Goal: Task Accomplishment & Management: Manage account settings

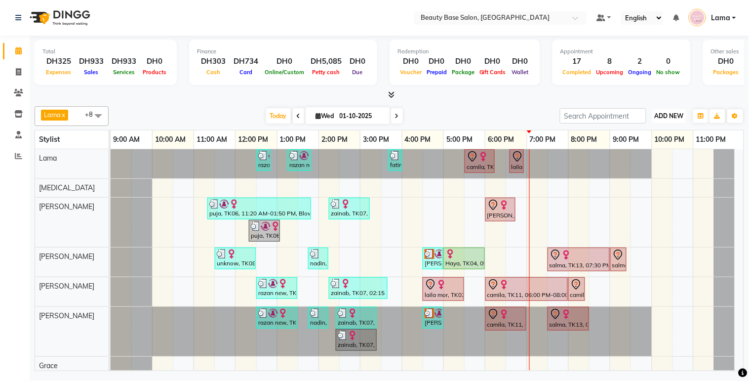
click at [665, 113] on span "ADD NEW" at bounding box center [669, 115] width 29 height 7
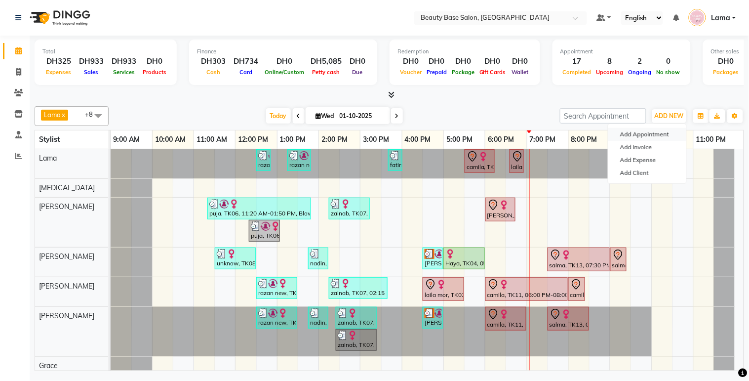
click at [645, 136] on button "Add Appointment" at bounding box center [647, 134] width 78 height 13
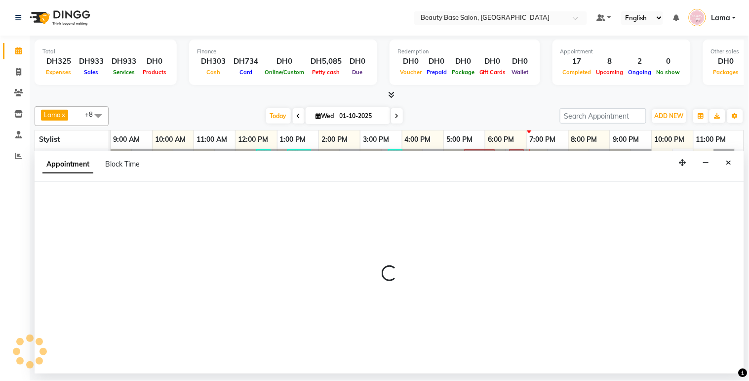
select select "tentative"
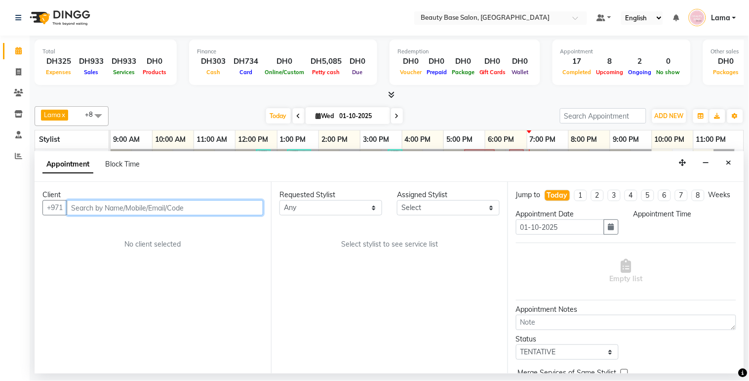
select select "600"
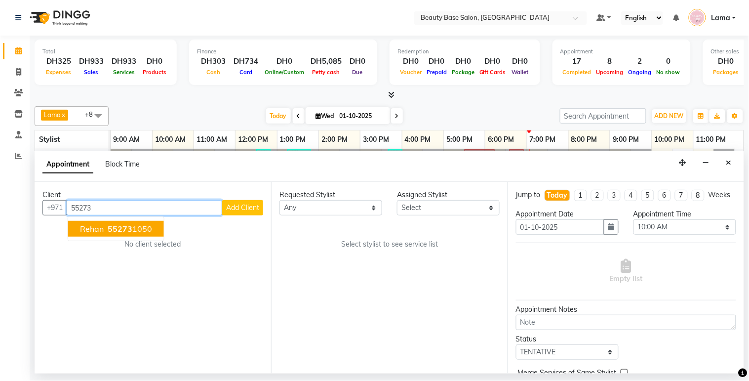
click at [131, 226] on ngb-highlight "55273 1050" at bounding box center [129, 229] width 46 height 10
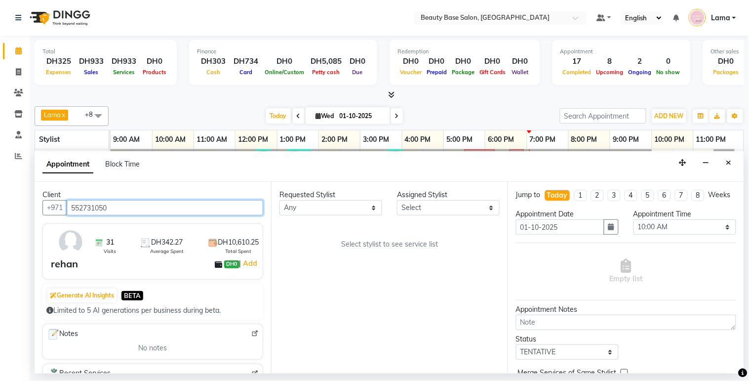
type input "552731050"
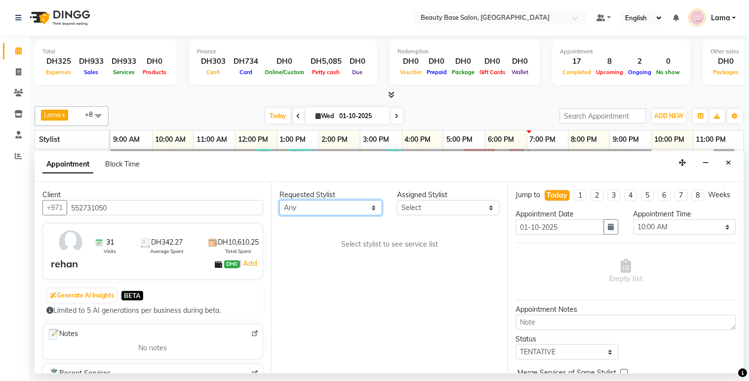
click at [311, 206] on select "Any [PERSON_NAME] [PERSON_NAME] [PERSON_NAME] [PERSON_NAME] [PERSON_NAME] [MEDI…" at bounding box center [330, 207] width 103 height 15
select select "13437"
click at [279, 200] on select "Any [PERSON_NAME] [PERSON_NAME] [PERSON_NAME] [PERSON_NAME] [PERSON_NAME] [MEDI…" at bounding box center [330, 207] width 103 height 15
select select "13437"
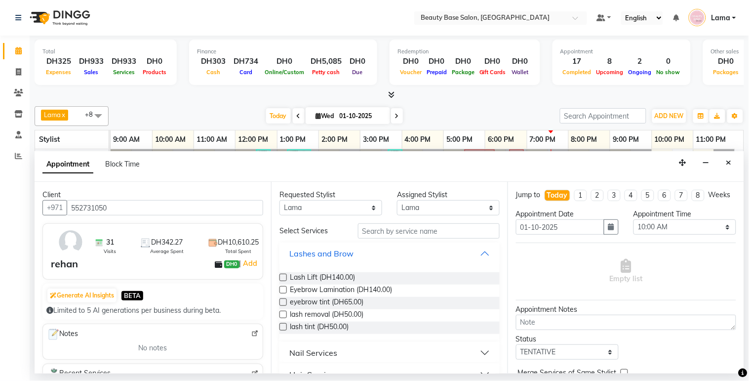
click at [379, 244] on button "Lashes and Brow" at bounding box center [389, 253] width 212 height 18
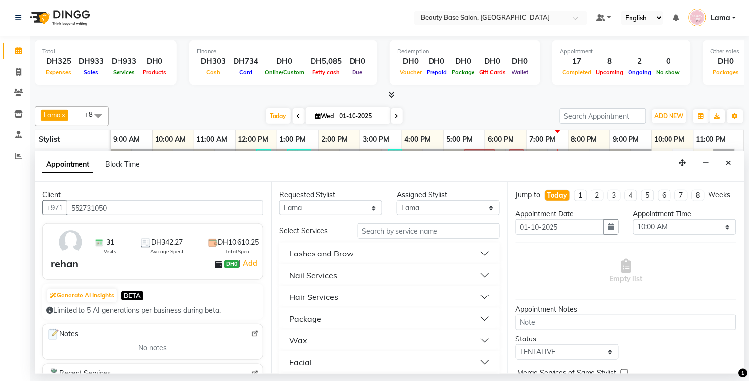
click at [368, 245] on button "Lashes and Brow" at bounding box center [389, 253] width 212 height 18
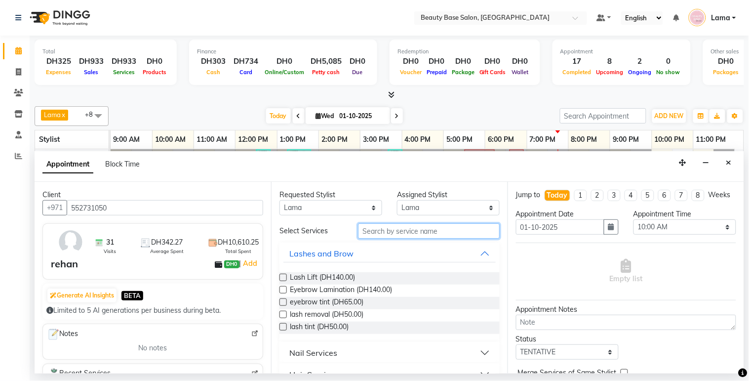
click at [371, 234] on input "text" at bounding box center [429, 230] width 142 height 15
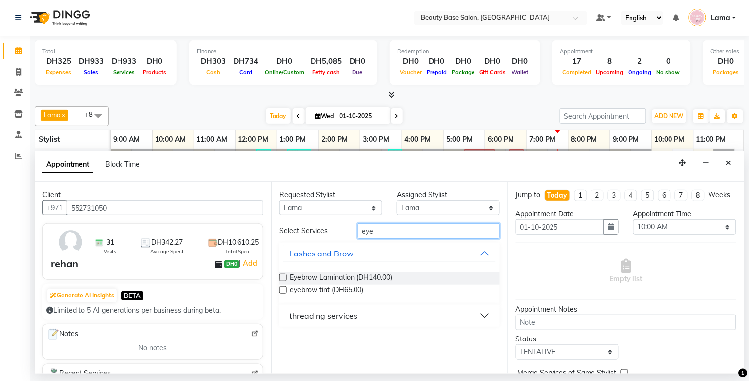
type input "eye"
click at [320, 319] on div "threading services" at bounding box center [323, 315] width 68 height 12
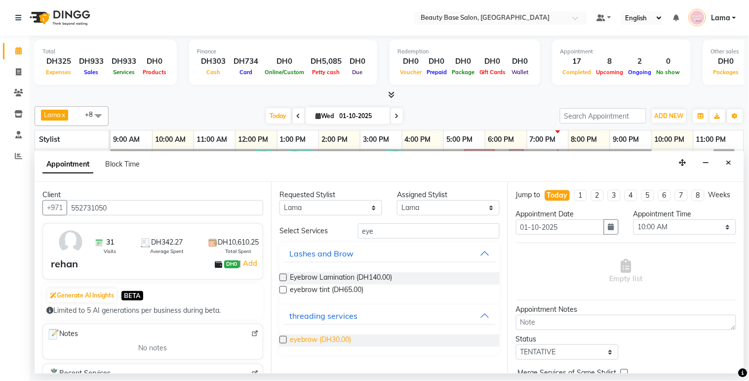
click at [304, 343] on span "eyebrow (DH30.00)" at bounding box center [320, 340] width 61 height 12
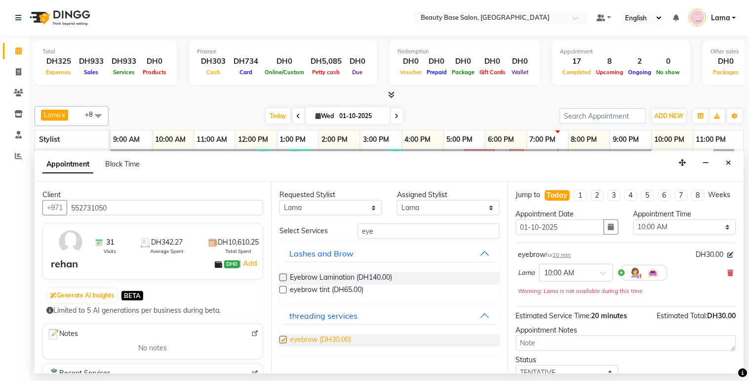
checkbox input "false"
click at [382, 233] on input "eye" at bounding box center [429, 230] width 142 height 15
type input "e"
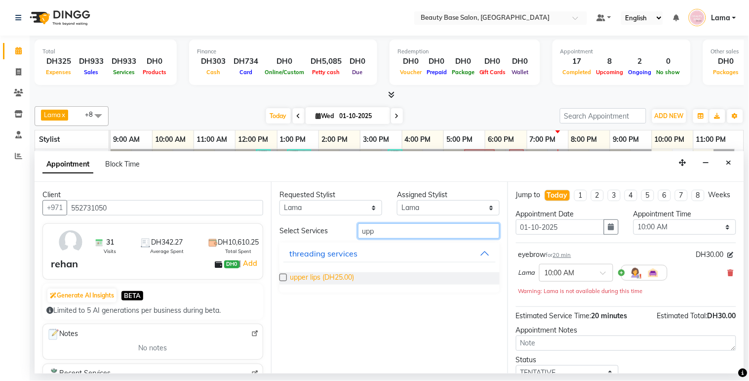
type input "upp"
click at [336, 277] on span "upper lips (DH25.00)" at bounding box center [322, 278] width 64 height 12
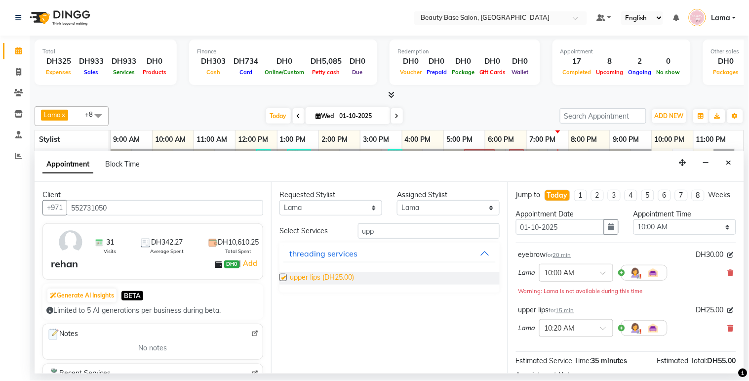
checkbox input "false"
click at [388, 244] on button "threading services" at bounding box center [389, 253] width 212 height 18
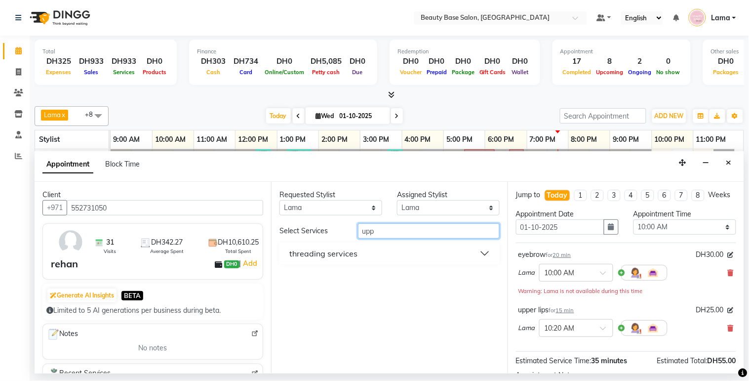
click at [396, 232] on input "upp" at bounding box center [429, 230] width 142 height 15
type input "u"
type input "cut"
click at [336, 280] on div "Hair Services" at bounding box center [313, 275] width 49 height 12
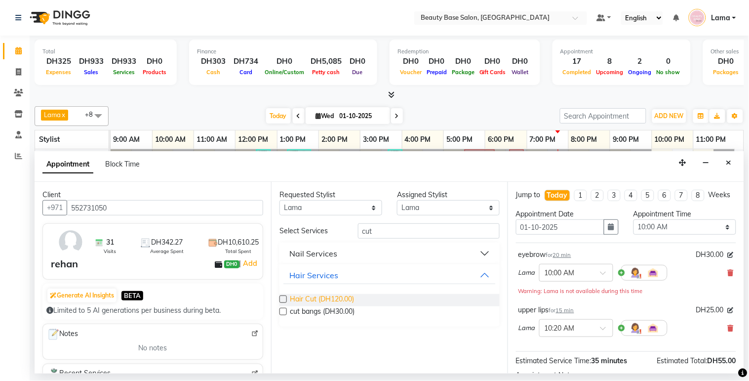
click at [342, 299] on span "Hair Cut (DH120.00)" at bounding box center [322, 300] width 64 height 12
checkbox input "false"
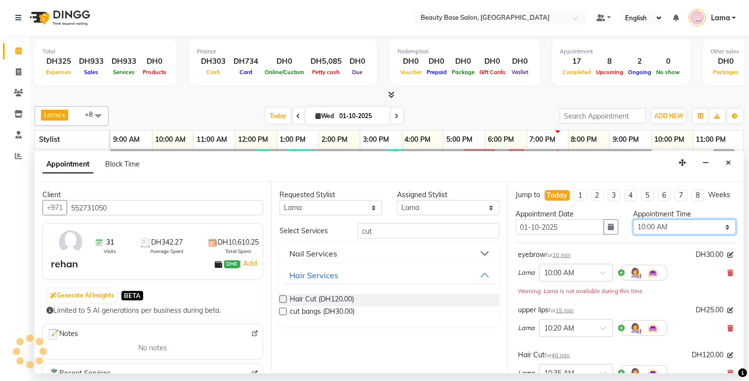
click at [685, 234] on select "Select 10:00 AM 10:05 AM 10:10 AM 10:15 AM 10:20 AM 10:25 AM 10:30 AM 10:35 AM …" at bounding box center [684, 226] width 103 height 15
select select "1140"
click at [633, 228] on select "Select 10:00 AM 10:05 AM 10:10 AM 10:15 AM 10:20 AM 10:25 AM 10:30 AM 10:35 AM …" at bounding box center [684, 226] width 103 height 15
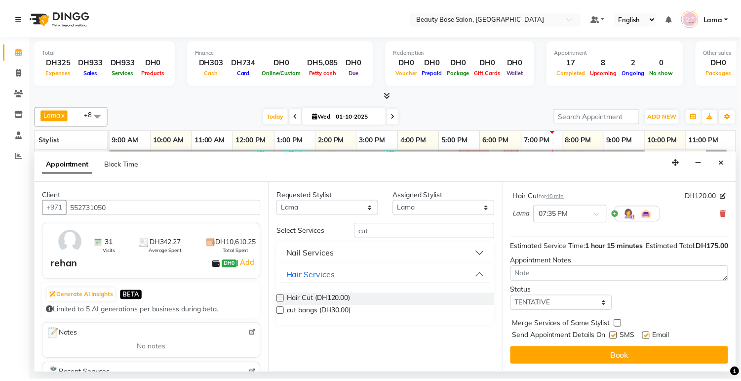
scroll to position [169, 0]
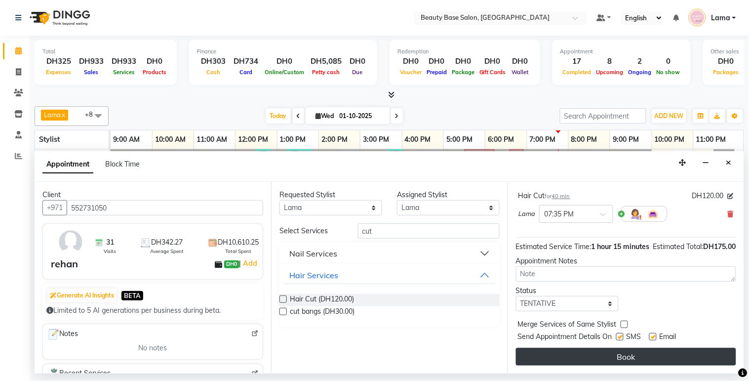
click at [669, 359] on button "Book" at bounding box center [626, 357] width 220 height 18
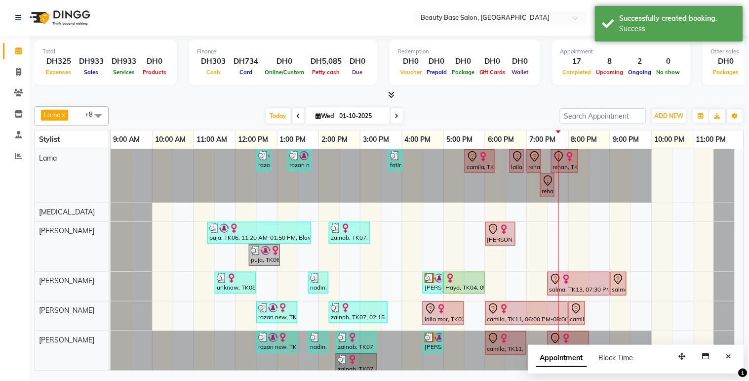
click at [539, 164] on div at bounding box center [541, 161] width 4 height 23
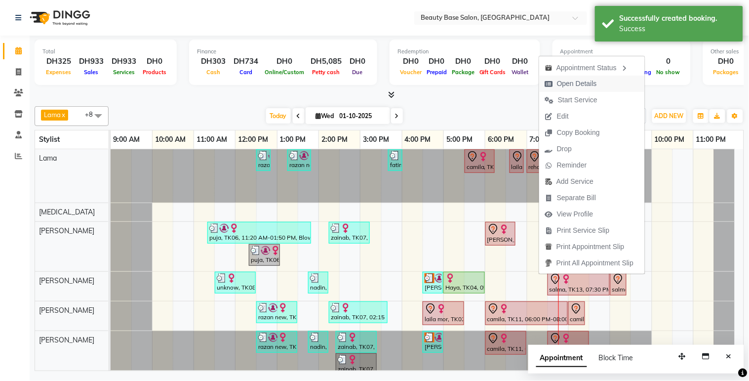
click at [578, 86] on span "Open Details" at bounding box center [577, 83] width 40 height 10
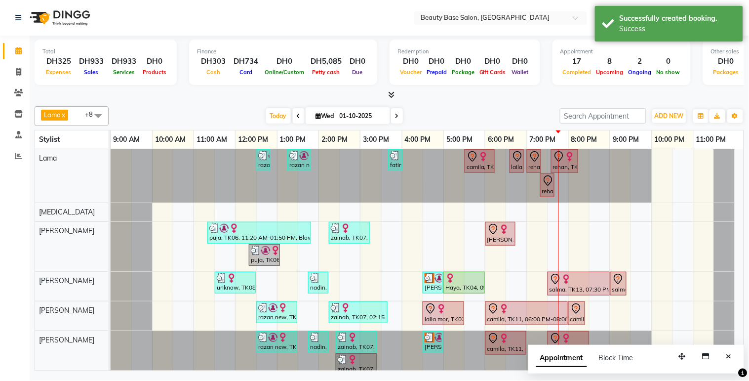
click at [518, 169] on div "laila mor, TK02, 06:35 PM-06:50 PM, drying hair" at bounding box center [516, 161] width 12 height 21
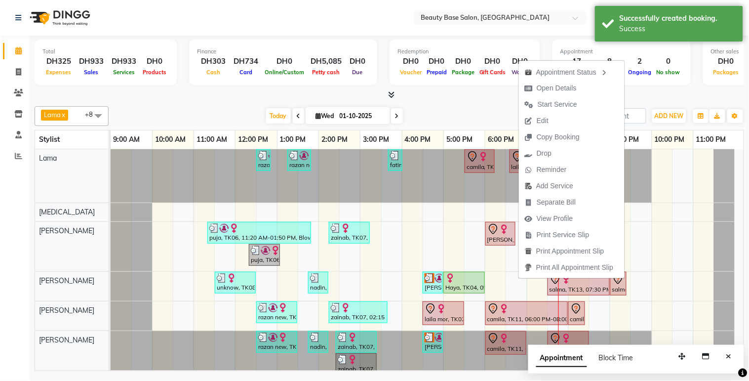
click at [663, 132] on link "10:00 PM" at bounding box center [669, 139] width 35 height 14
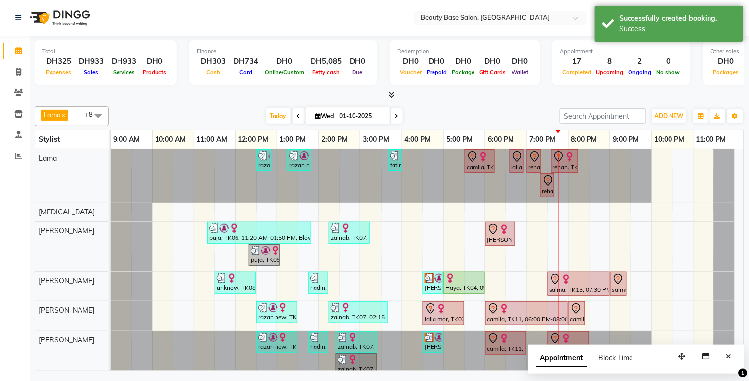
click at [565, 168] on div "rehan, TK14, 07:35 PM-08:15 PM, Hair Cut" at bounding box center [564, 161] width 25 height 21
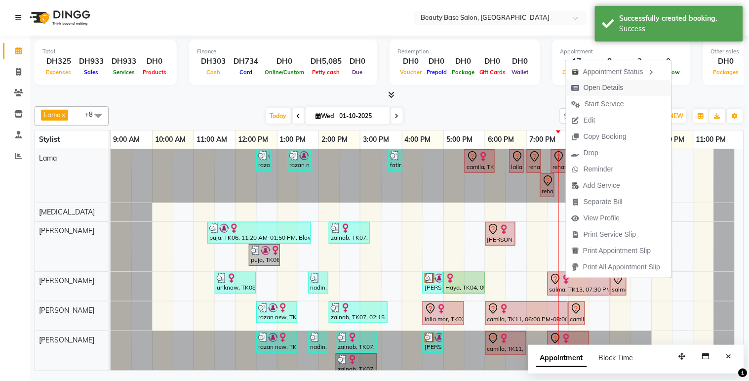
click at [608, 86] on span "Open Details" at bounding box center [603, 87] width 40 height 10
select select "7"
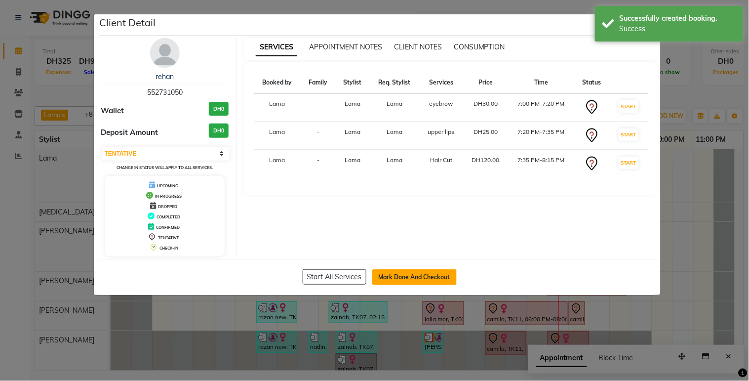
click at [419, 284] on button "Mark Done And Checkout" at bounding box center [414, 277] width 84 height 16
select select "service"
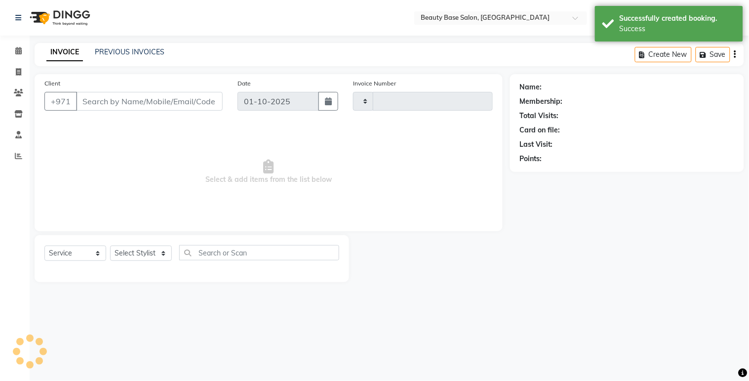
type input "2423"
select select "813"
type input "552731050"
select select "13437"
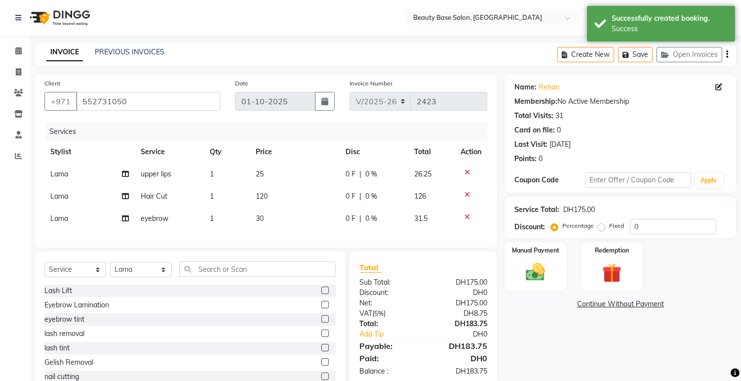
click at [609, 230] on label "Fixed" at bounding box center [616, 225] width 15 height 9
click at [602, 229] on input "Fixed" at bounding box center [603, 225] width 7 height 7
radio input "true"
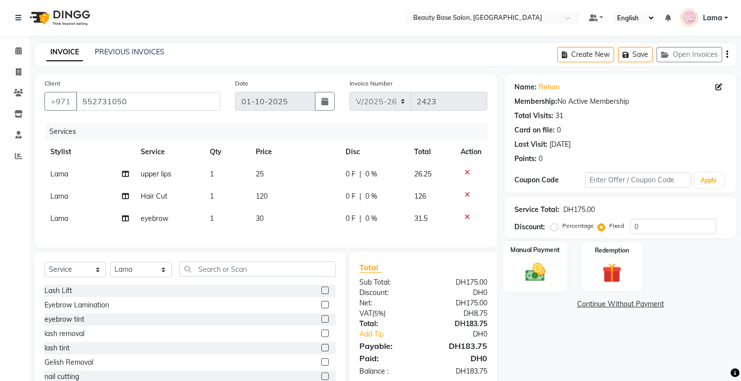
click at [541, 274] on img at bounding box center [535, 272] width 33 height 23
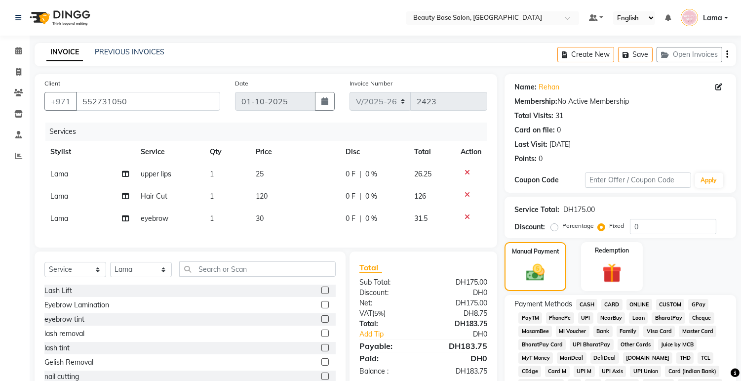
click at [620, 306] on span "CARD" at bounding box center [611, 304] width 21 height 11
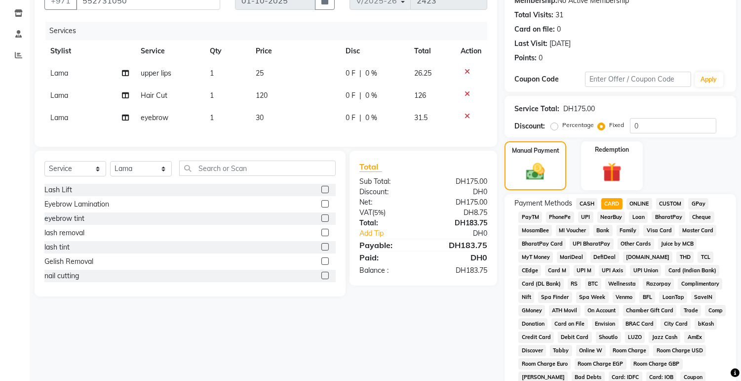
scroll to position [278, 0]
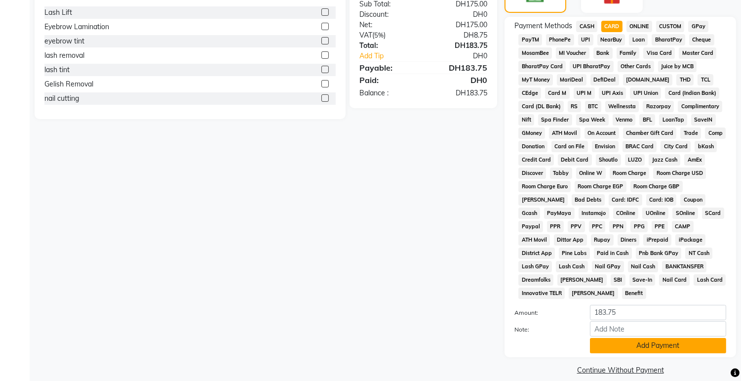
click at [650, 341] on button "Add Payment" at bounding box center [658, 345] width 136 height 15
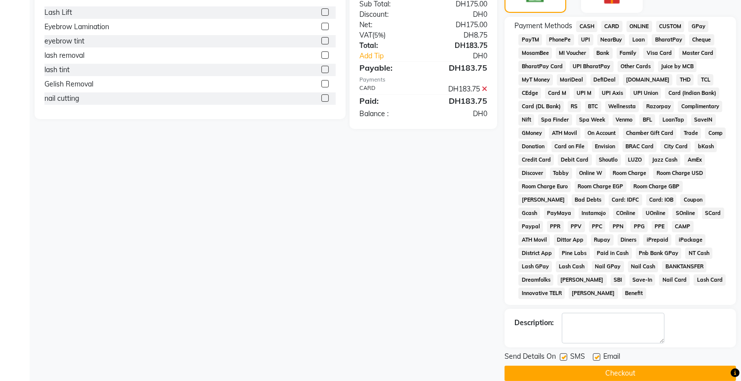
click at [659, 365] on button "Checkout" at bounding box center [620, 372] width 232 height 15
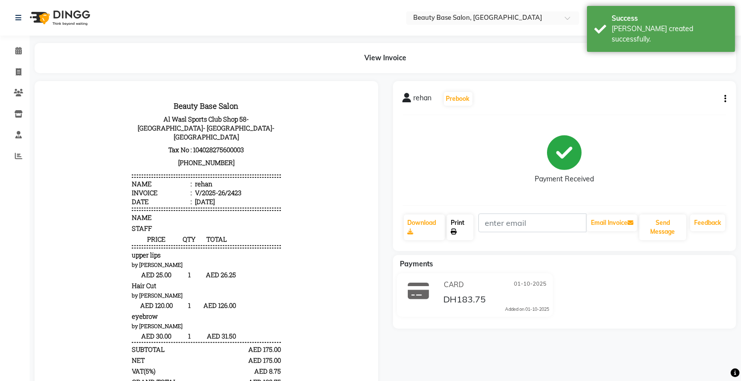
click at [455, 236] on link "Print" at bounding box center [460, 227] width 27 height 26
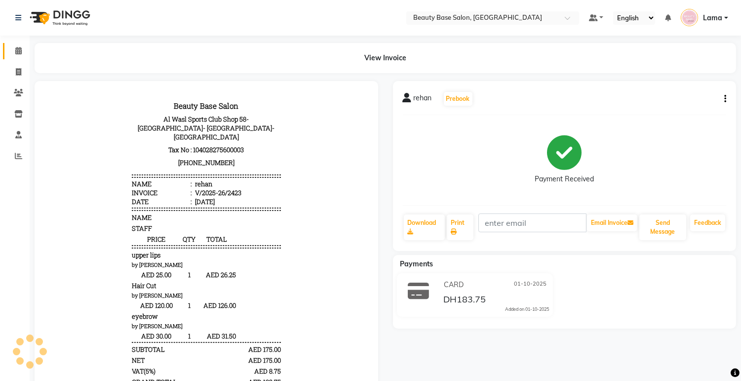
click at [12, 48] on span at bounding box center [18, 50] width 17 height 11
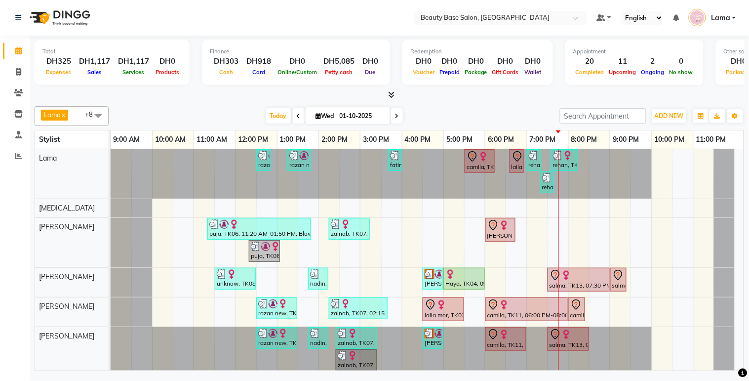
click at [482, 167] on div "camila, TK11, 05:30 PM-06:15 PM, Eyebrow Lamination" at bounding box center [479, 161] width 28 height 21
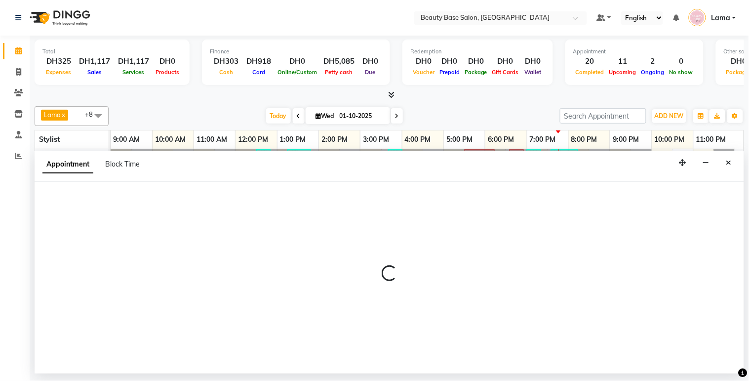
select select "54541"
select select "1260"
select select "tentative"
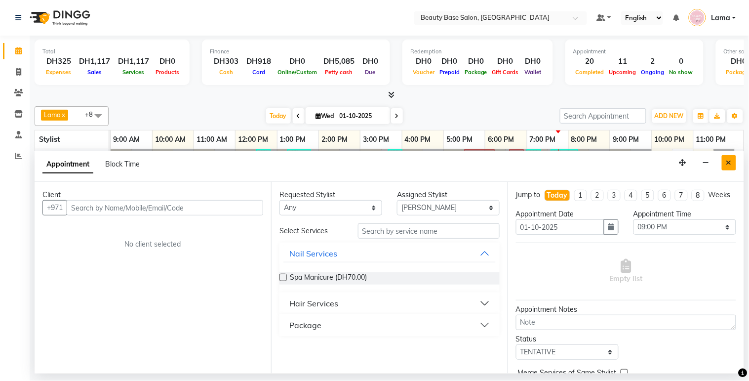
click at [724, 168] on button "Close" at bounding box center [729, 162] width 14 height 15
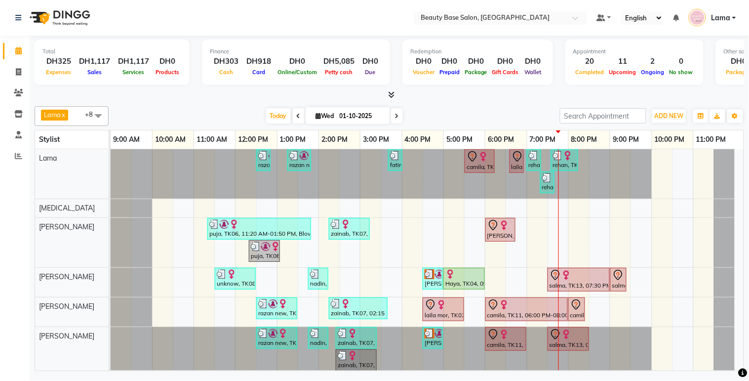
click at [442, 314] on div "laila mor, TK02, 04:30 PM-05:30 PM, Spa Manicure" at bounding box center [443, 309] width 39 height 21
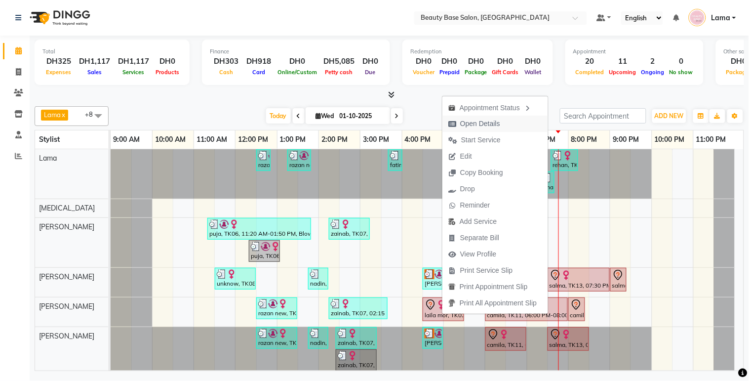
click at [502, 121] on span "Open Details" at bounding box center [474, 124] width 64 height 16
select select "7"
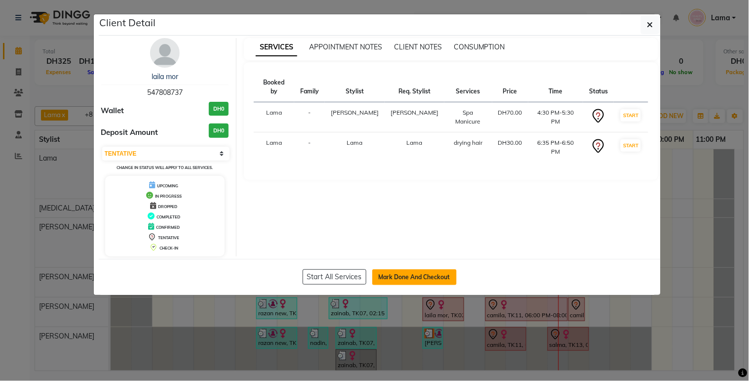
click at [428, 276] on button "Mark Done And Checkout" at bounding box center [414, 277] width 84 height 16
select select "service"
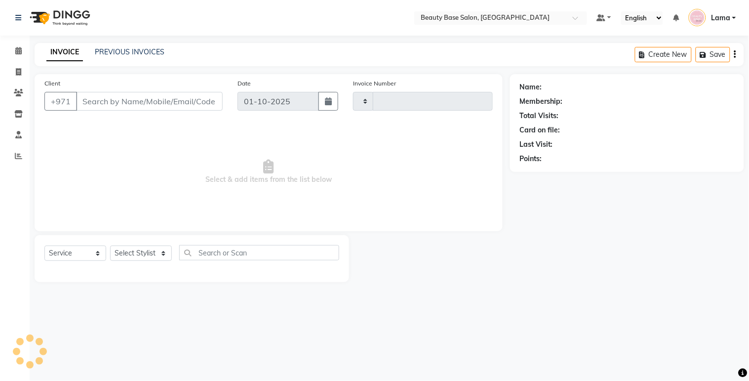
type input "2424"
select select "813"
type input "547808737"
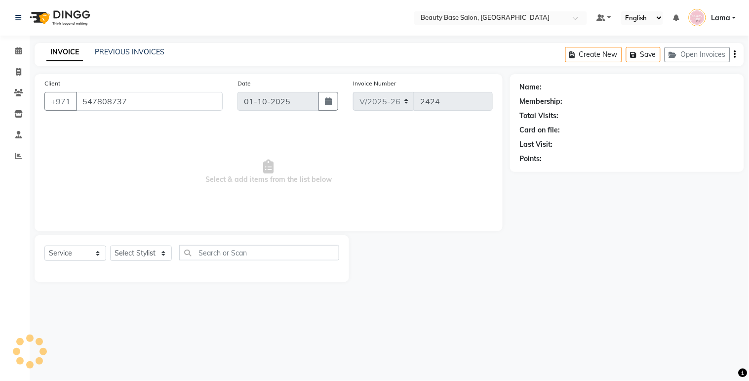
select select "61471"
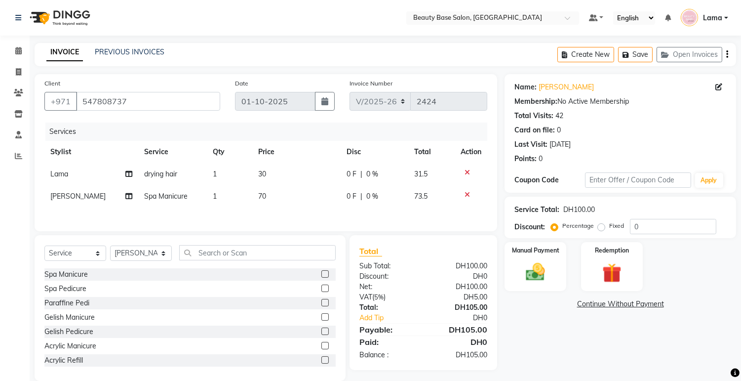
click at [174, 180] on td "drying hair" at bounding box center [173, 174] width 69 height 22
select select "13437"
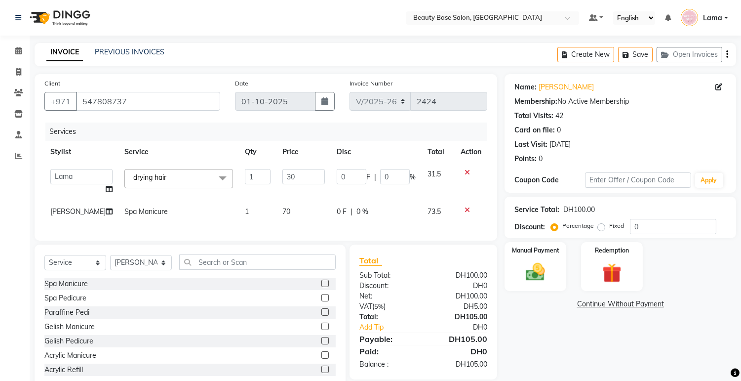
click at [185, 177] on span "drying hair x" at bounding box center [178, 178] width 109 height 19
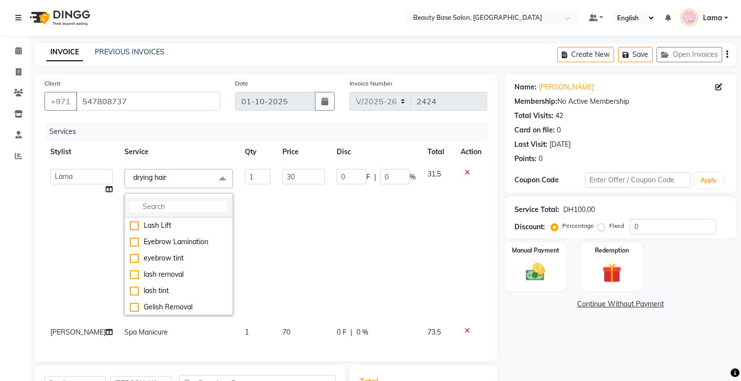
click at [178, 206] on input "multiselect-search" at bounding box center [179, 206] width 98 height 10
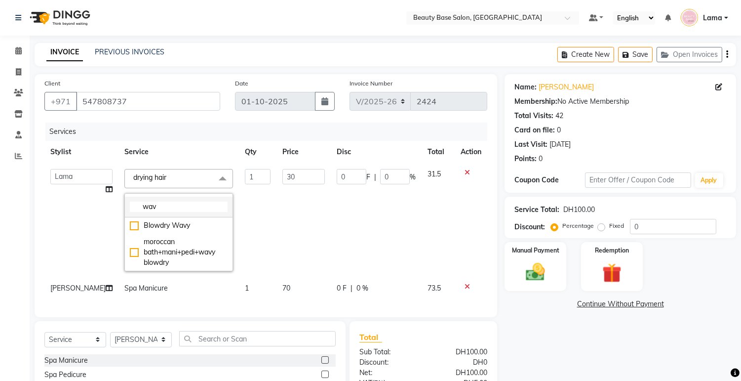
type input "wav"
click at [160, 229] on div "Blowdry Wavy" at bounding box center [179, 225] width 98 height 10
checkbox input "true"
click at [348, 235] on td "0 F | 0 %" at bounding box center [375, 220] width 91 height 114
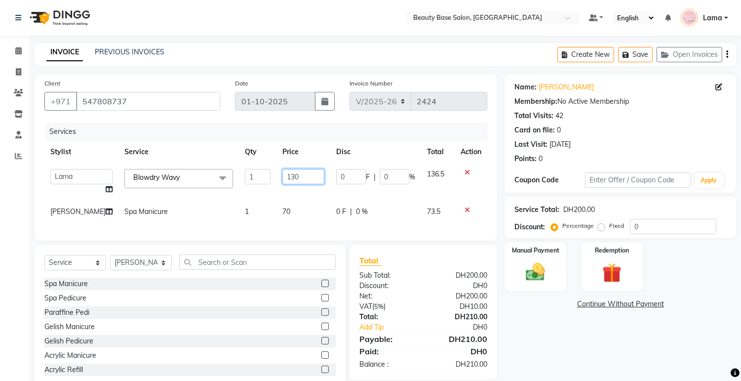
click at [304, 177] on input "130" at bounding box center [303, 176] width 42 height 15
type input "1"
type input "80"
click at [570, 369] on div "Name: [PERSON_NAME] Membership: No Active Membership Total Visits: 42 Card on f…" at bounding box center [623, 232] width 239 height 316
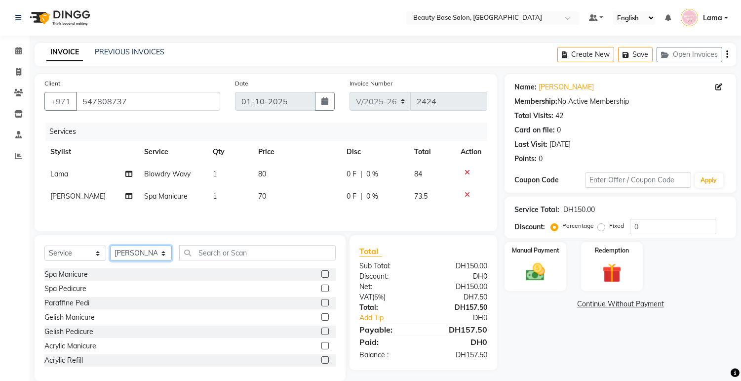
click at [154, 256] on select "Select Stylist Accounts [PERSON_NAME] [PERSON_NAME] [PERSON_NAME] Burula Ghizla…" at bounding box center [141, 252] width 62 height 15
select select "17496"
click at [110, 248] on select "Select Stylist Accounts [PERSON_NAME] [PERSON_NAME] [PERSON_NAME] Burula Ghizla…" at bounding box center [141, 252] width 62 height 15
click at [265, 259] on input "text" at bounding box center [257, 252] width 156 height 15
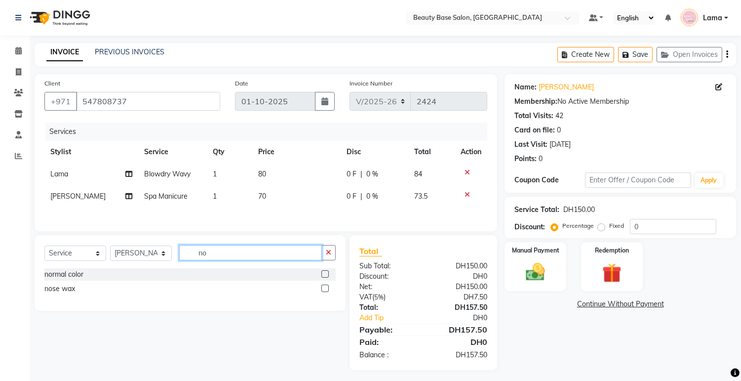
type input "no"
click at [326, 276] on label at bounding box center [324, 273] width 7 height 7
click at [326, 276] on input "checkbox" at bounding box center [324, 274] width 6 height 6
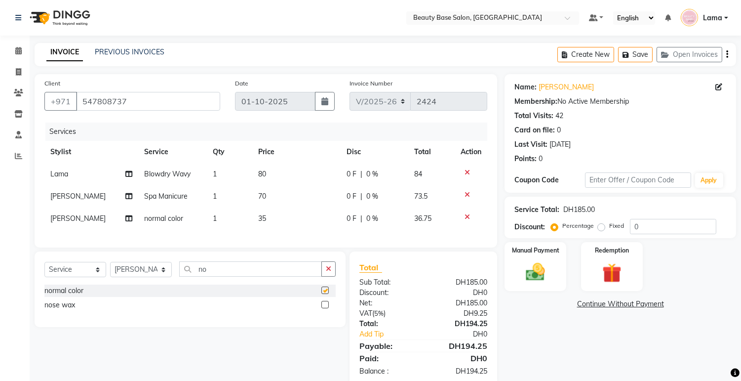
checkbox input "false"
click at [609, 229] on label "Fixed" at bounding box center [616, 225] width 15 height 9
click at [600, 229] on input "Fixed" at bounding box center [603, 225] width 7 height 7
radio input "true"
click at [544, 270] on img at bounding box center [535, 272] width 33 height 23
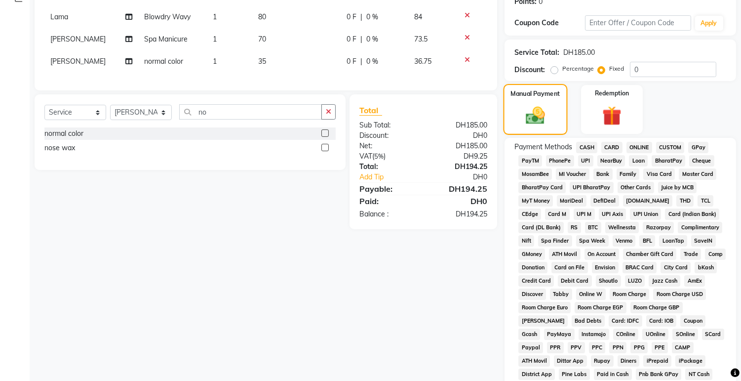
scroll to position [158, 0]
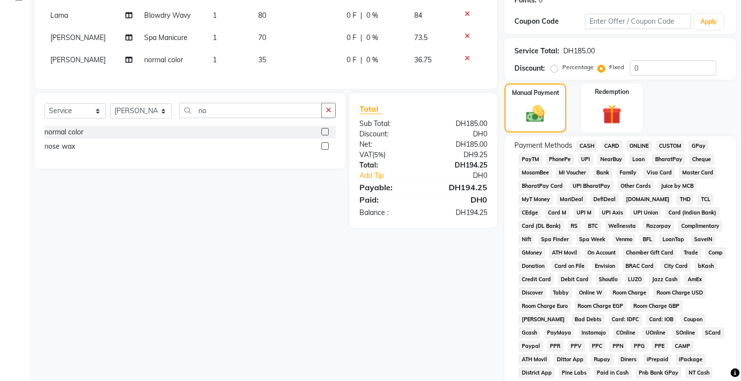
click at [614, 144] on span "CARD" at bounding box center [611, 145] width 21 height 11
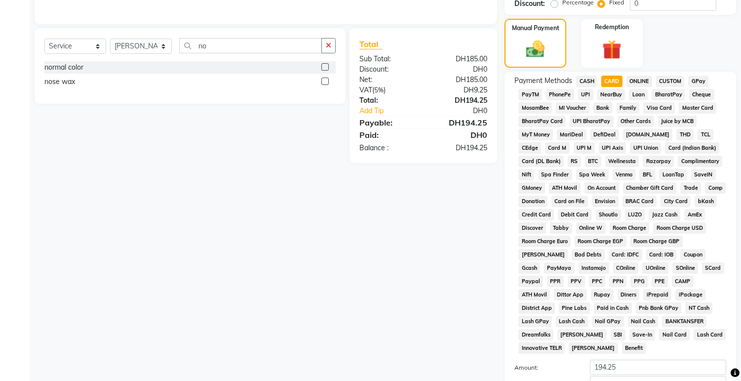
scroll to position [278, 0]
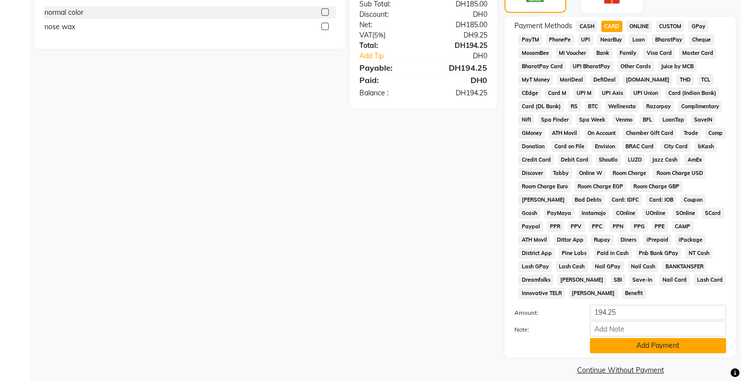
click at [623, 339] on button "Add Payment" at bounding box center [658, 345] width 136 height 15
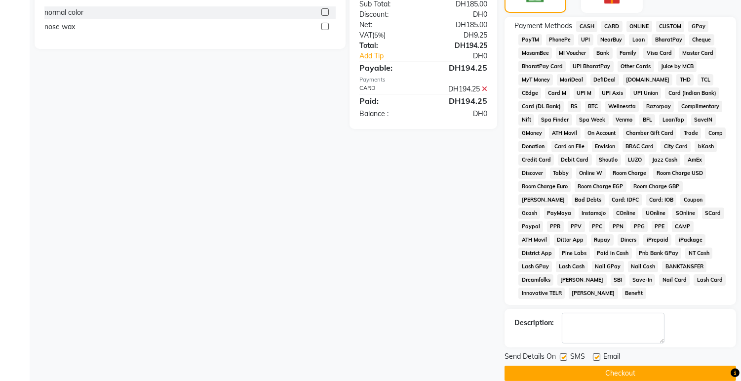
click at [632, 365] on button "Checkout" at bounding box center [620, 372] width 232 height 15
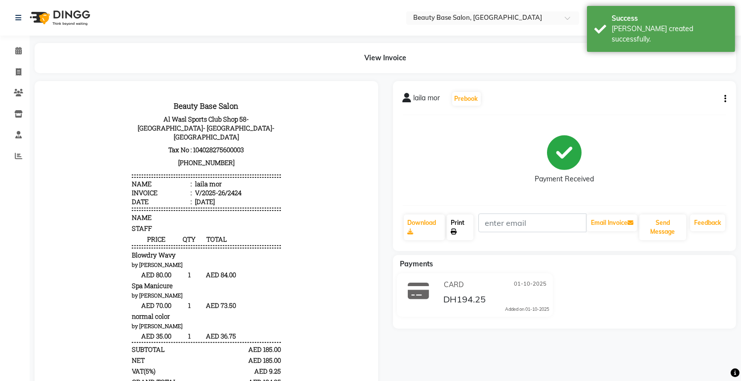
click at [472, 228] on link "Print" at bounding box center [460, 227] width 27 height 26
click at [15, 57] on link "Calendar" at bounding box center [15, 51] width 24 height 16
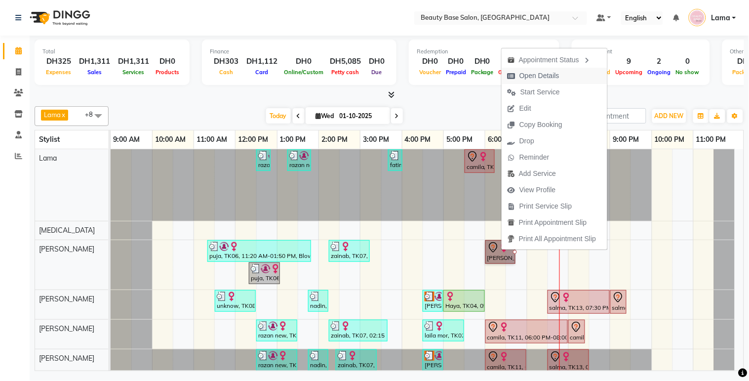
click at [544, 73] on span "Open Details" at bounding box center [539, 76] width 40 height 10
select select "7"
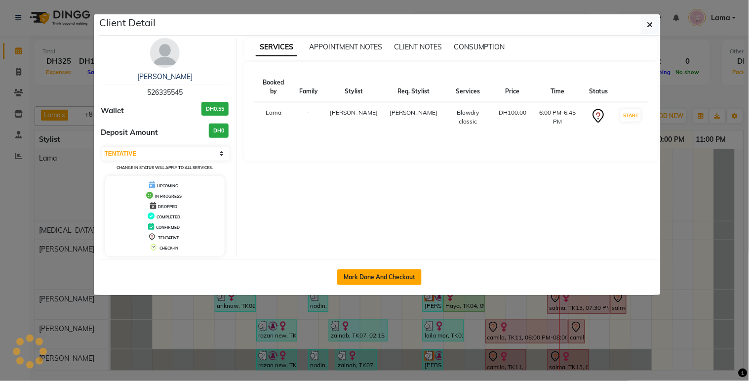
click at [378, 283] on button "Mark Done And Checkout" at bounding box center [379, 277] width 84 height 16
select select "service"
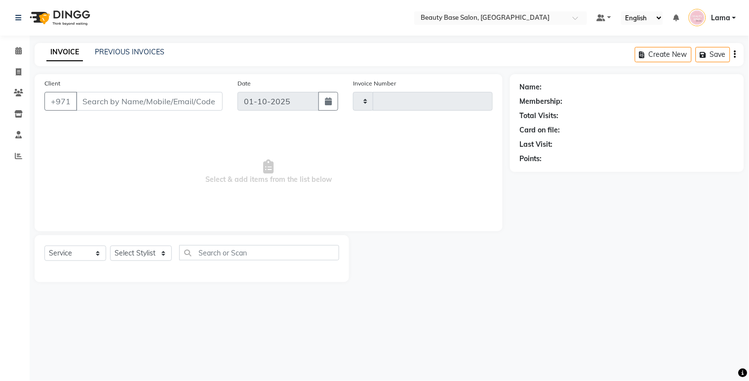
type input "2425"
select select "813"
type input "526335545"
select select "54541"
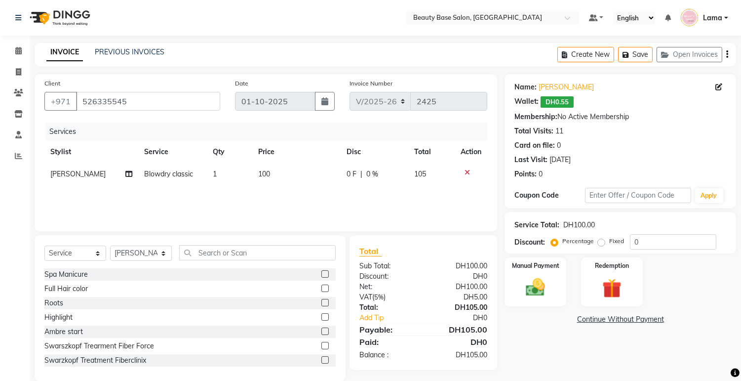
click at [284, 174] on td "100" at bounding box center [296, 174] width 88 height 22
select select "54541"
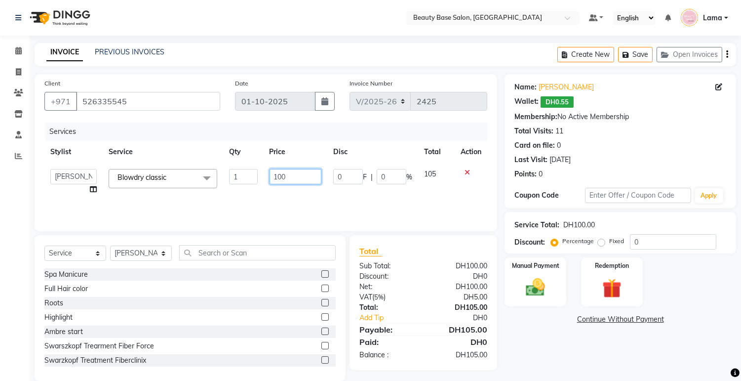
click at [306, 178] on input "100" at bounding box center [296, 176] width 52 height 15
type input "1"
type input "50"
click at [590, 369] on div "Name: [PERSON_NAME]: DH0.55 Membership: No Active Membership Total Visits: 11 C…" at bounding box center [623, 227] width 239 height 307
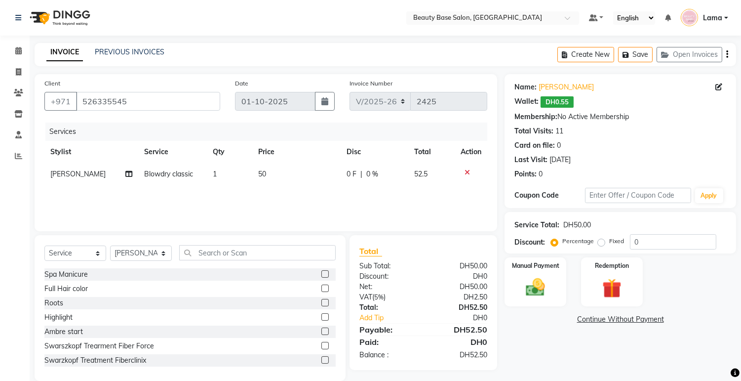
click at [609, 242] on label "Fixed" at bounding box center [616, 240] width 15 height 9
click at [603, 242] on input "Fixed" at bounding box center [603, 240] width 7 height 7
radio input "true"
click at [544, 277] on img at bounding box center [535, 287] width 33 height 23
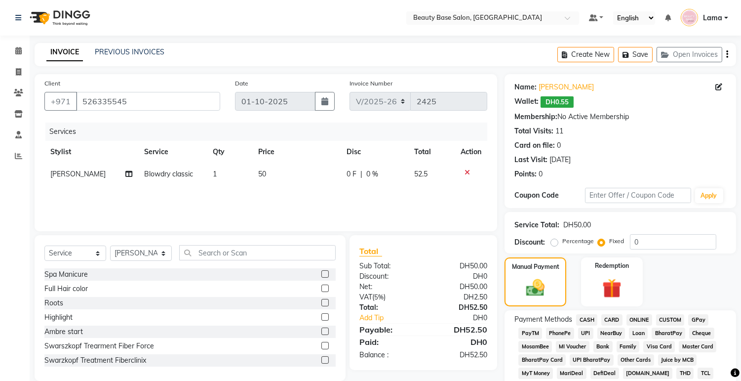
click at [619, 322] on span "CARD" at bounding box center [611, 319] width 21 height 11
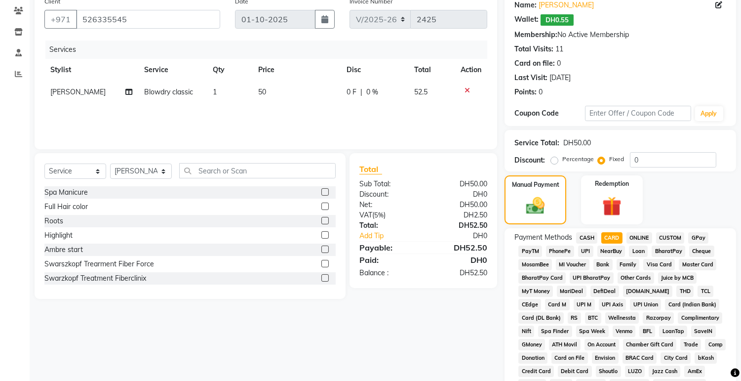
scroll to position [293, 0]
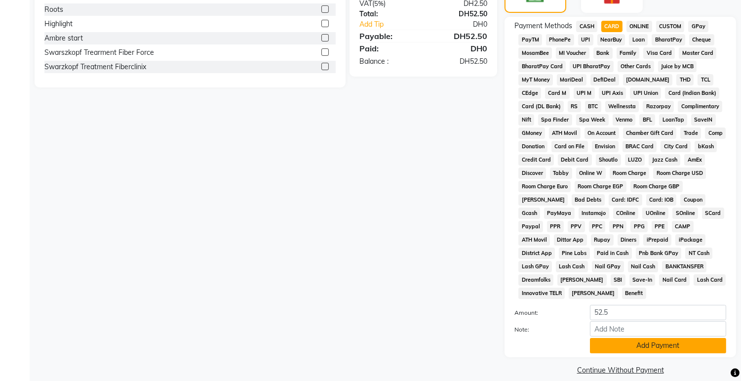
click at [650, 340] on button "Add Payment" at bounding box center [658, 345] width 136 height 15
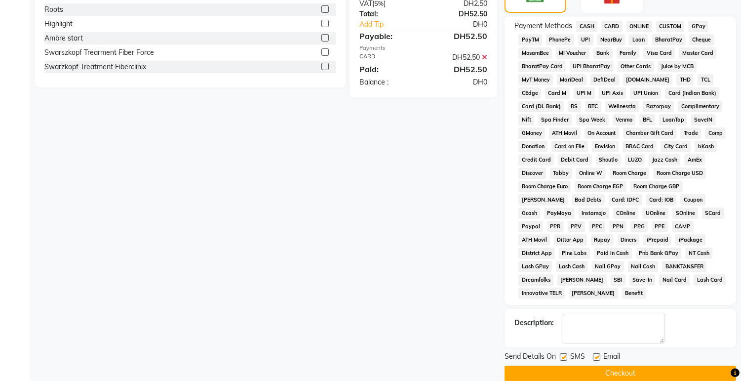
click at [661, 368] on button "Checkout" at bounding box center [620, 372] width 232 height 15
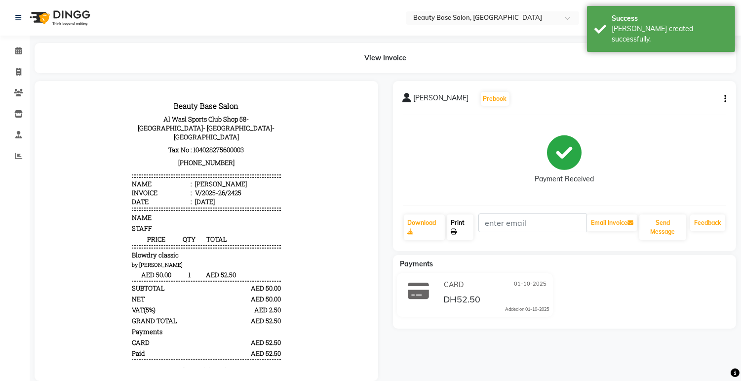
click at [469, 228] on link "Print" at bounding box center [460, 227] width 27 height 26
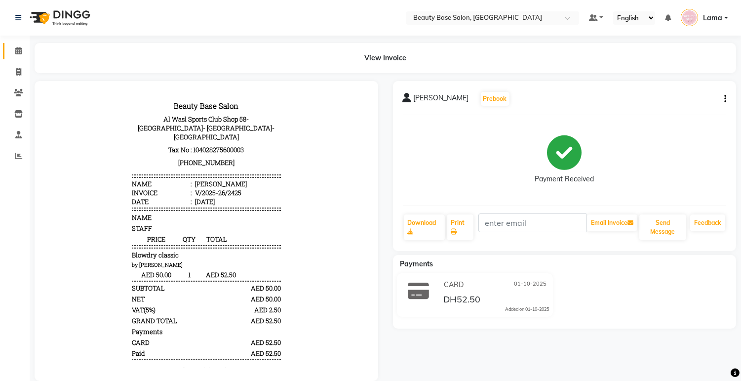
click at [13, 46] on span at bounding box center [18, 50] width 17 height 11
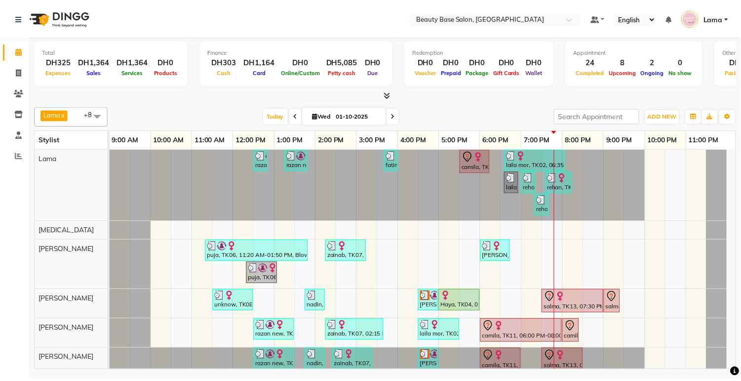
scroll to position [106, 0]
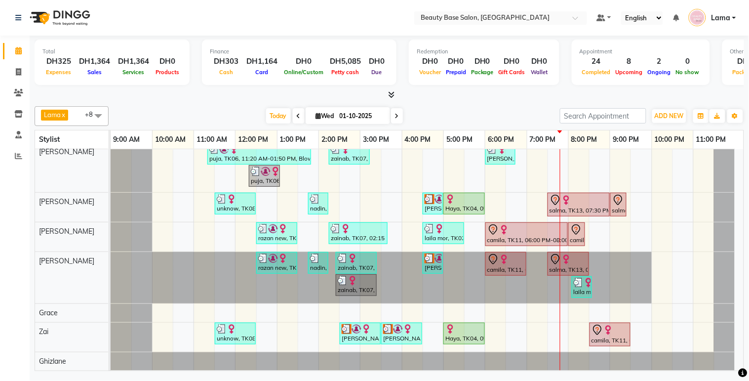
click at [364, 335] on link "[PERSON_NAME], TK10, 02:30 PM-03:30 PM, Classic massage" at bounding box center [360, 333] width 41 height 22
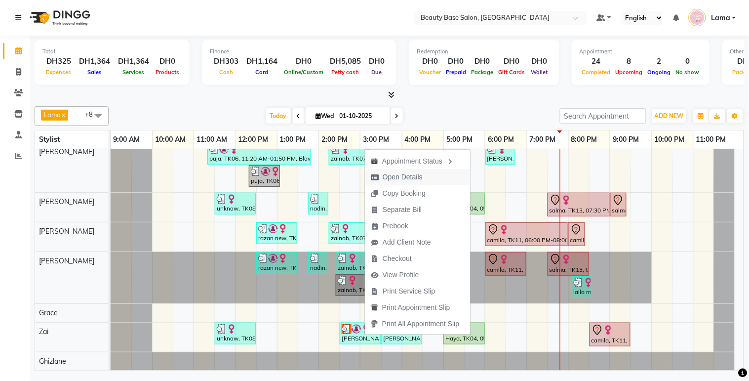
click at [414, 179] on span "Open Details" at bounding box center [403, 177] width 40 height 10
select select "3"
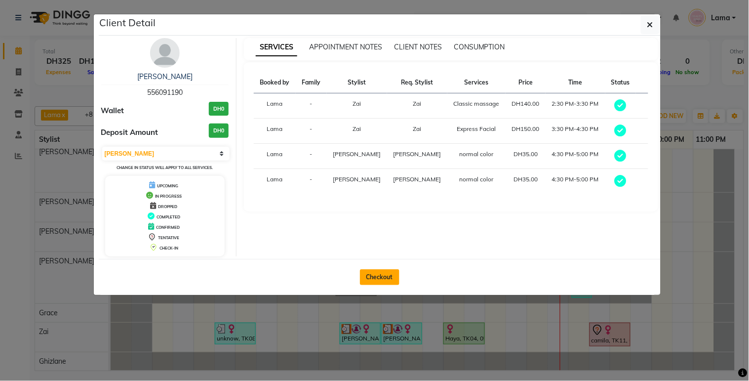
click at [386, 281] on button "Checkout" at bounding box center [379, 277] width 39 height 16
select select "service"
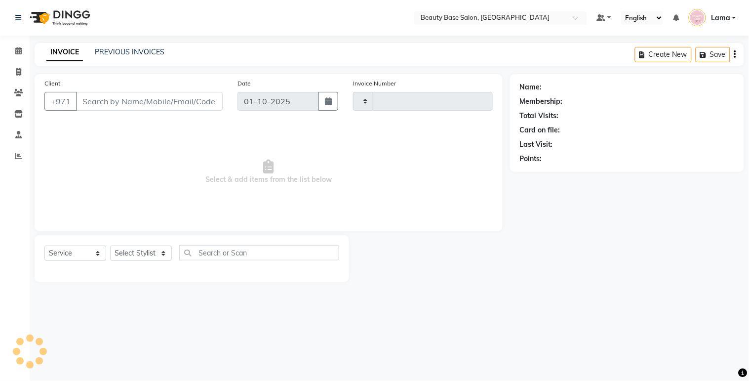
type input "2426"
select select "813"
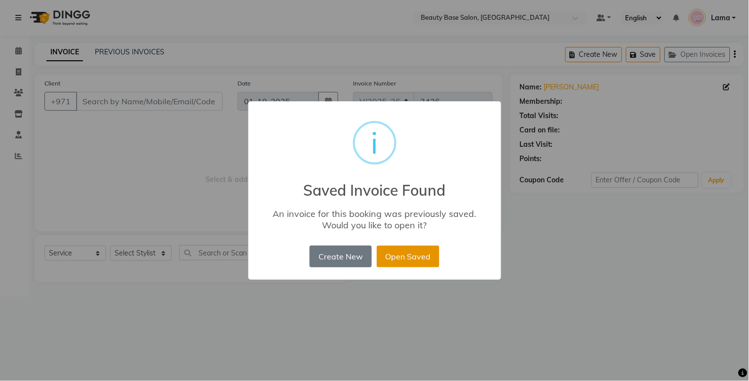
click at [418, 254] on button "Open Saved" at bounding box center [408, 256] width 63 height 22
type input "556091190"
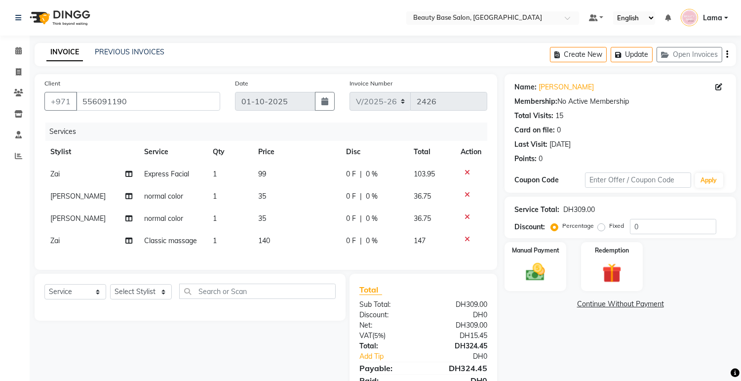
click at [609, 228] on label "Fixed" at bounding box center [616, 225] width 15 height 9
click at [604, 228] on input "Fixed" at bounding box center [603, 225] width 7 height 7
radio input "true"
click at [548, 270] on img at bounding box center [535, 272] width 33 height 23
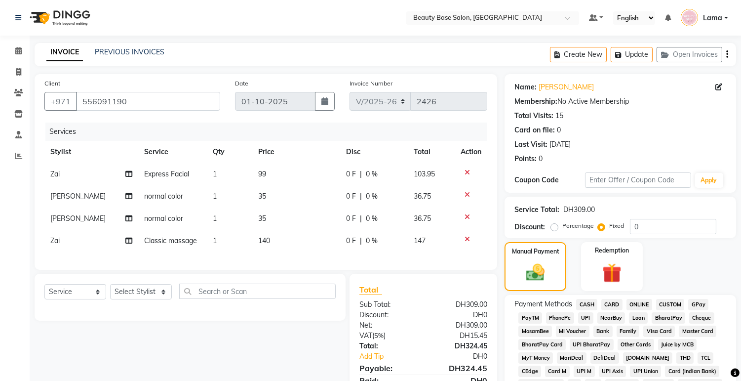
click at [613, 304] on span "CARD" at bounding box center [611, 304] width 21 height 11
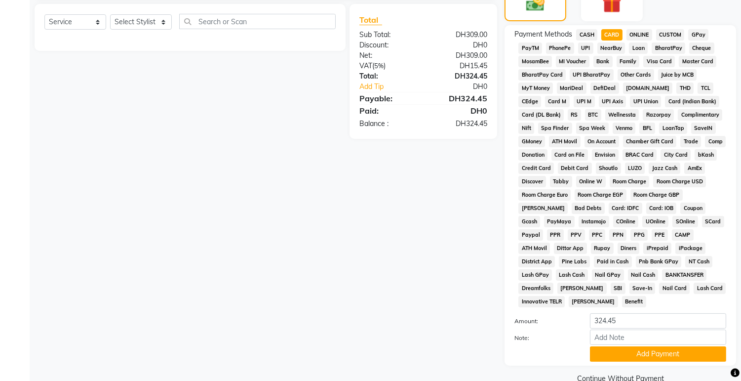
scroll to position [278, 0]
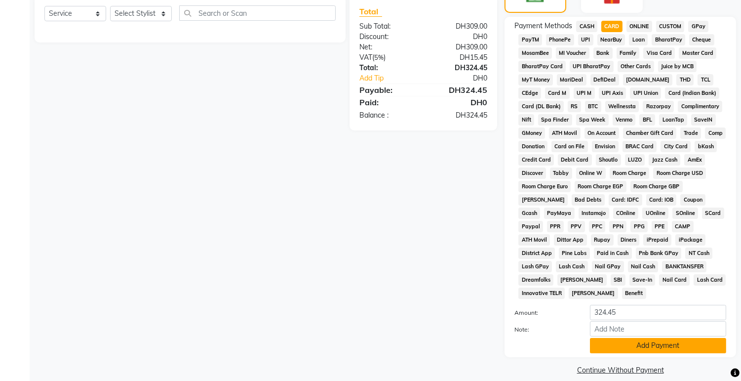
click at [641, 338] on button "Add Payment" at bounding box center [658, 345] width 136 height 15
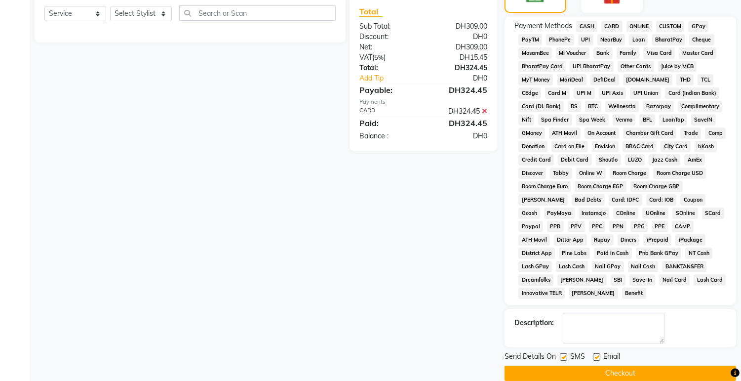
click at [648, 366] on button "Checkout" at bounding box center [620, 372] width 232 height 15
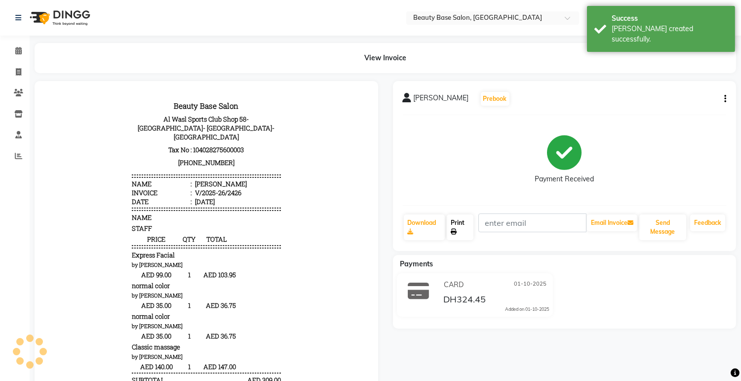
click at [457, 226] on link "Print" at bounding box center [460, 227] width 27 height 26
click at [13, 53] on span at bounding box center [18, 50] width 17 height 11
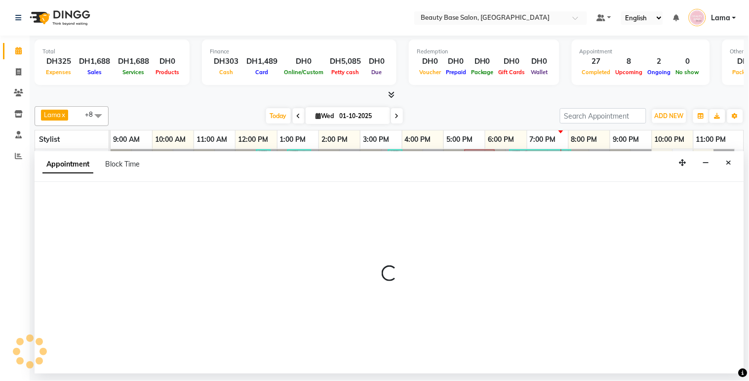
select select "61471"
select select "tentative"
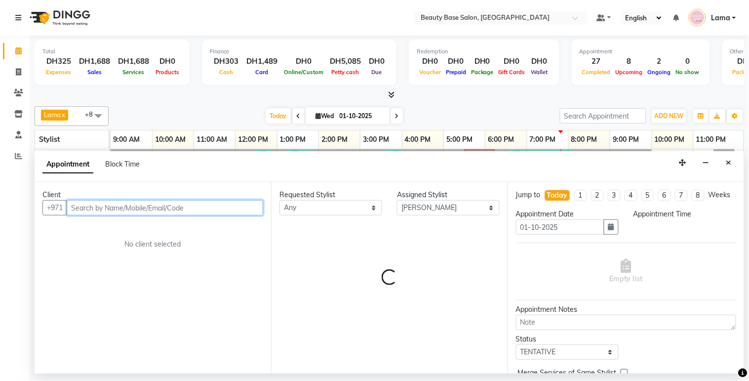
select select "1350"
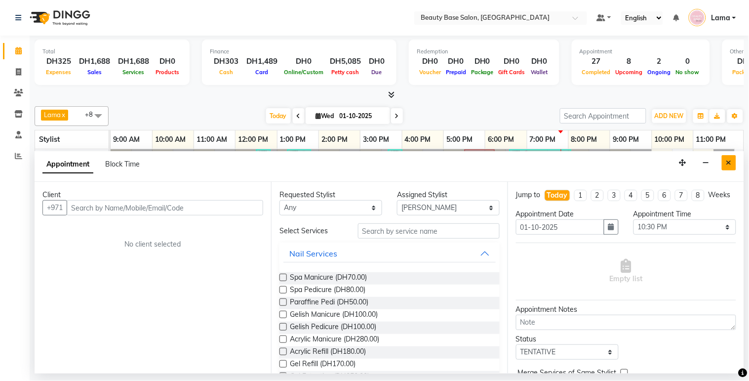
click at [731, 164] on icon "Close" at bounding box center [728, 162] width 5 height 7
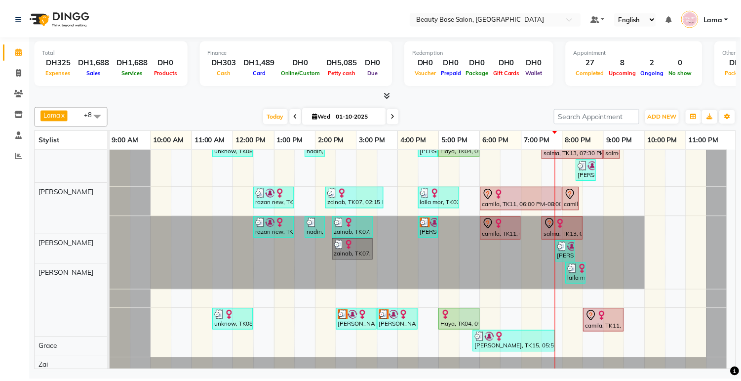
scroll to position [170, 0]
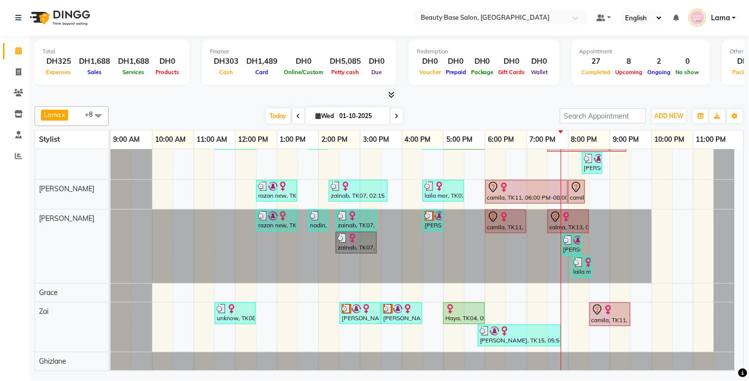
click at [472, 313] on div "Haya, TK04, 05:00 PM-06:00 PM, Spa Pedicure" at bounding box center [463, 313] width 39 height 19
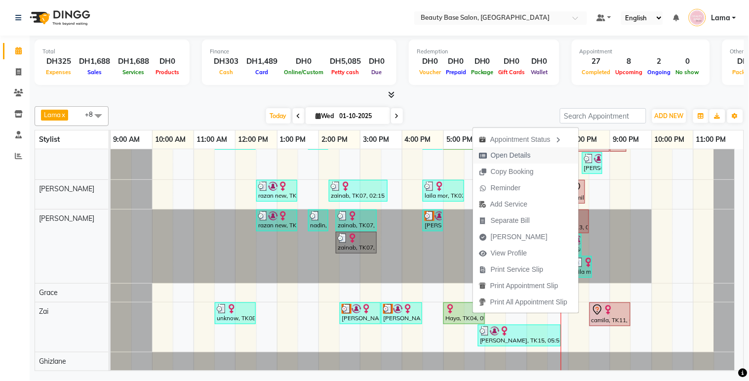
click at [509, 156] on span "Open Details" at bounding box center [511, 155] width 40 height 10
select select "1"
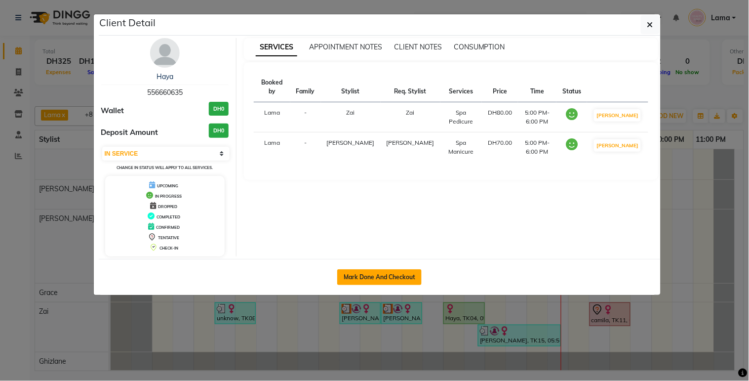
click at [403, 282] on button "Mark Done And Checkout" at bounding box center [379, 277] width 84 height 16
select select "service"
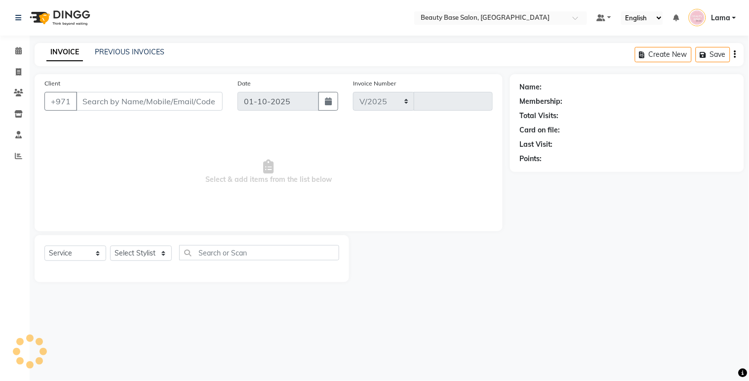
select select "813"
type input "2427"
type input "556660635"
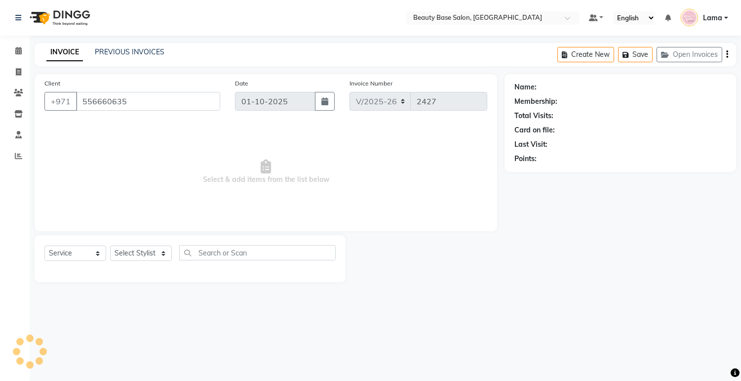
select select "31342"
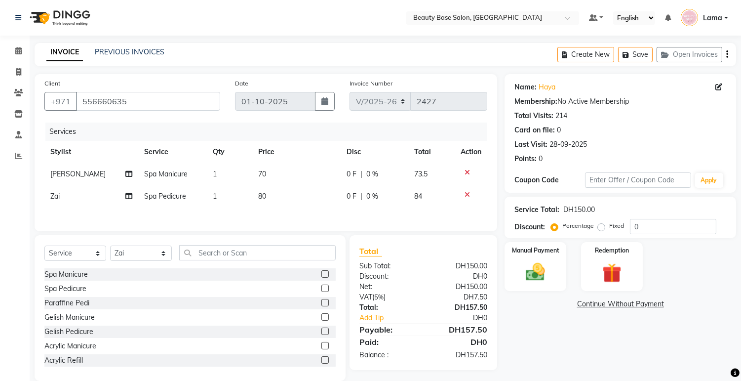
click at [189, 174] on td "Spa Manicure" at bounding box center [173, 174] width 69 height 22
select select "30434"
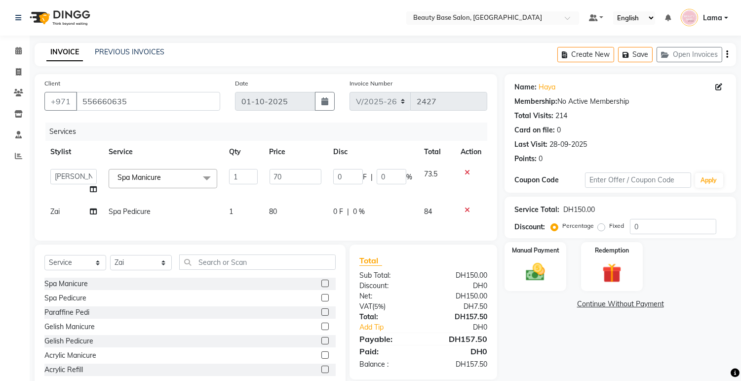
click at [185, 186] on span "Spa Manicure x" at bounding box center [163, 178] width 109 height 19
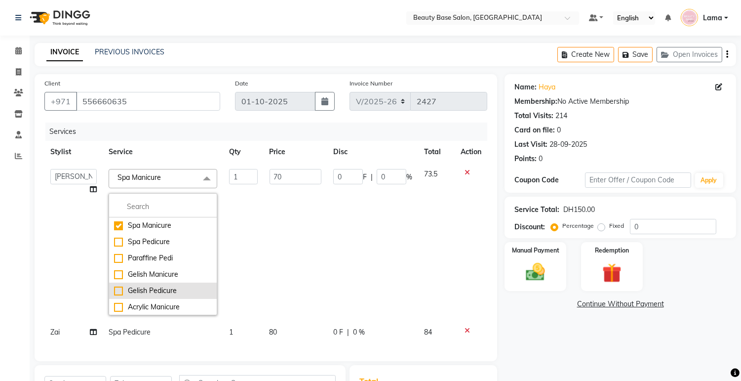
click at [153, 297] on li "Gelish Pedicure" at bounding box center [163, 290] width 108 height 16
checkbox input "false"
checkbox input "true"
type input "100"
click at [153, 297] on li "Gelish Pedicure" at bounding box center [163, 290] width 108 height 16
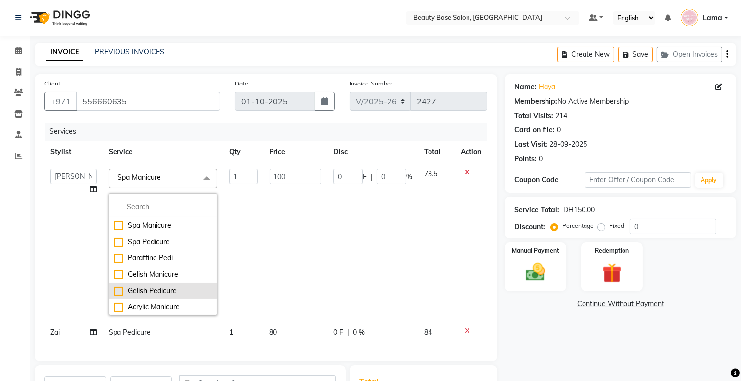
checkbox input "false"
type input "0"
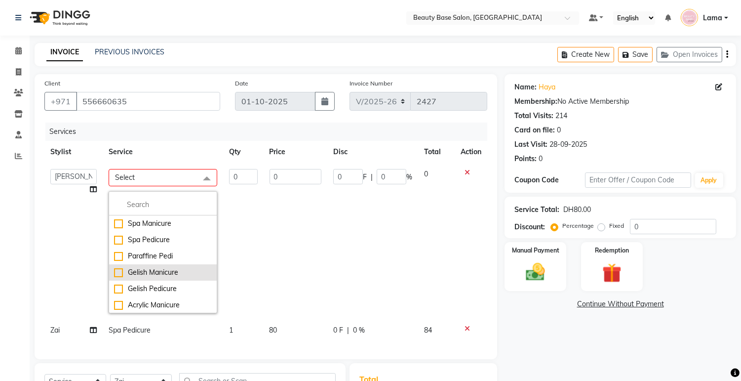
click at [155, 271] on div "Gelish Manicure" at bounding box center [163, 272] width 98 height 10
checkbox input "true"
type input "1"
type input "100"
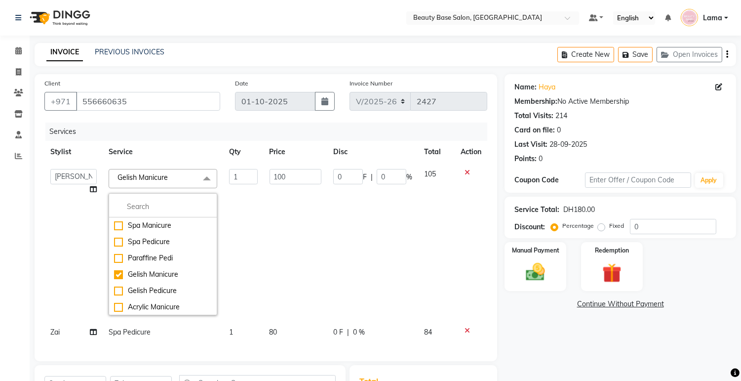
click at [257, 234] on td "1" at bounding box center [243, 242] width 40 height 158
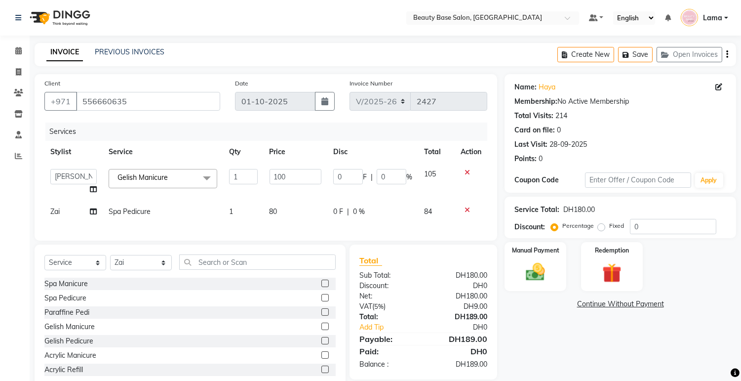
click at [160, 213] on td "Spa Pedicure" at bounding box center [163, 211] width 120 height 22
select select "31342"
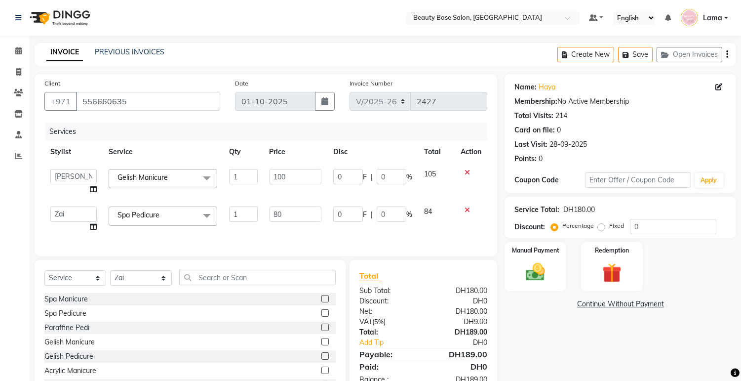
click at [175, 215] on span "Spa Pedicure x" at bounding box center [163, 215] width 109 height 19
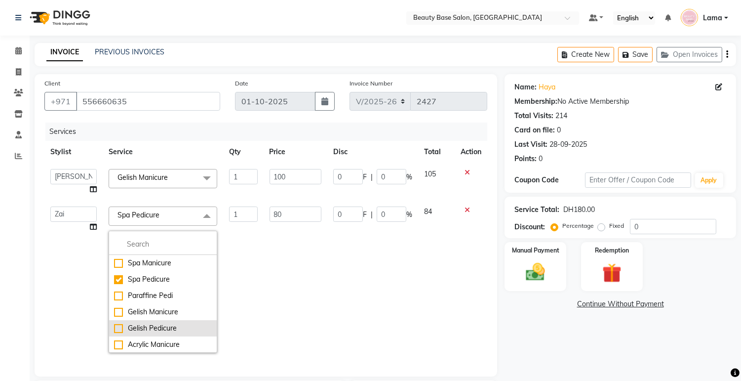
click at [146, 328] on div "Gelish Pedicure" at bounding box center [163, 328] width 98 height 10
checkbox input "false"
checkbox input "true"
type input "100"
click at [278, 263] on td "100" at bounding box center [296, 279] width 64 height 158
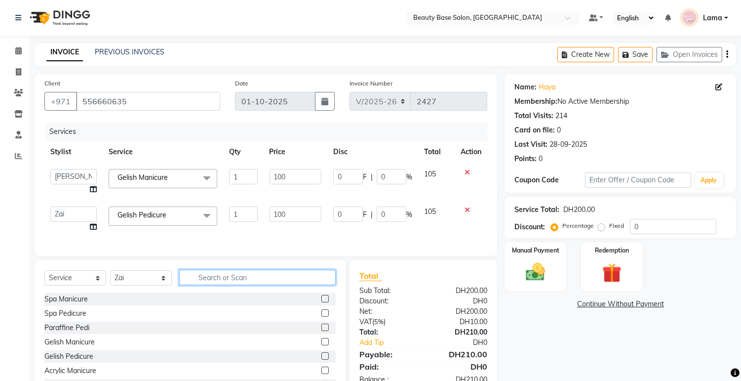
click at [210, 285] on input "text" at bounding box center [257, 277] width 156 height 15
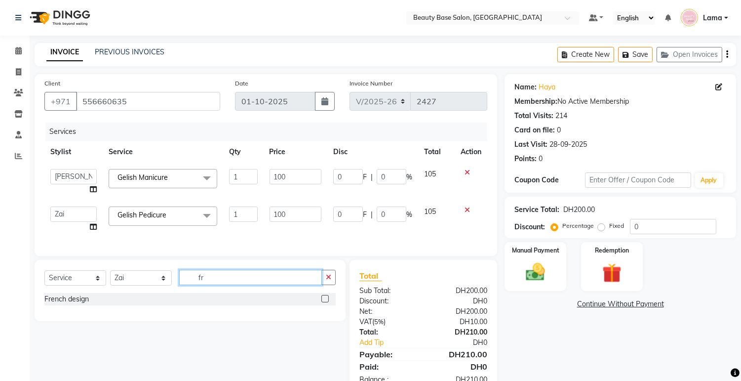
type input "fr"
click at [324, 302] on label at bounding box center [324, 298] width 7 height 7
click at [324, 302] on input "checkbox" at bounding box center [324, 299] width 6 height 6
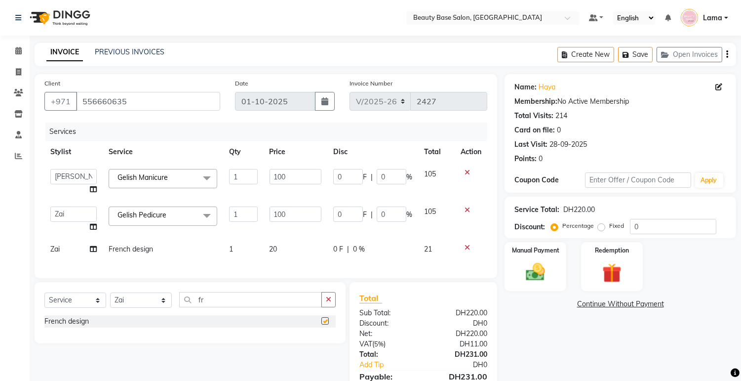
checkbox input "false"
click at [145, 308] on select "Select Stylist Accounts [PERSON_NAME] [PERSON_NAME] [PERSON_NAME] Burula Ghizla…" at bounding box center [141, 299] width 62 height 15
select select "30434"
click at [110, 301] on select "Select Stylist Accounts [PERSON_NAME] [PERSON_NAME] [PERSON_NAME] Burula Ghizla…" at bounding box center [141, 299] width 62 height 15
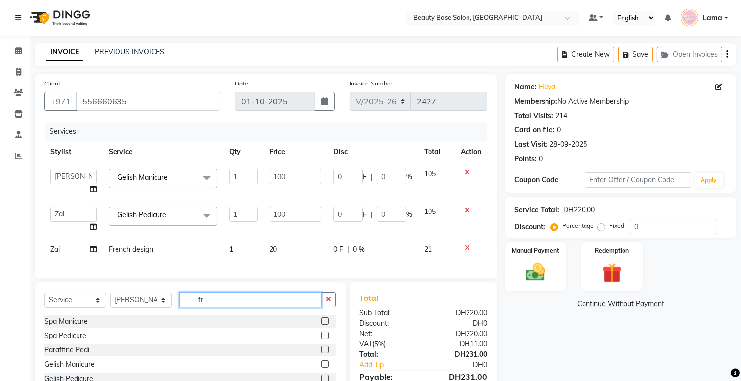
click at [269, 307] on input "fr" at bounding box center [250, 299] width 143 height 15
type input "fre"
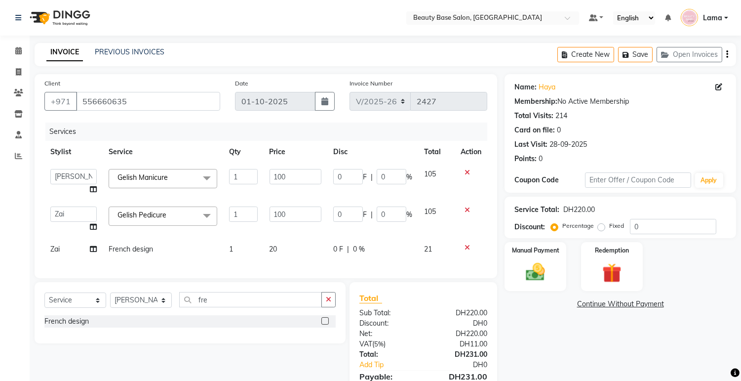
click at [321, 324] on label at bounding box center [324, 320] width 7 height 7
click at [321, 324] on input "checkbox" at bounding box center [324, 321] width 6 height 6
checkbox input "true"
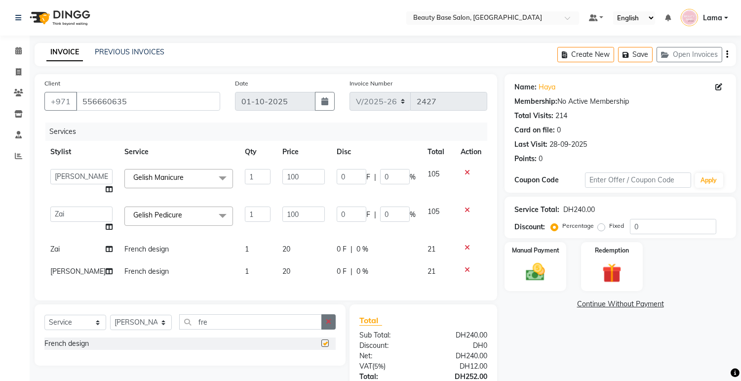
click at [327, 325] on icon "button" at bounding box center [328, 321] width 5 height 7
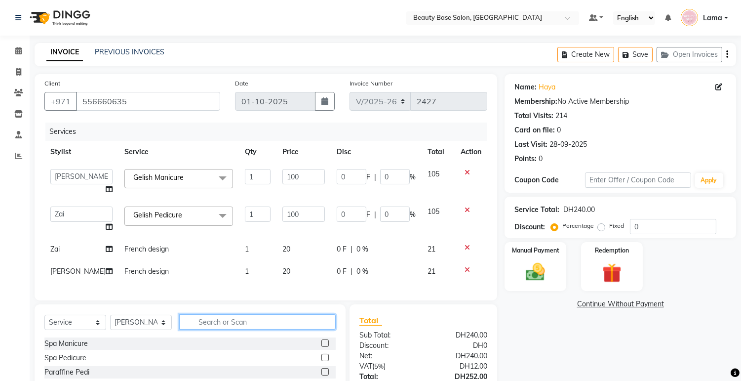
checkbox input "false"
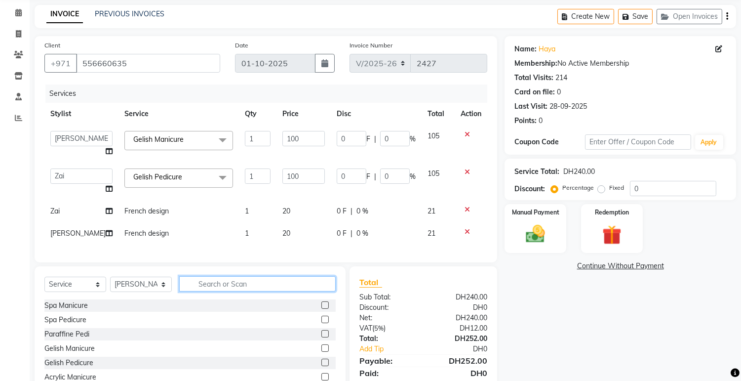
scroll to position [92, 0]
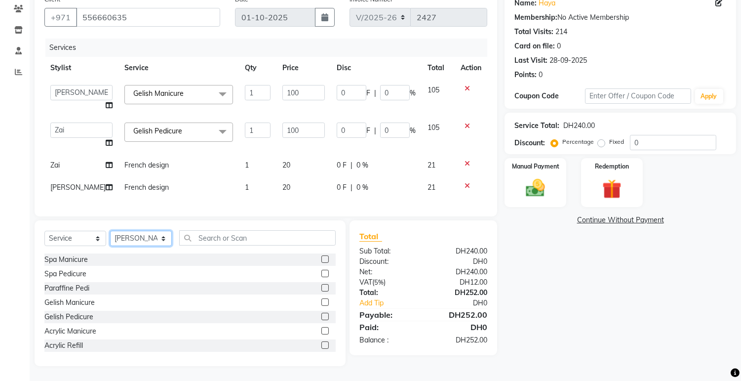
click at [155, 241] on select "Select Stylist Accounts [PERSON_NAME] [PERSON_NAME] [PERSON_NAME] Burula Ghizla…" at bounding box center [141, 238] width 62 height 15
select select "31342"
click at [110, 231] on select "Select Stylist Accounts [PERSON_NAME] [PERSON_NAME] [PERSON_NAME] Burula Ghizla…" at bounding box center [141, 238] width 62 height 15
click at [225, 244] on input "text" at bounding box center [257, 237] width 156 height 15
click at [233, 251] on div "Select Service Product Membership Package Voucher Prepaid Gift Card Select Styl…" at bounding box center [189, 241] width 291 height 23
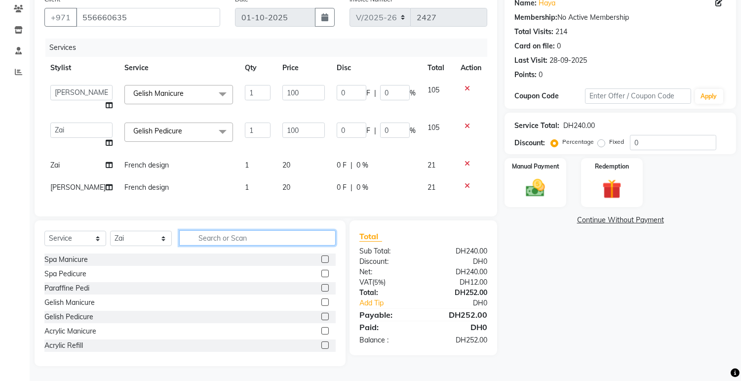
click at [235, 239] on input "text" at bounding box center [257, 237] width 156 height 15
click at [245, 237] on input "text" at bounding box center [257, 237] width 156 height 15
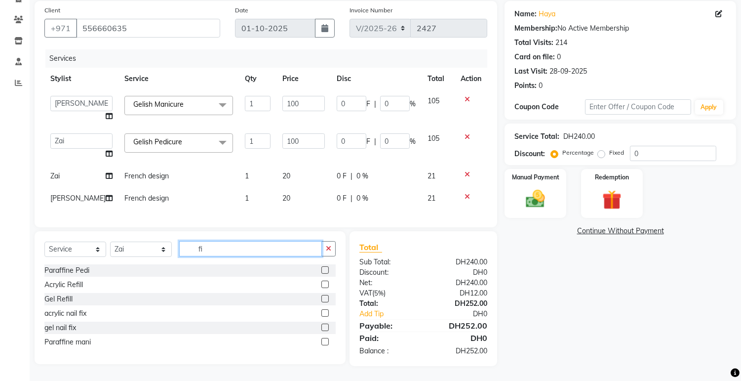
scroll to position [81, 0]
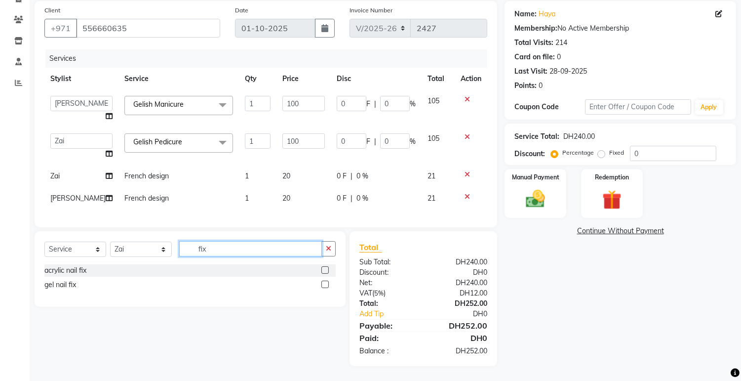
type input "fix"
click at [326, 284] on label at bounding box center [324, 283] width 7 height 7
click at [326, 284] on input "checkbox" at bounding box center [324, 284] width 6 height 6
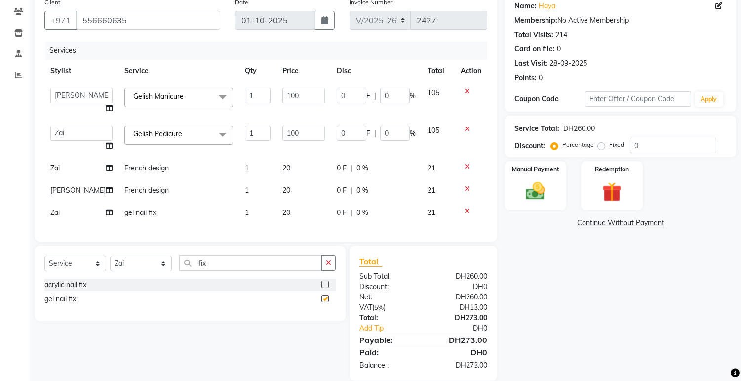
checkbox input "false"
click at [240, 215] on td "1" at bounding box center [258, 212] width 38 height 22
select select "31342"
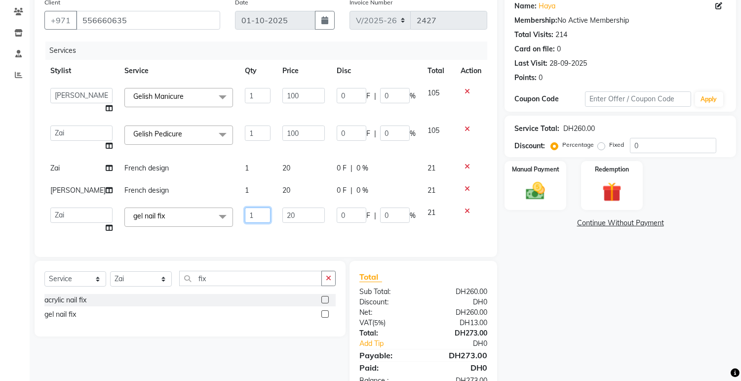
click at [249, 216] on input "1" at bounding box center [258, 214] width 26 height 15
type input "2"
click at [565, 352] on div "Name: [PERSON_NAME] Membership: No Active Membership Total Visits: 214 Card on …" at bounding box center [623, 194] width 239 height 402
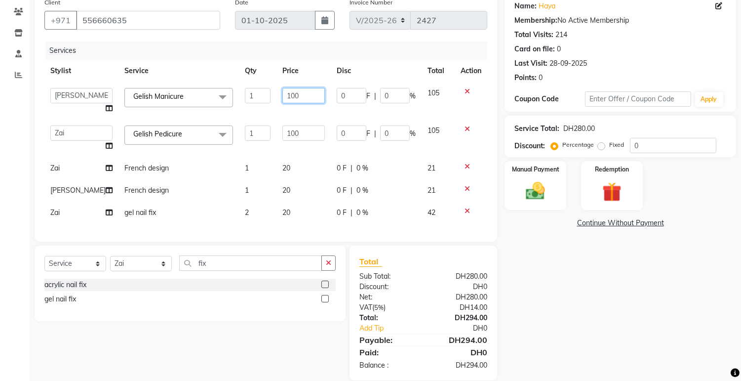
click at [303, 97] on input "100" at bounding box center [303, 95] width 42 height 15
type input "1"
type input "94.5"
click at [299, 134] on td "100" at bounding box center [303, 138] width 54 height 38
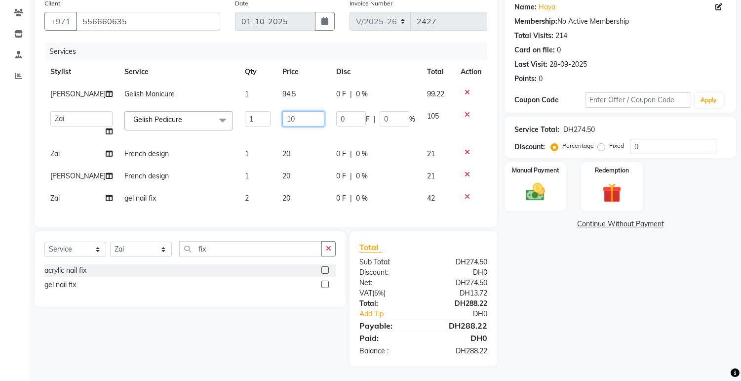
type input "1"
type input "94.5"
click at [551, 338] on div "Name: [PERSON_NAME] Membership: No Active Membership Total Visits: 214 Card on …" at bounding box center [623, 180] width 239 height 372
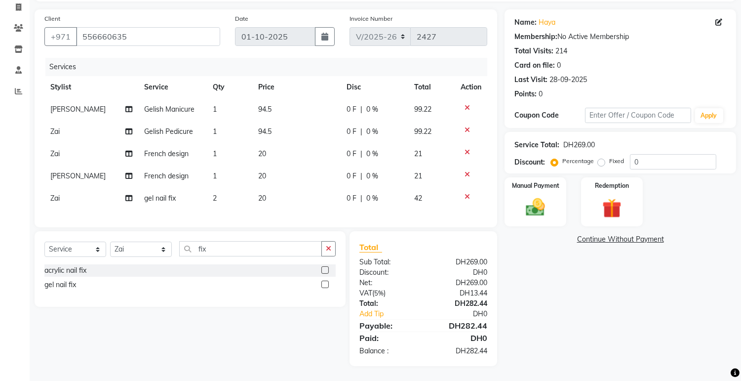
click at [547, 297] on div "Name: [PERSON_NAME] Membership: No Active Membership Total Visits: 214 Card on …" at bounding box center [623, 187] width 239 height 356
click at [464, 171] on icon at bounding box center [466, 174] width 5 height 7
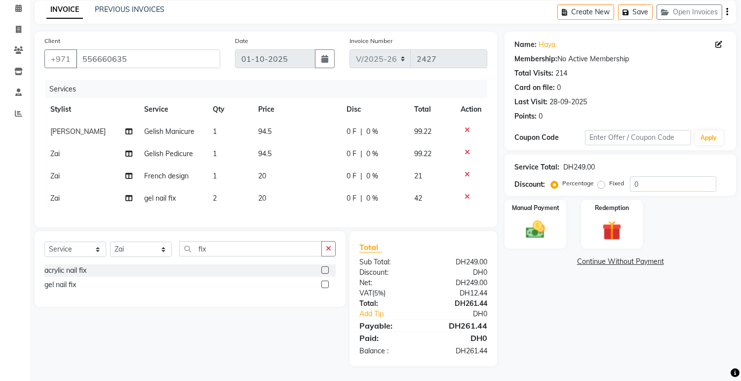
click at [609, 179] on label "Fixed" at bounding box center [616, 183] width 15 height 9
click at [600, 180] on input "Fixed" at bounding box center [603, 183] width 7 height 7
radio input "true"
click at [533, 230] on img at bounding box center [535, 229] width 33 height 23
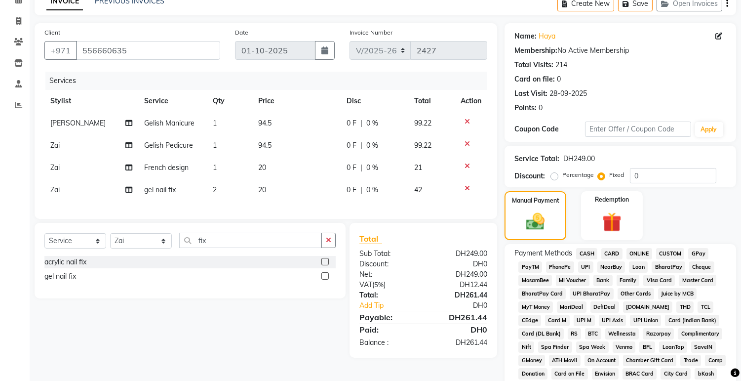
click at [592, 256] on span "CASH" at bounding box center [586, 253] width 21 height 11
click at [618, 250] on span "CARD" at bounding box center [611, 253] width 21 height 11
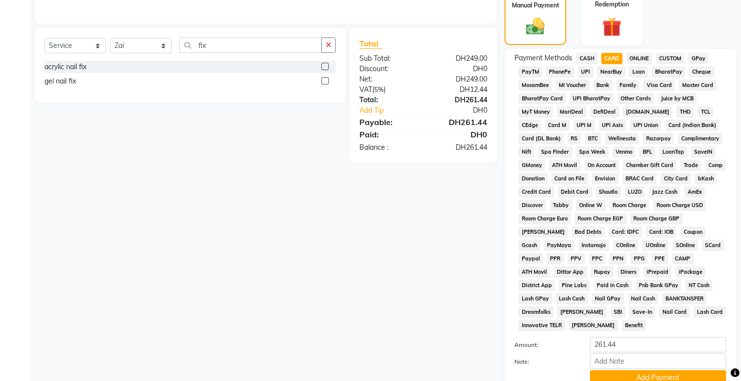
scroll to position [278, 0]
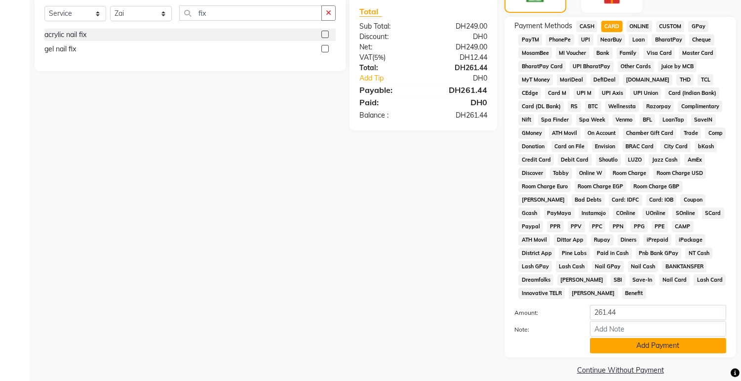
click at [644, 338] on button "Add Payment" at bounding box center [658, 345] width 136 height 15
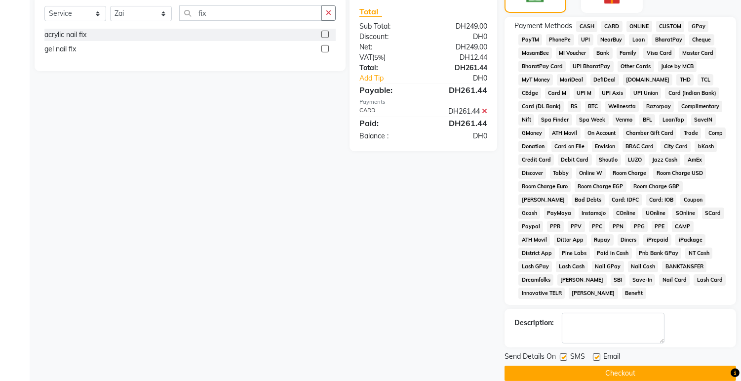
click at [650, 369] on button "Checkout" at bounding box center [620, 372] width 232 height 15
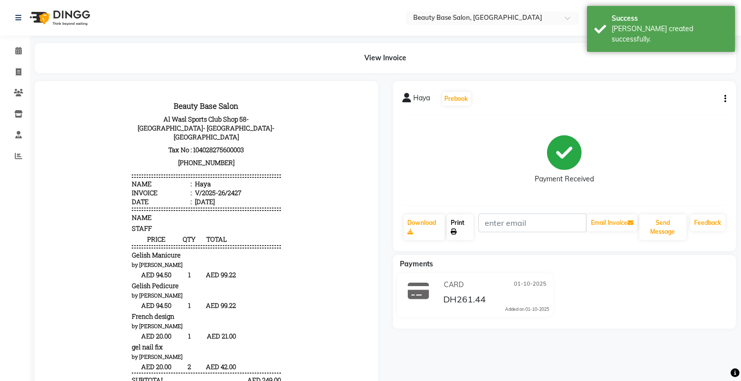
click at [464, 229] on link "Print" at bounding box center [460, 227] width 27 height 26
click at [8, 52] on link "Calendar" at bounding box center [15, 51] width 24 height 16
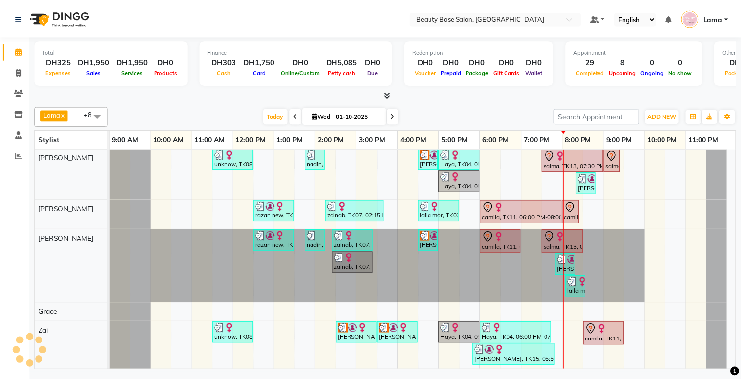
scroll to position [170, 0]
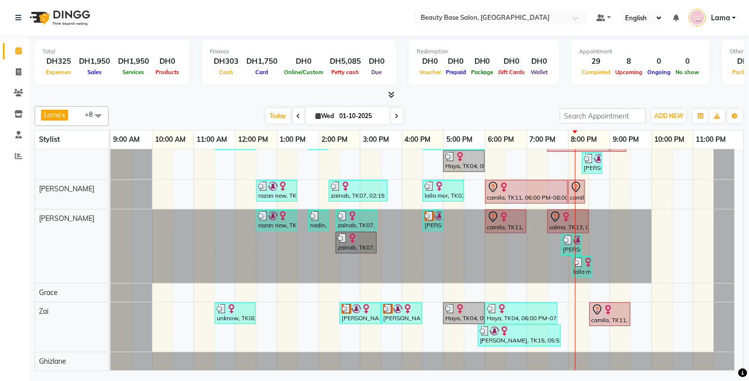
click at [522, 184] on div "camila, TK11, 06:00 PM-08:00 PM, Gel Extention" at bounding box center [526, 191] width 80 height 21
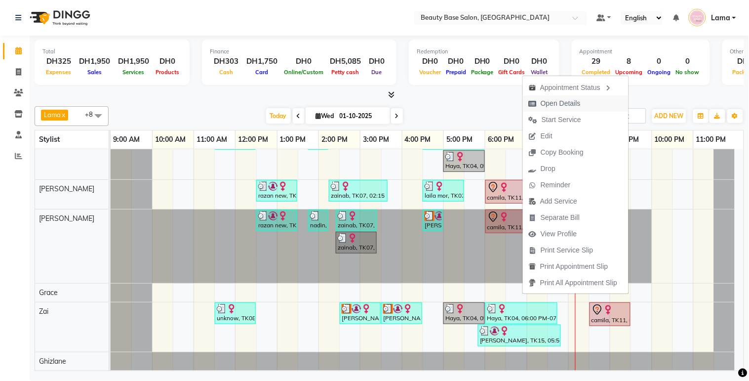
click at [564, 105] on span "Open Details" at bounding box center [561, 103] width 40 height 10
select select "7"
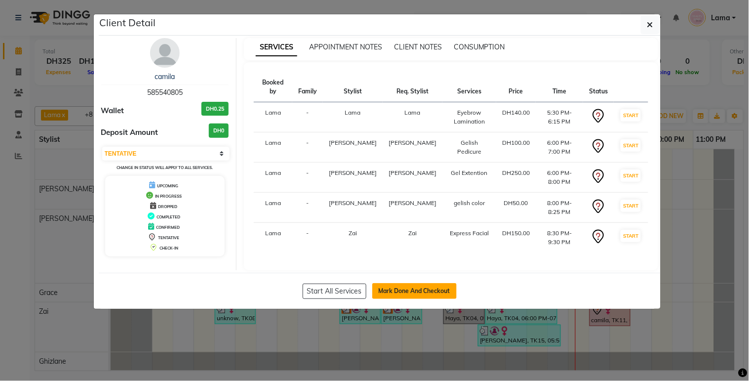
click at [415, 283] on button "Mark Done And Checkout" at bounding box center [414, 291] width 84 height 16
select select "service"
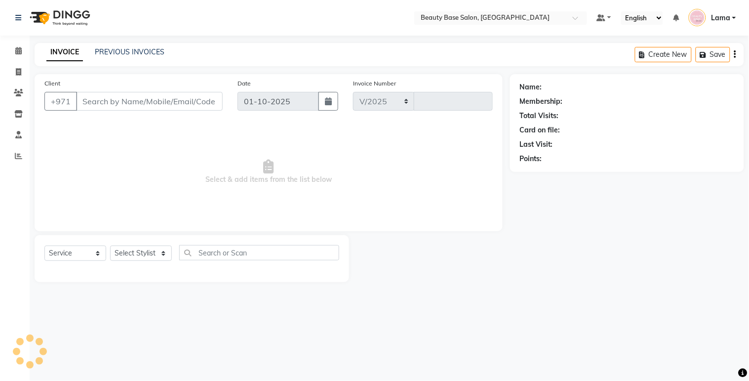
select select "813"
type input "2428"
type input "585540805"
select select "17496"
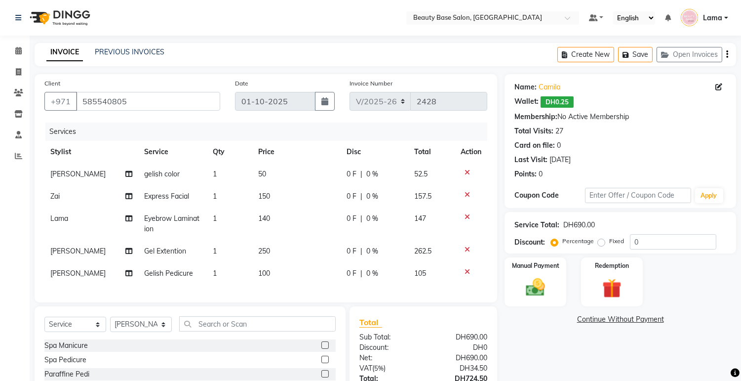
click at [466, 191] on icon at bounding box center [466, 194] width 5 height 7
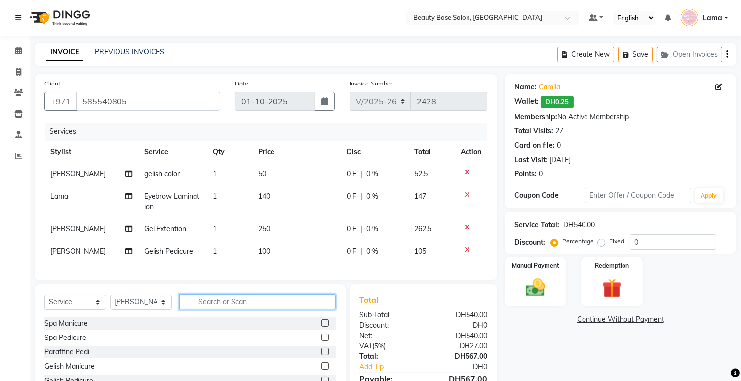
click at [238, 306] on input "text" at bounding box center [257, 301] width 156 height 15
type input "e"
type input "gel re"
click at [321, 369] on label at bounding box center [324, 365] width 7 height 7
click at [321, 369] on input "checkbox" at bounding box center [324, 366] width 6 height 6
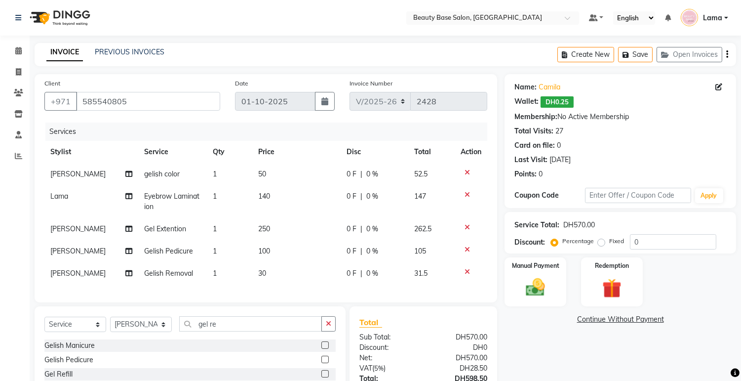
checkbox input "false"
click at [465, 274] on icon at bounding box center [466, 271] width 5 height 7
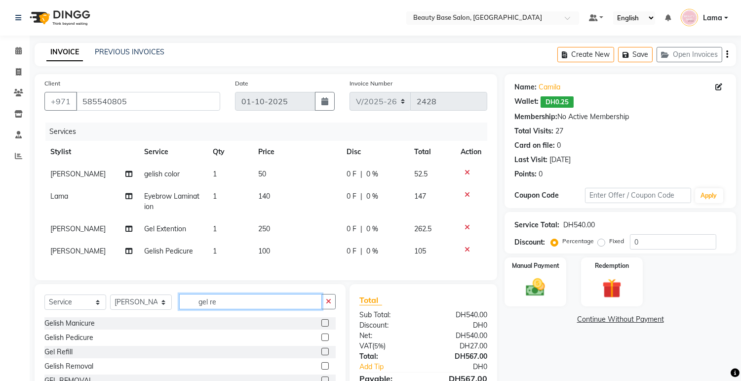
click at [262, 309] on input "gel re" at bounding box center [250, 301] width 143 height 15
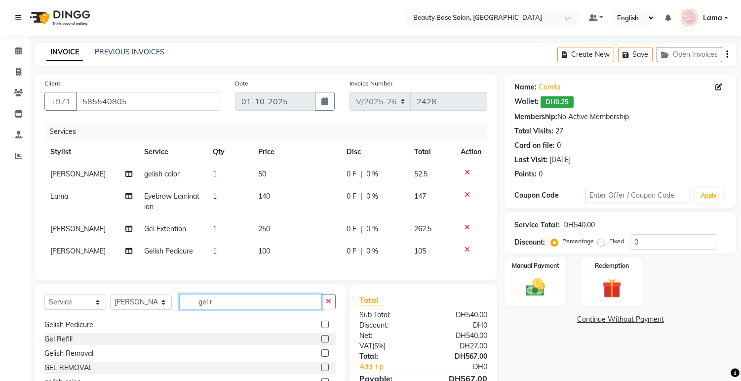
scroll to position [16, 0]
type input "gel r"
click at [321, 353] on label at bounding box center [324, 349] width 7 height 7
click at [321, 353] on input "checkbox" at bounding box center [324, 350] width 6 height 6
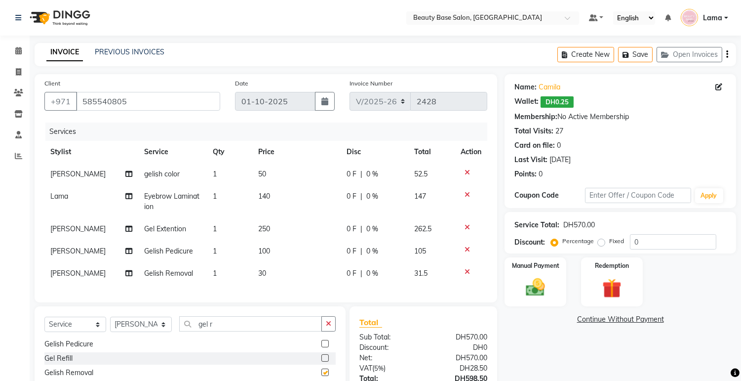
checkbox input "false"
click at [465, 272] on icon at bounding box center [466, 271] width 5 height 7
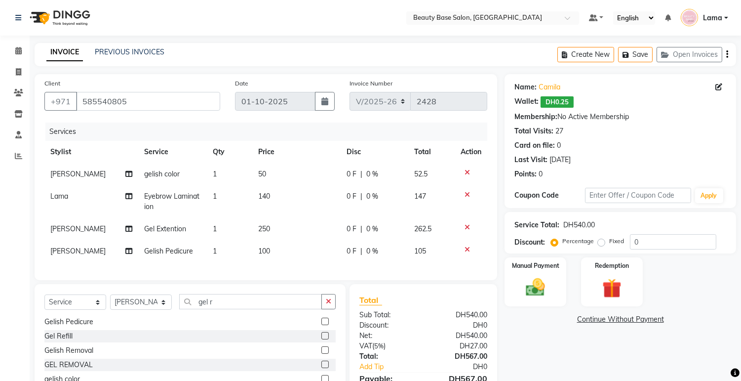
click at [321, 368] on label at bounding box center [324, 363] width 7 height 7
click at [321, 368] on input "checkbox" at bounding box center [324, 364] width 6 height 6
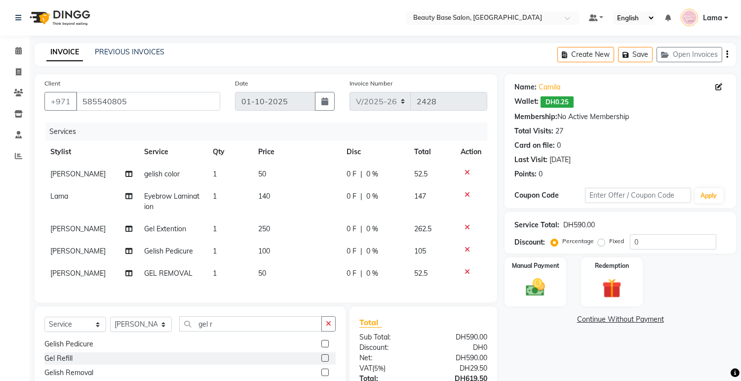
checkbox input "false"
click at [243, 331] on input "gel r" at bounding box center [250, 323] width 143 height 15
click at [465, 272] on icon at bounding box center [466, 271] width 5 height 7
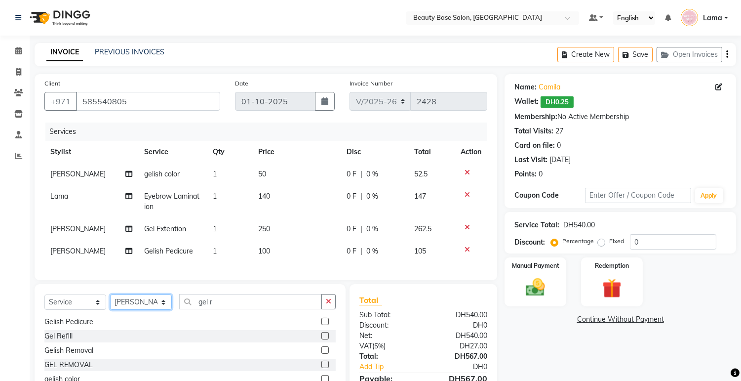
click at [151, 309] on select "Select Stylist Accounts [PERSON_NAME] [PERSON_NAME] [PERSON_NAME] Burula Ghizla…" at bounding box center [141, 301] width 62 height 15
select select "61471"
click at [110, 303] on select "Select Stylist Accounts [PERSON_NAME] [PERSON_NAME] [PERSON_NAME] Burula Ghizla…" at bounding box center [141, 301] width 62 height 15
click at [248, 309] on input "gel r" at bounding box center [250, 301] width 143 height 15
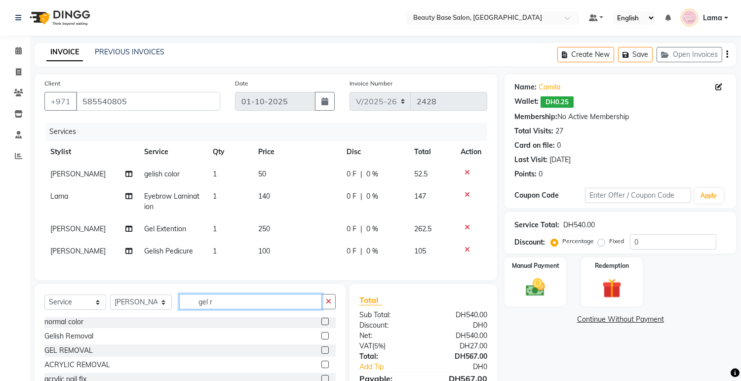
scroll to position [149, 0]
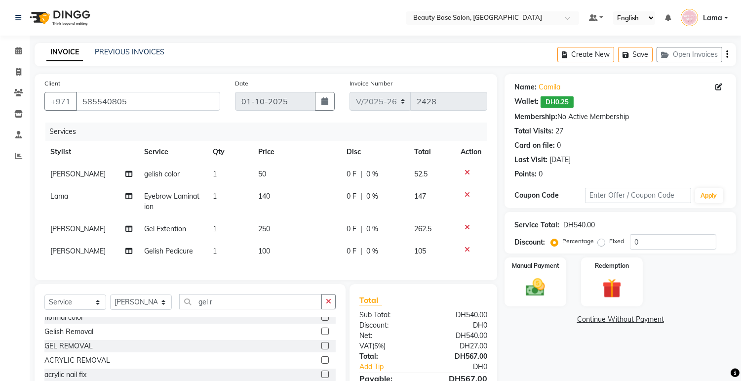
click at [321, 349] on label at bounding box center [324, 345] width 7 height 7
click at [321, 349] on input "checkbox" at bounding box center [324, 346] width 6 height 6
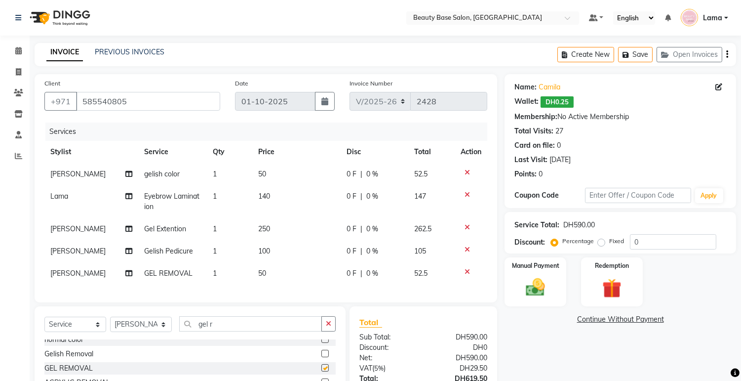
checkbox input "false"
click at [156, 331] on select "Select Stylist Accounts [PERSON_NAME] [PERSON_NAME] [PERSON_NAME] Burula Ghizla…" at bounding box center [141, 323] width 62 height 15
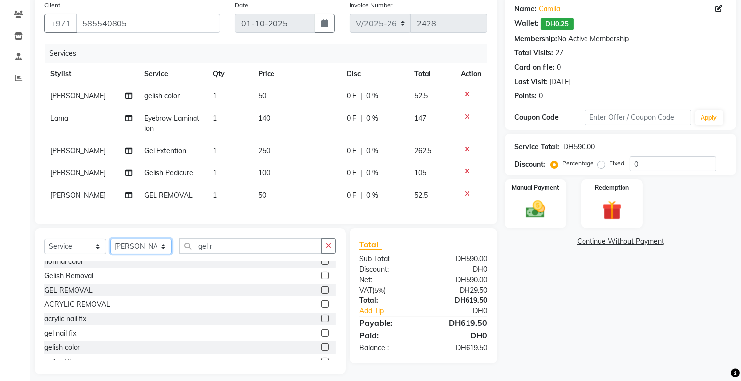
scroll to position [79, 0]
click at [145, 253] on select "Select Stylist Accounts [PERSON_NAME] [PERSON_NAME] [PERSON_NAME] Burula Ghizla…" at bounding box center [141, 244] width 62 height 15
click at [161, 295] on div "GEL REMOVAL" at bounding box center [189, 289] width 291 height 12
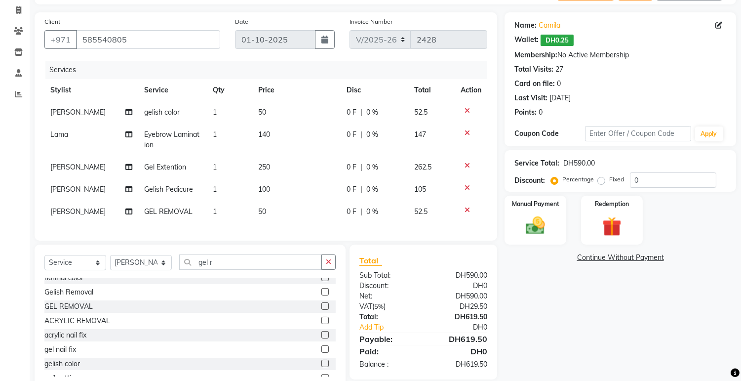
scroll to position [67, 0]
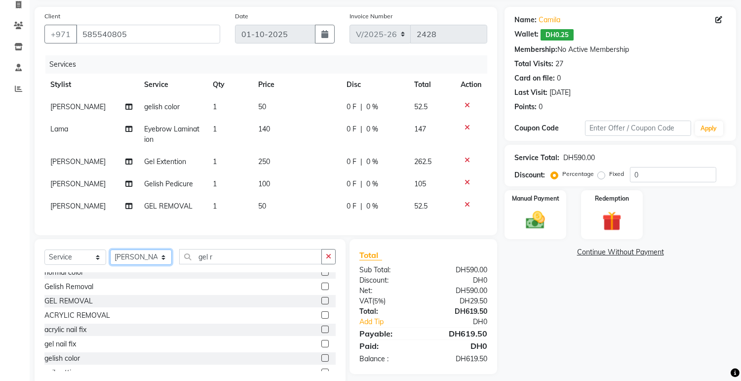
click at [140, 265] on select "Select Stylist Accounts [PERSON_NAME] [PERSON_NAME] [PERSON_NAME] Burula Ghizla…" at bounding box center [141, 256] width 62 height 15
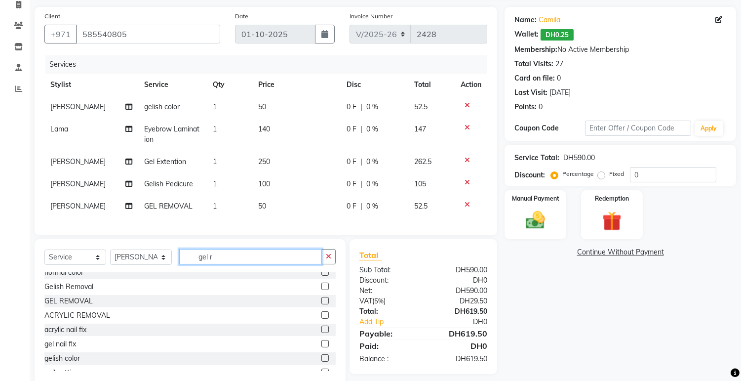
click at [244, 264] on input "gel r" at bounding box center [250, 256] width 143 height 15
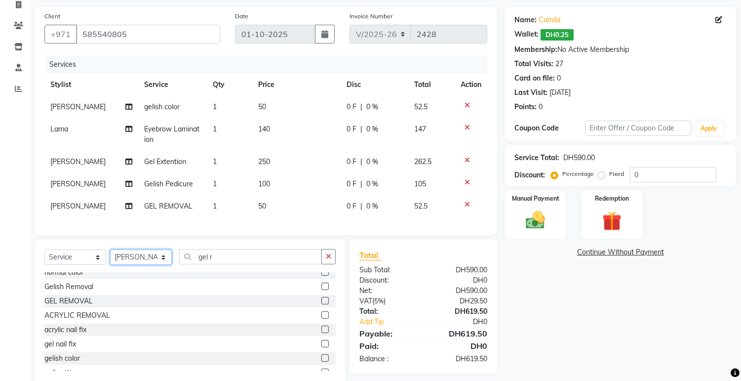
click at [150, 265] on select "Select Stylist Accounts [PERSON_NAME] [PERSON_NAME] [PERSON_NAME] Burula Ghizla…" at bounding box center [141, 256] width 62 height 15
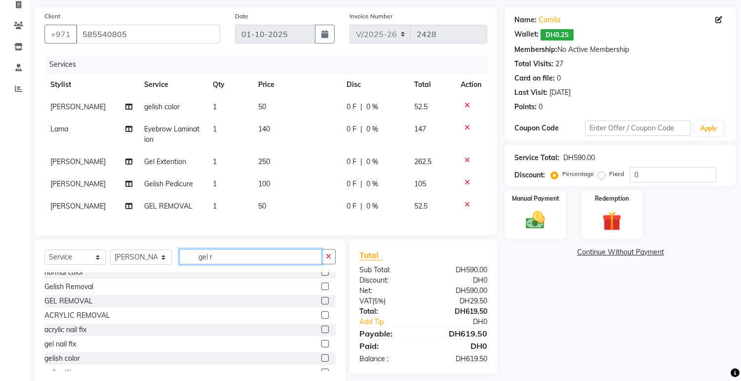
click at [235, 264] on input "gel r" at bounding box center [250, 256] width 143 height 15
type input "g"
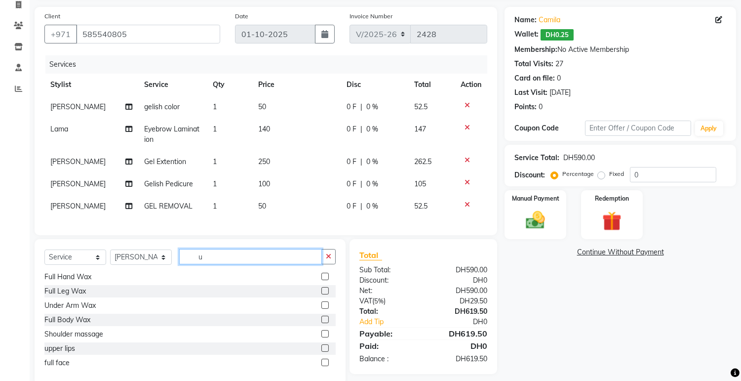
scroll to position [0, 0]
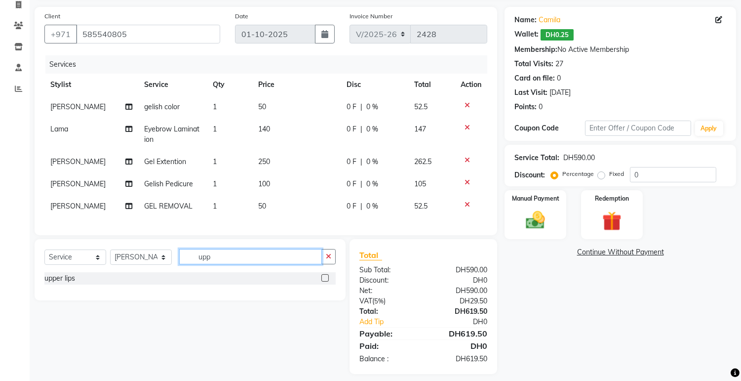
type input "upp"
click at [325, 281] on label at bounding box center [324, 277] width 7 height 7
click at [325, 281] on input "checkbox" at bounding box center [324, 278] width 6 height 6
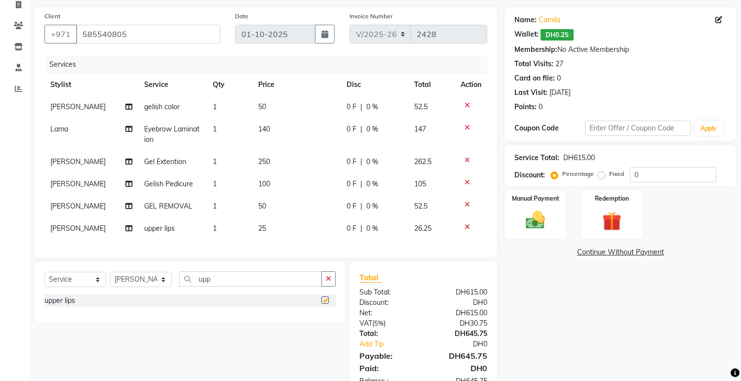
checkbox input "false"
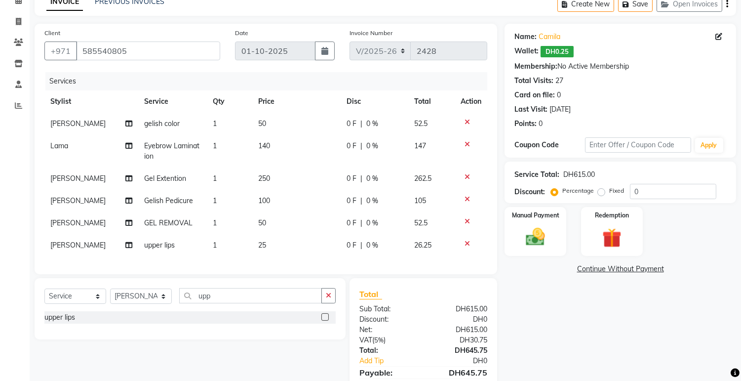
scroll to position [42, 0]
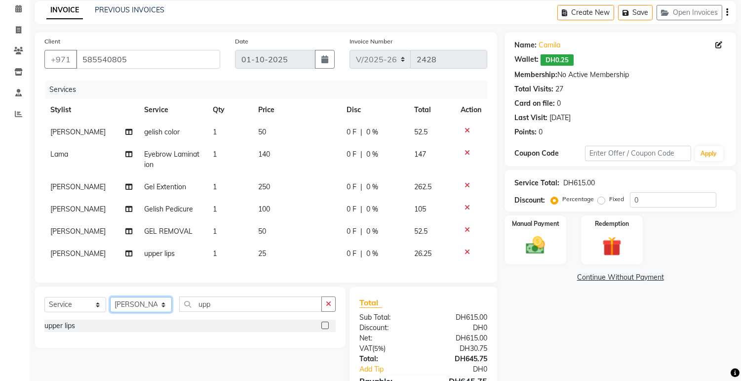
click at [145, 312] on select "Select Stylist Accounts [PERSON_NAME] [PERSON_NAME] [PERSON_NAME] Burula Ghizla…" at bounding box center [141, 304] width 62 height 15
select select "13437"
click at [151, 305] on select "Select Stylist Accounts [PERSON_NAME] [PERSON_NAME] [PERSON_NAME] Burula Ghizla…" at bounding box center [141, 304] width 62 height 15
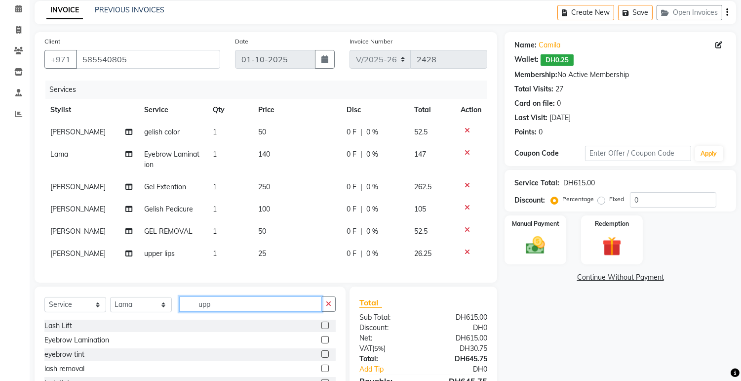
click at [235, 311] on input "upp" at bounding box center [250, 303] width 143 height 15
type input "u"
type input "ey"
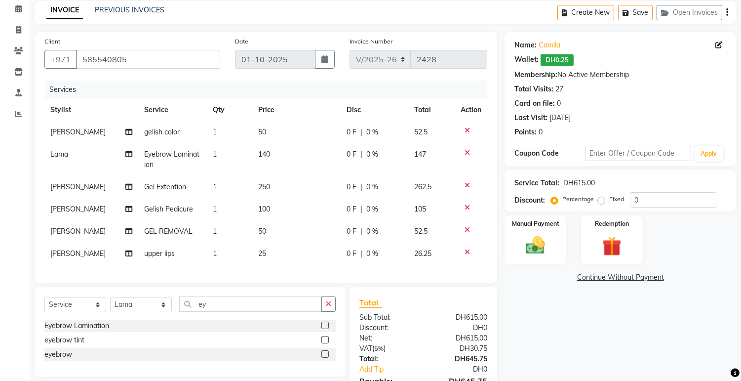
click at [326, 357] on label at bounding box center [324, 353] width 7 height 7
click at [326, 357] on input "checkbox" at bounding box center [324, 354] width 6 height 6
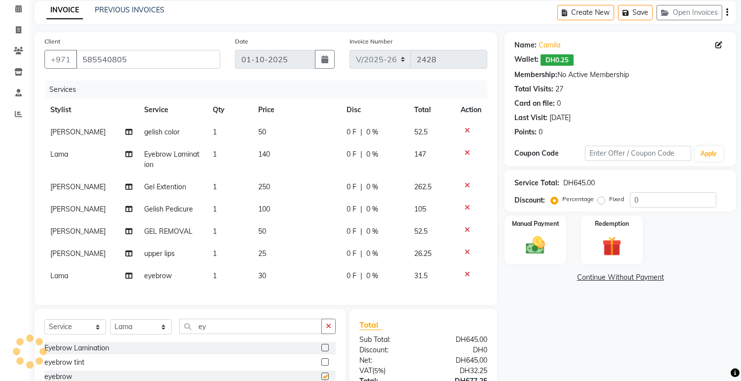
checkbox input "false"
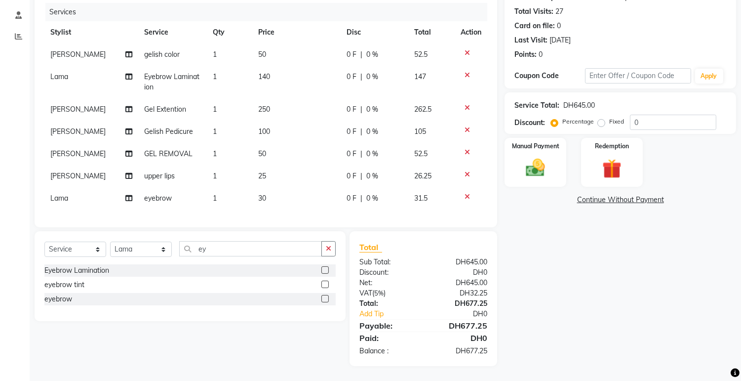
click at [609, 117] on label "Fixed" at bounding box center [616, 121] width 15 height 9
click at [601, 118] on input "Fixed" at bounding box center [603, 121] width 7 height 7
radio input "true"
click at [548, 156] on img at bounding box center [535, 167] width 33 height 23
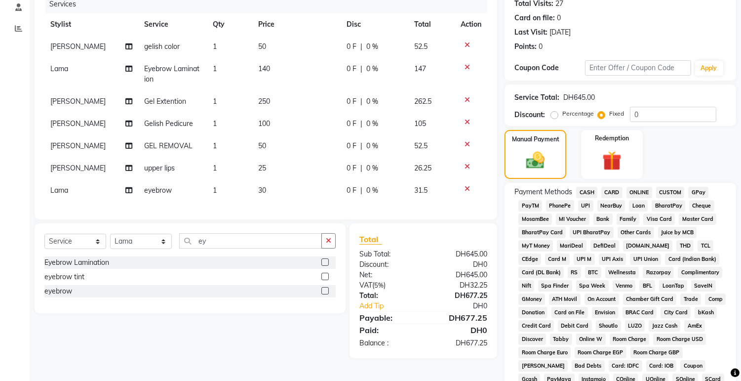
click at [610, 192] on span "CARD" at bounding box center [611, 192] width 21 height 11
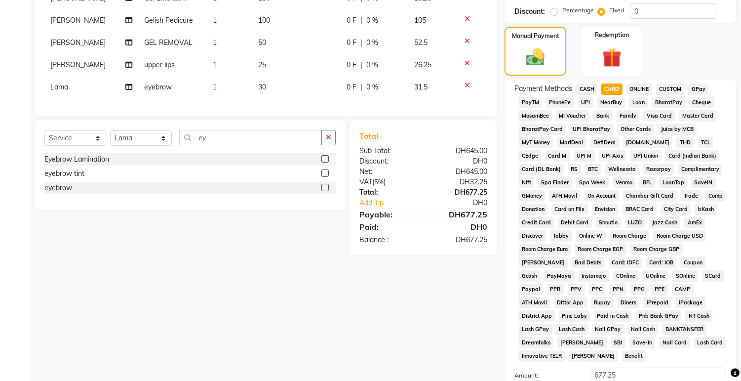
scroll to position [293, 0]
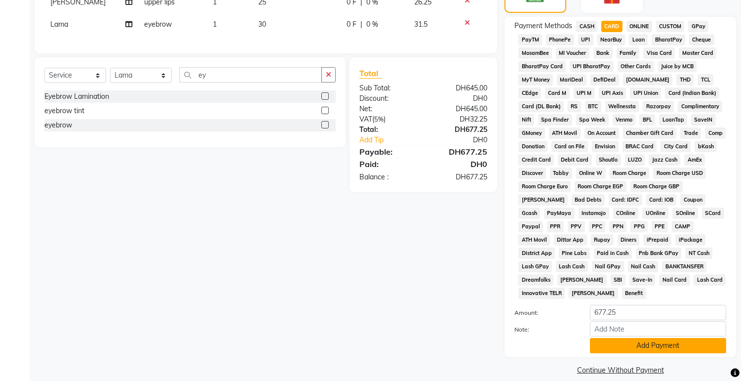
click at [645, 339] on button "Add Payment" at bounding box center [658, 345] width 136 height 15
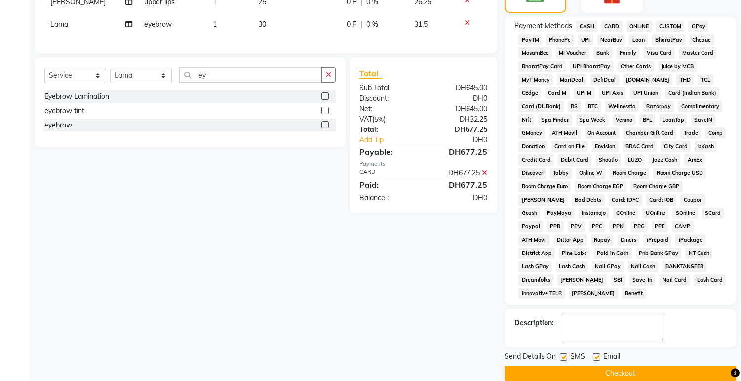
click at [665, 366] on button "Checkout" at bounding box center [620, 372] width 232 height 15
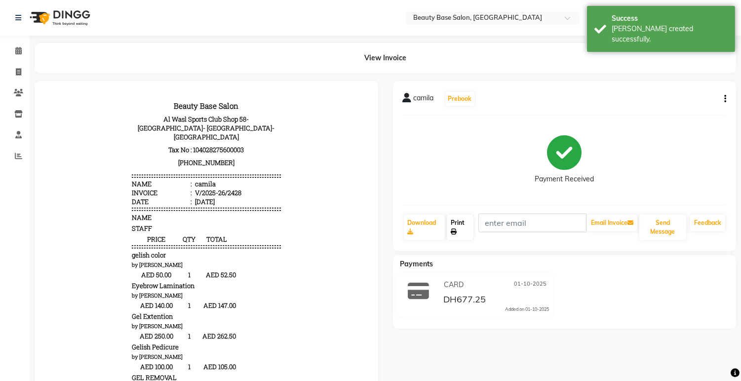
click at [451, 232] on link "Print" at bounding box center [460, 227] width 27 height 26
click at [7, 56] on link "Calendar" at bounding box center [15, 51] width 24 height 16
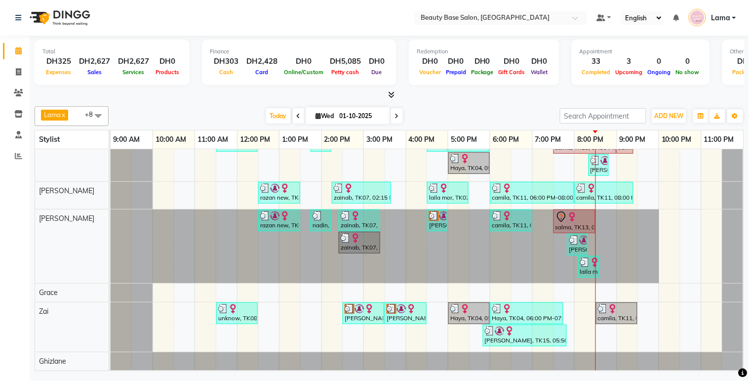
scroll to position [168, 0]
click at [561, 219] on div "salma, TK13, 07:30 PM-08:30 PM, Gelish Pedicure" at bounding box center [574, 221] width 40 height 21
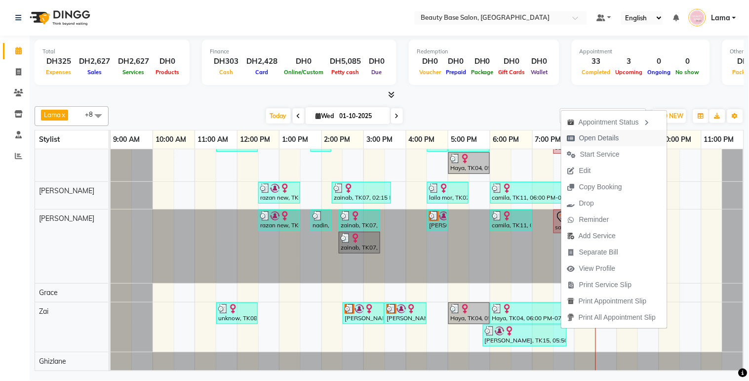
click at [605, 138] on span "Open Details" at bounding box center [599, 138] width 40 height 10
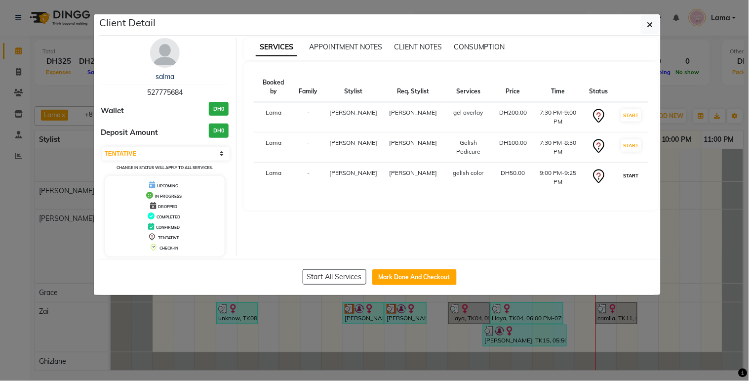
click at [622, 169] on button "START" at bounding box center [631, 175] width 20 height 12
click at [622, 148] on td "START" at bounding box center [631, 147] width 34 height 30
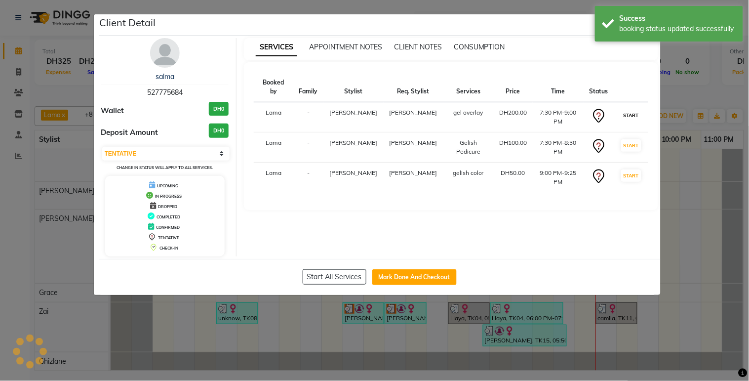
click at [626, 111] on button "START" at bounding box center [631, 115] width 20 height 12
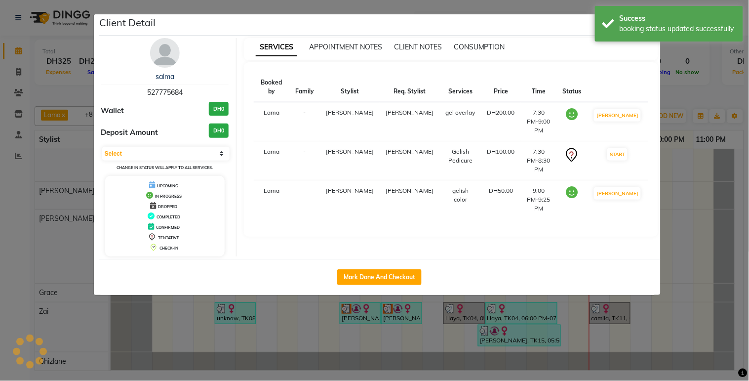
scroll to position [166, 0]
click at [623, 148] on button "START" at bounding box center [617, 154] width 20 height 12
select select "1"
click at [676, 339] on ngb-modal-window "Client Detail salma 527775684 Wallet DH0 Deposit Amount DH0 Select IN SERVICE C…" at bounding box center [374, 190] width 749 height 381
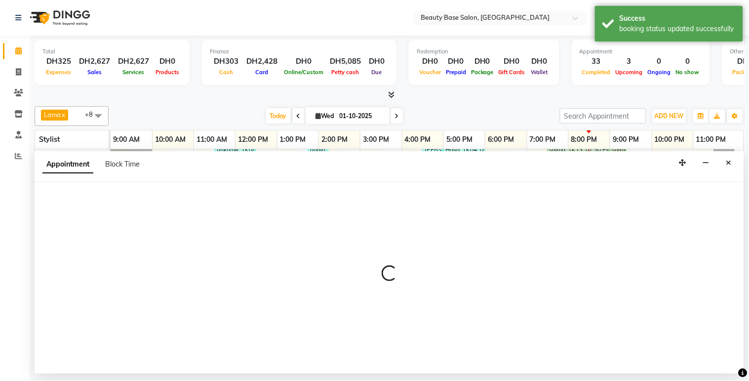
select select "54542"
select select "1350"
select select "tentative"
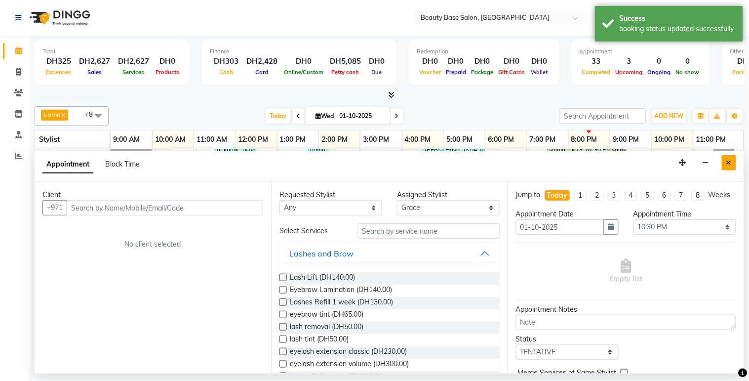
click at [729, 168] on button "Close" at bounding box center [729, 162] width 14 height 15
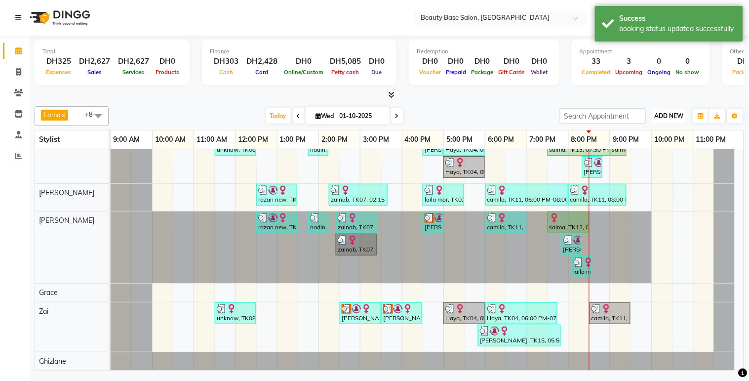
click at [672, 116] on span "ADD NEW" at bounding box center [669, 115] width 29 height 7
click at [650, 134] on button "Add Appointment" at bounding box center [647, 134] width 78 height 13
select select "tentative"
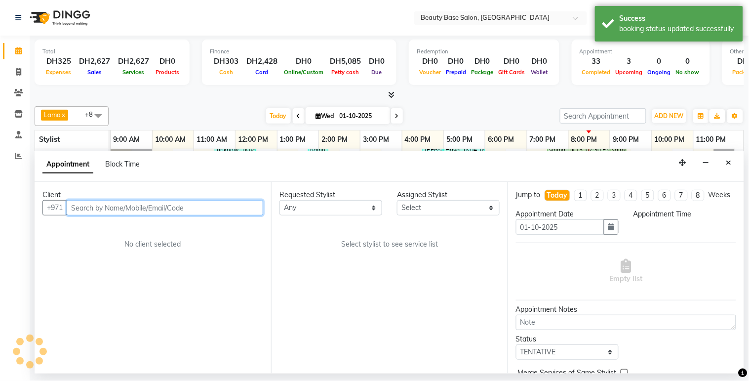
select select "600"
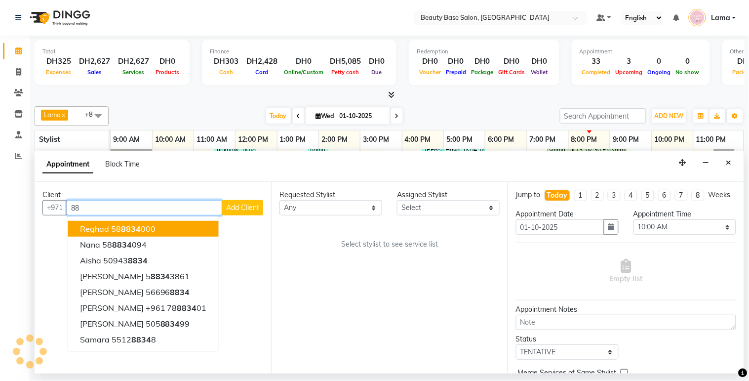
type input "8"
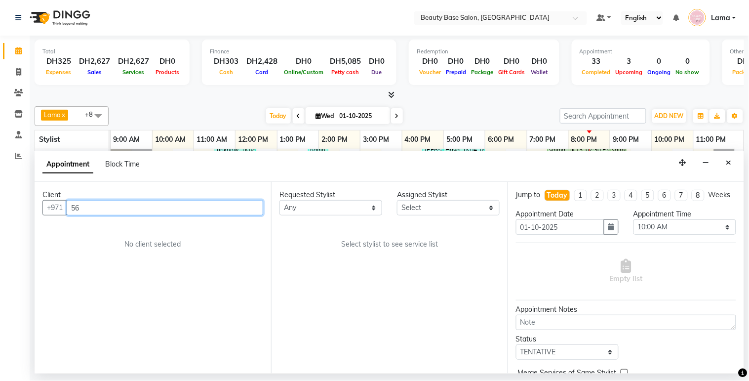
type input "5"
type input "i"
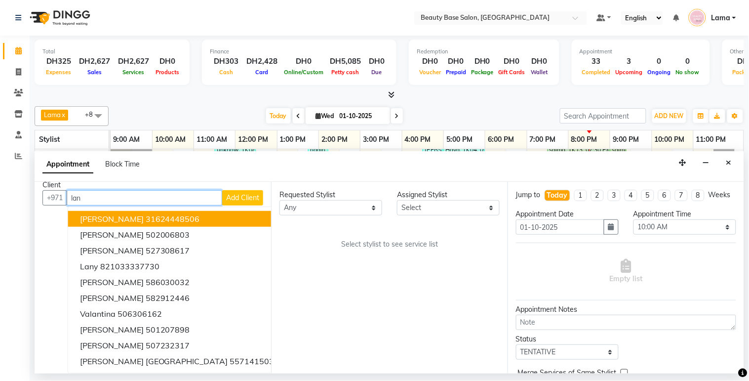
scroll to position [0, 0]
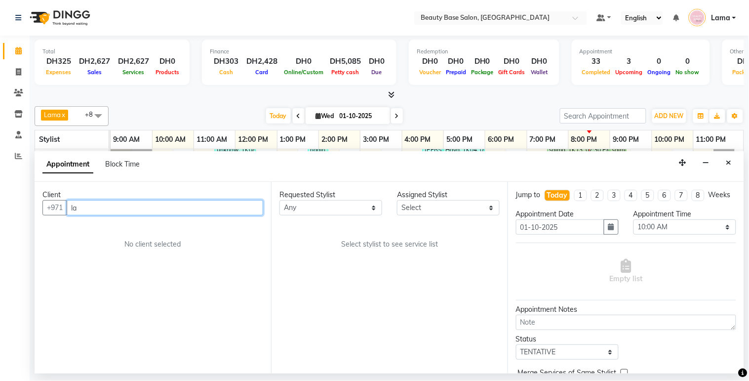
type input "l"
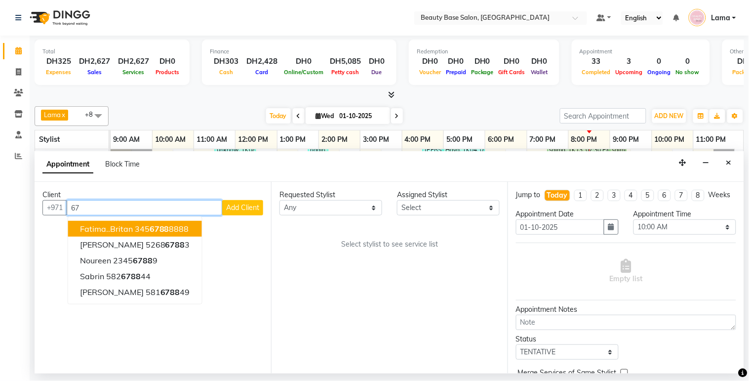
type input "6"
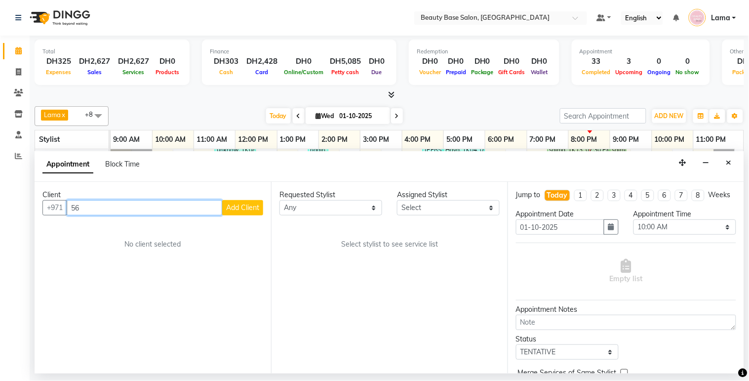
type input "5"
type input "I"
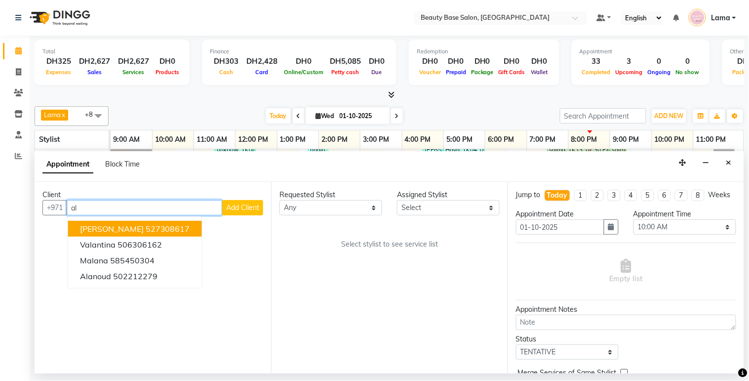
type input "a"
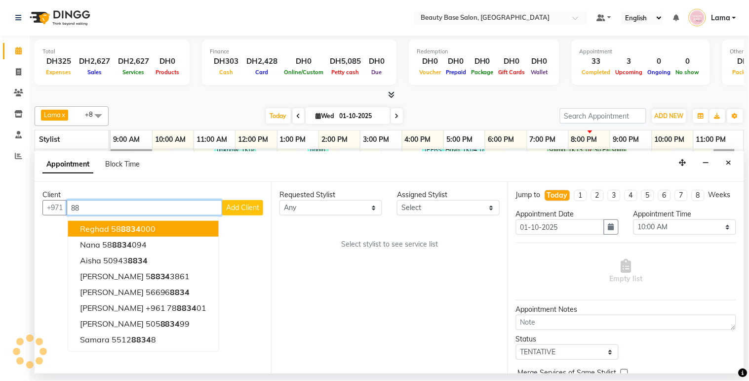
type input "8"
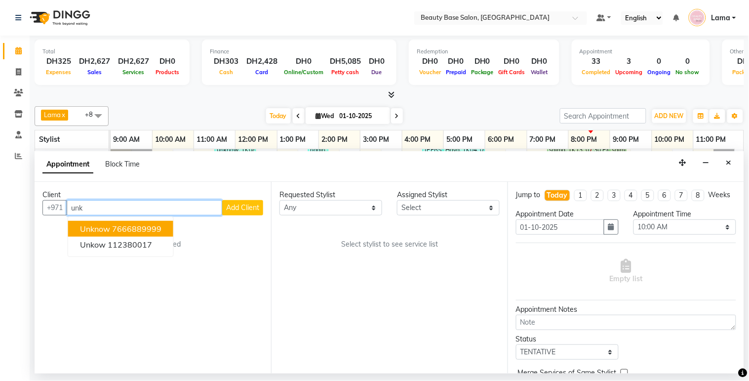
click at [156, 230] on ngb-highlight "7666889999" at bounding box center [136, 229] width 49 height 10
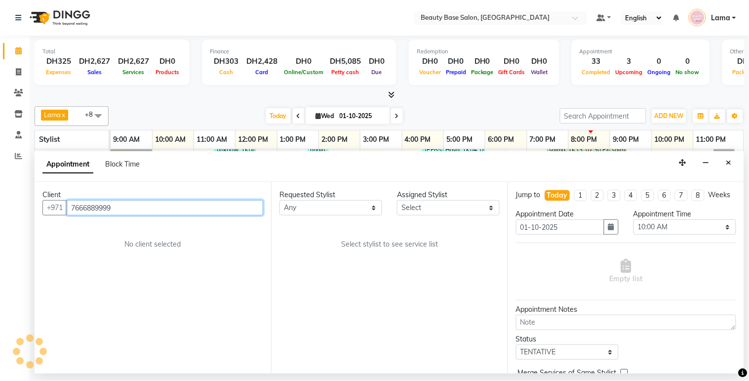
type input "7666889999"
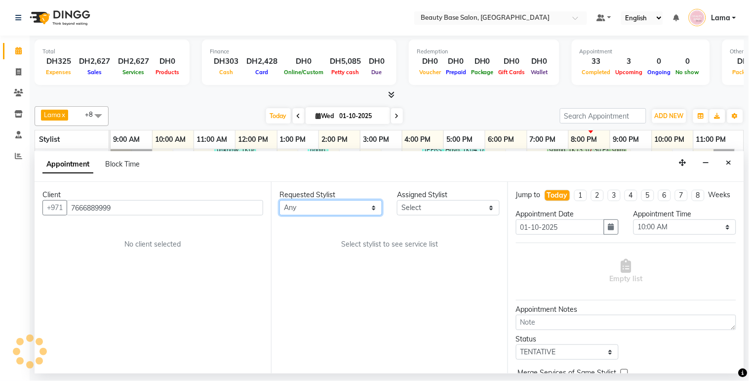
click at [327, 203] on select "Any [PERSON_NAME] [PERSON_NAME] [PERSON_NAME] [PERSON_NAME] [PERSON_NAME] [MEDI…" at bounding box center [330, 207] width 103 height 15
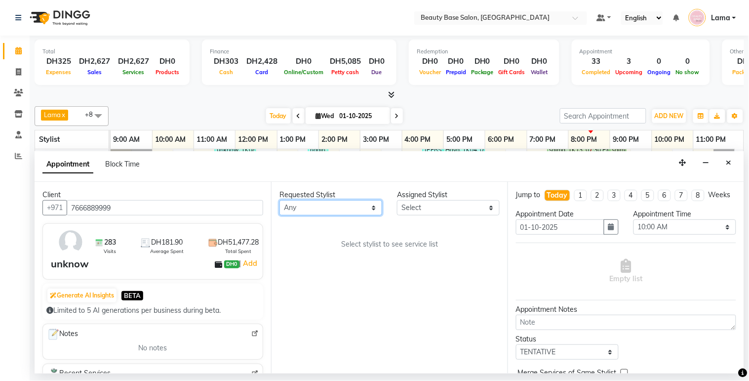
select select "17496"
click at [279, 200] on select "Any [PERSON_NAME] [PERSON_NAME] [PERSON_NAME] [PERSON_NAME] [PERSON_NAME] [MEDI…" at bounding box center [330, 207] width 103 height 15
select select "17496"
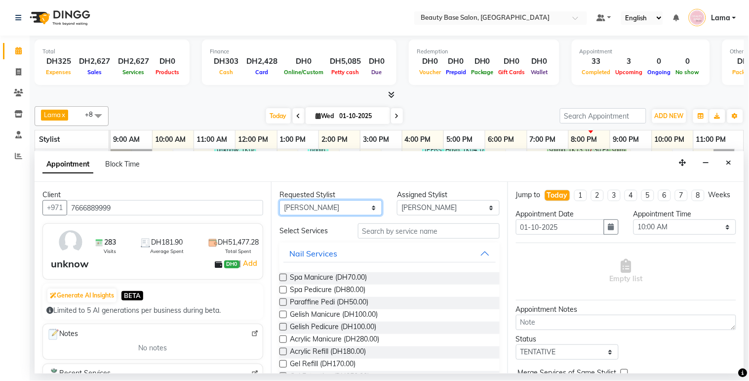
click at [362, 215] on select "Any [PERSON_NAME] [PERSON_NAME] [PERSON_NAME] [PERSON_NAME] [PERSON_NAME] [MEDI…" at bounding box center [330, 207] width 103 height 15
click at [279, 200] on select "Any [PERSON_NAME] [PERSON_NAME] [PERSON_NAME] [PERSON_NAME] [PERSON_NAME] [MEDI…" at bounding box center [330, 207] width 103 height 15
click at [354, 207] on select "Any [PERSON_NAME] [PERSON_NAME] [PERSON_NAME] [PERSON_NAME] [PERSON_NAME] [MEDI…" at bounding box center [330, 207] width 103 height 15
click at [361, 208] on select "Any [PERSON_NAME] [PERSON_NAME] [PERSON_NAME] [PERSON_NAME] [PERSON_NAME] [MEDI…" at bounding box center [330, 207] width 103 height 15
click at [354, 209] on select "Any [PERSON_NAME] [PERSON_NAME] [PERSON_NAME] [PERSON_NAME] [PERSON_NAME] [MEDI…" at bounding box center [330, 207] width 103 height 15
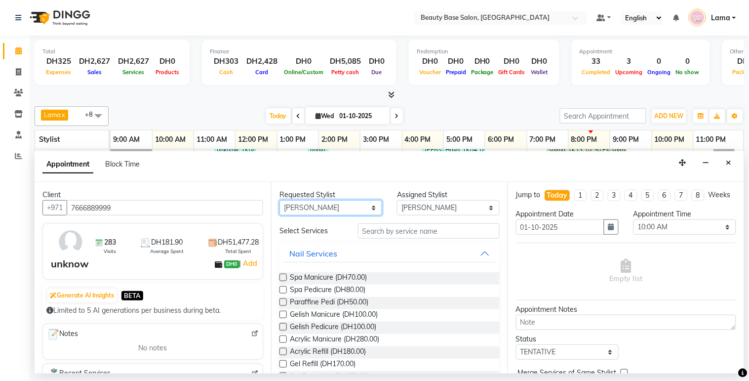
select select "54541"
click at [279, 200] on select "Any [PERSON_NAME] [PERSON_NAME] [PERSON_NAME] [PERSON_NAME] [PERSON_NAME] [MEDI…" at bounding box center [330, 207] width 103 height 15
select select "54541"
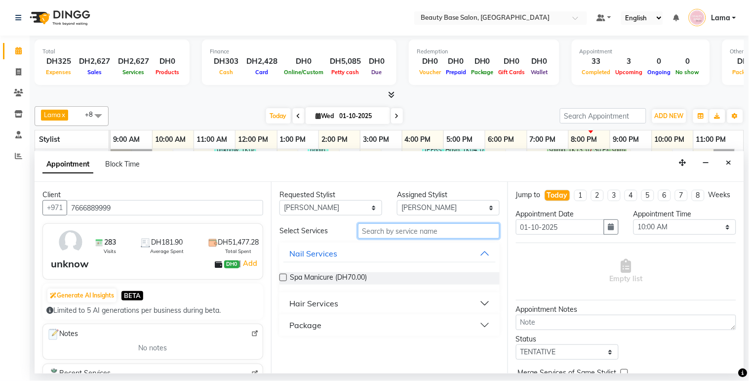
click at [387, 233] on input "text" at bounding box center [429, 230] width 142 height 15
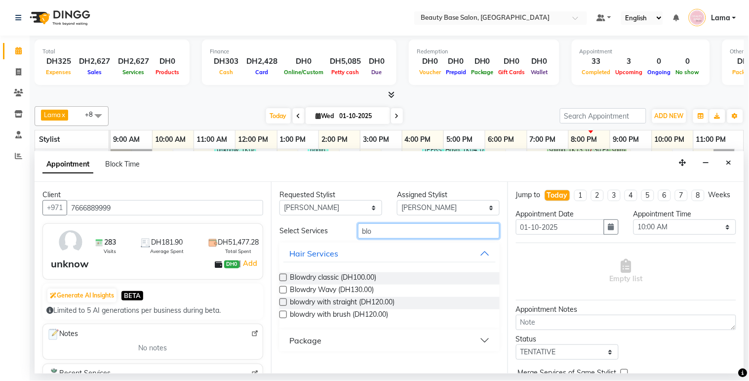
type input "blo"
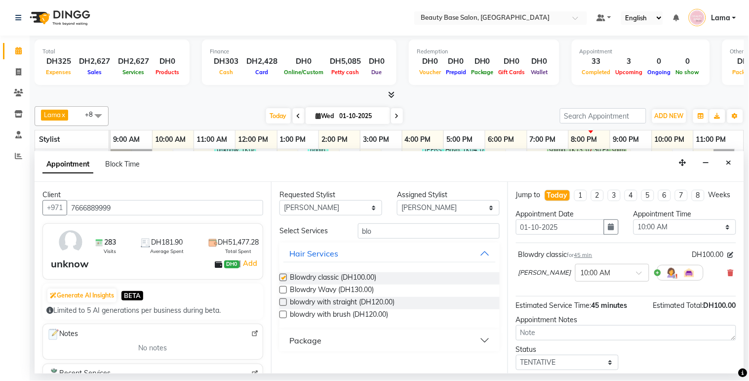
checkbox input "false"
click at [669, 234] on select "Select 10:00 AM 10:05 AM 10:10 AM 10:15 AM 10:20 AM 10:25 AM 10:30 AM 10:35 AM …" at bounding box center [684, 226] width 103 height 15
select select "1170"
click at [633, 228] on select "Select 10:00 AM 10:05 AM 10:10 AM 10:15 AM 10:20 AM 10:25 AM 10:30 AM 10:35 AM …" at bounding box center [684, 226] width 103 height 15
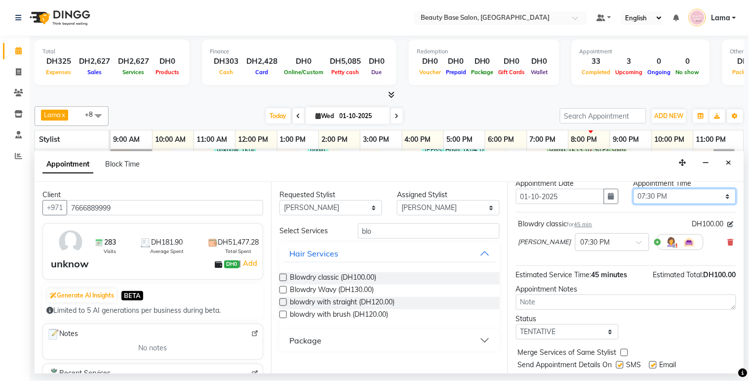
scroll to position [68, 0]
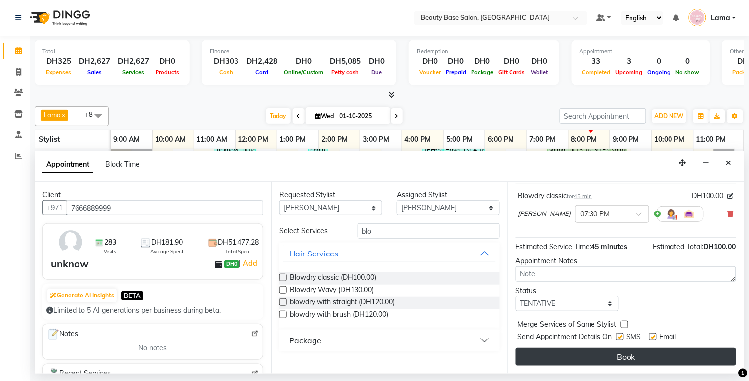
click at [675, 359] on button "Book" at bounding box center [626, 357] width 220 height 18
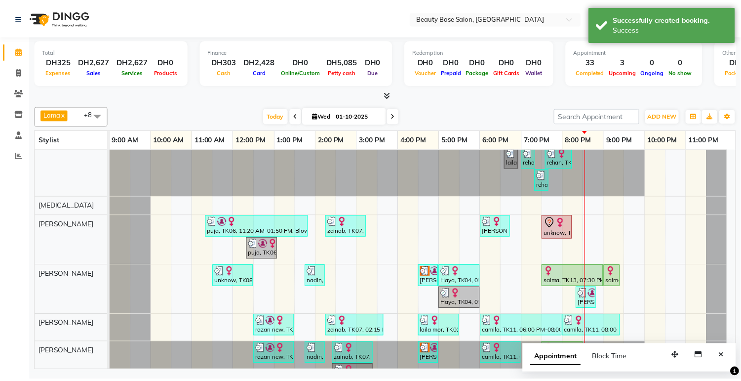
scroll to position [25, 0]
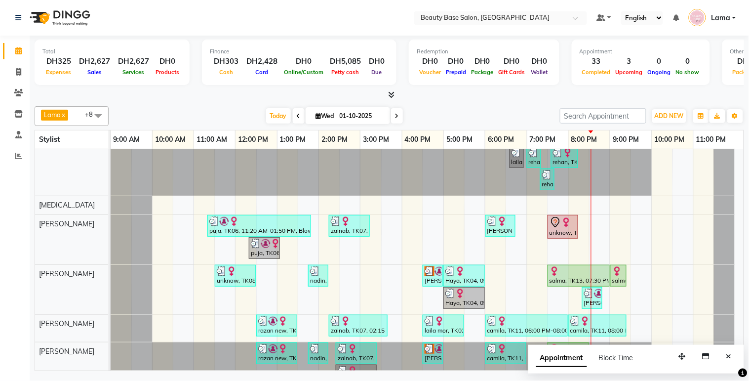
click at [565, 232] on div "unknow, TK16, 07:30 PM-08:15 PM, Blowdry classic" at bounding box center [562, 226] width 29 height 21
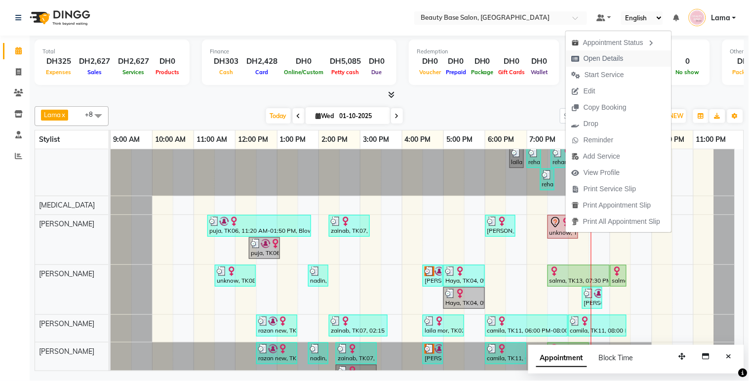
click at [618, 60] on span "Open Details" at bounding box center [603, 58] width 40 height 10
select select "7"
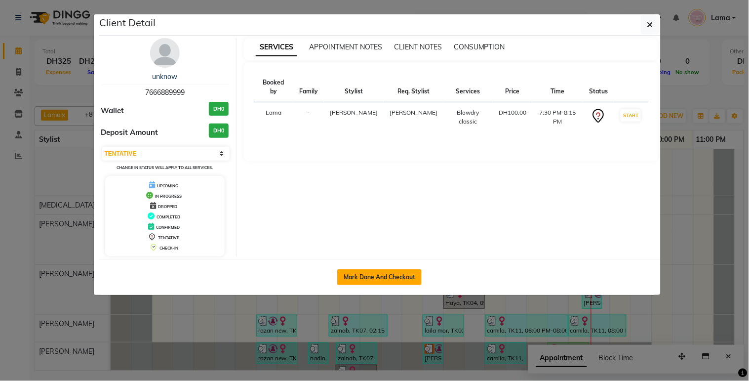
click at [413, 271] on button "Mark Done And Checkout" at bounding box center [379, 277] width 84 height 16
select select "service"
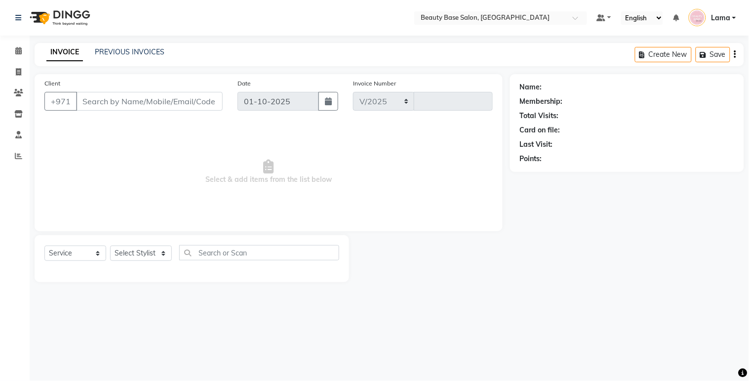
select select "813"
type input "2429"
type input "7666889999"
select select "54541"
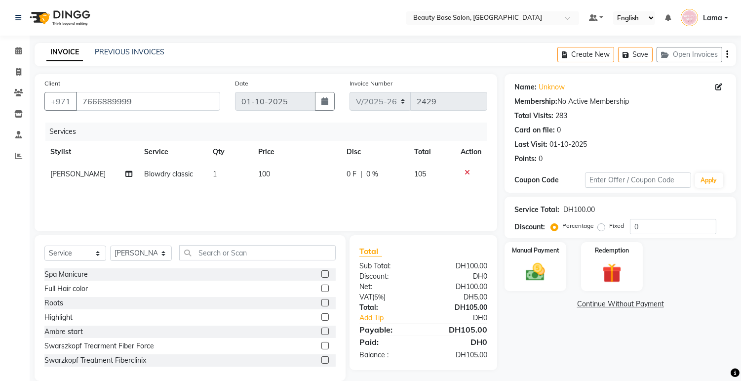
click at [177, 176] on span "Blowdry classic" at bounding box center [169, 173] width 49 height 9
select select "54541"
click at [204, 179] on span at bounding box center [207, 178] width 20 height 19
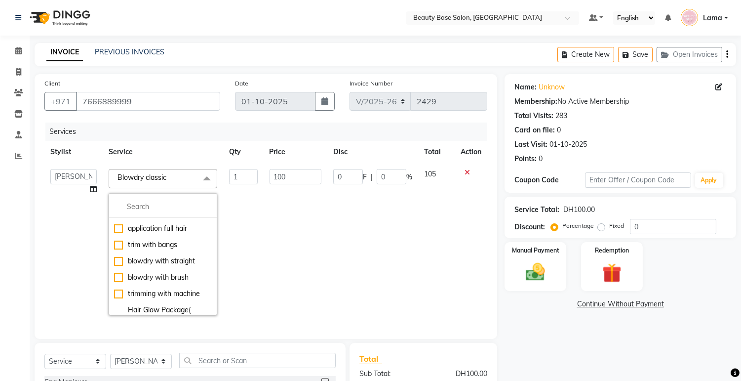
scroll to position [533, 0]
click at [181, 281] on div "blowdry with brush" at bounding box center [163, 276] width 98 height 10
checkbox input "false"
checkbox input "true"
click at [264, 234] on td "120" at bounding box center [296, 242] width 64 height 158
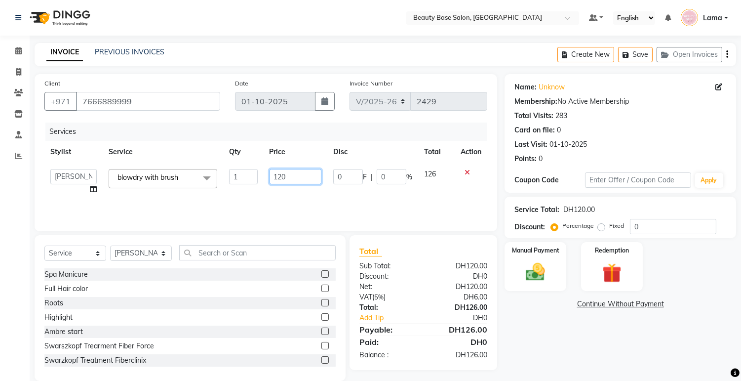
click at [292, 180] on input "120" at bounding box center [296, 176] width 52 height 15
type input "110"
click at [563, 364] on div "Name: Unknow Membership: No Active Membership Total Visits: 283 Card on file: 0…" at bounding box center [623, 227] width 239 height 307
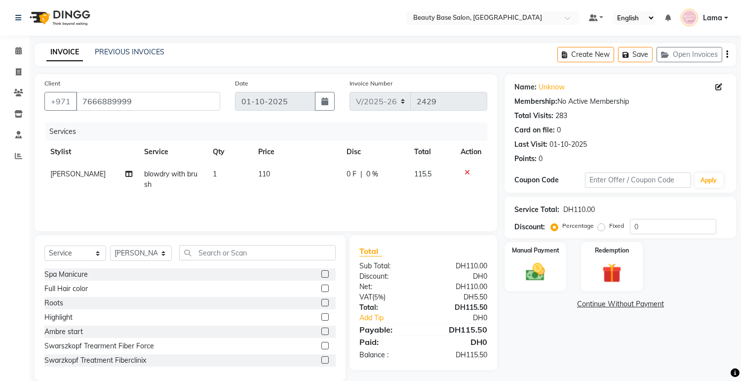
click at [609, 230] on label "Fixed" at bounding box center [616, 225] width 15 height 9
click at [601, 229] on input "Fixed" at bounding box center [603, 225] width 7 height 7
radio input "true"
click at [545, 275] on img at bounding box center [535, 272] width 33 height 23
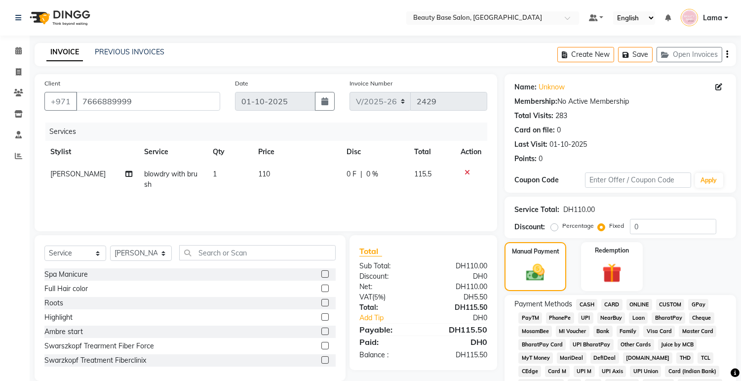
click at [621, 308] on span "CARD" at bounding box center [611, 304] width 21 height 11
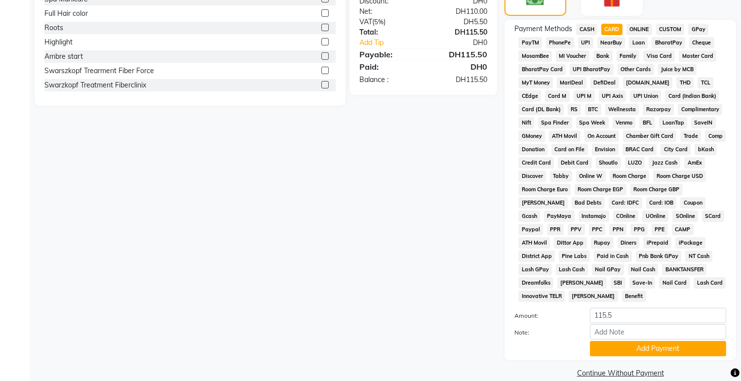
scroll to position [278, 0]
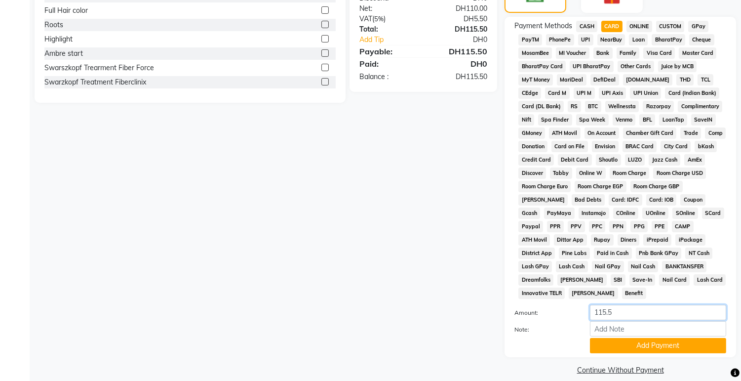
click at [658, 305] on input "115.5" at bounding box center [658, 312] width 136 height 15
type input "116"
click at [647, 338] on button "Add Payment" at bounding box center [658, 345] width 136 height 15
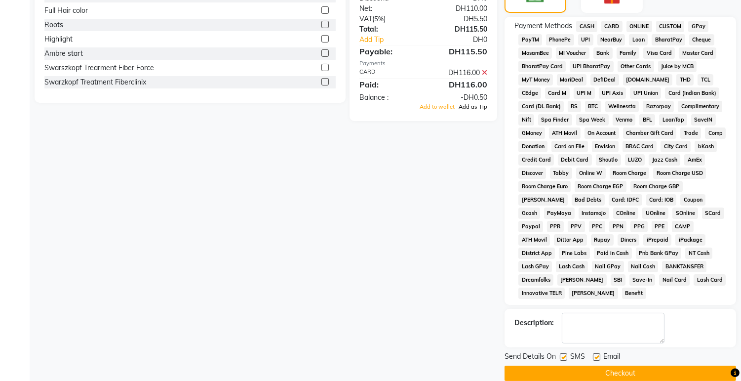
click at [466, 105] on span "Add as Tip" at bounding box center [473, 106] width 29 height 7
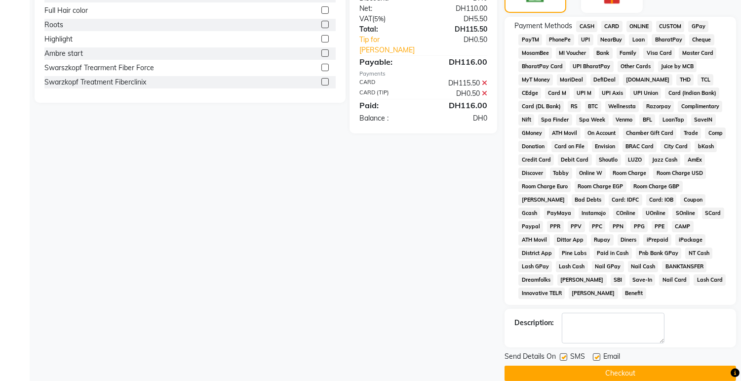
scroll to position [281, 0]
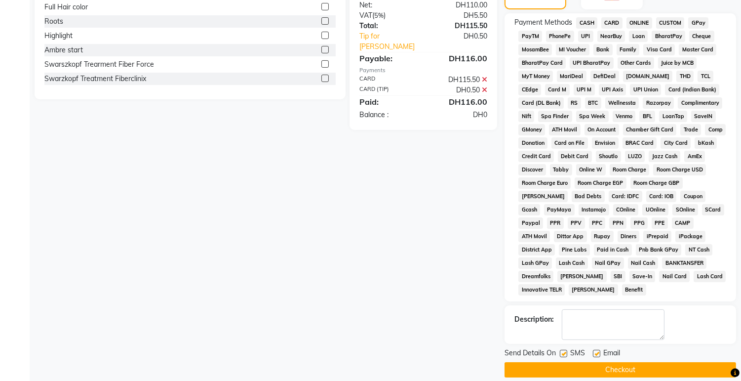
click at [650, 362] on button "Checkout" at bounding box center [620, 369] width 232 height 15
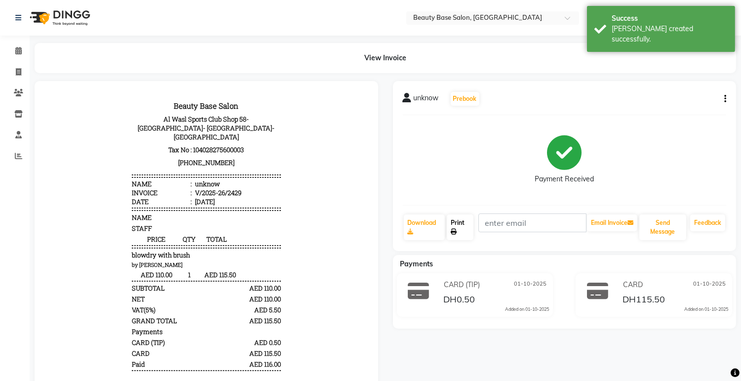
click at [465, 227] on link "Print" at bounding box center [460, 227] width 27 height 26
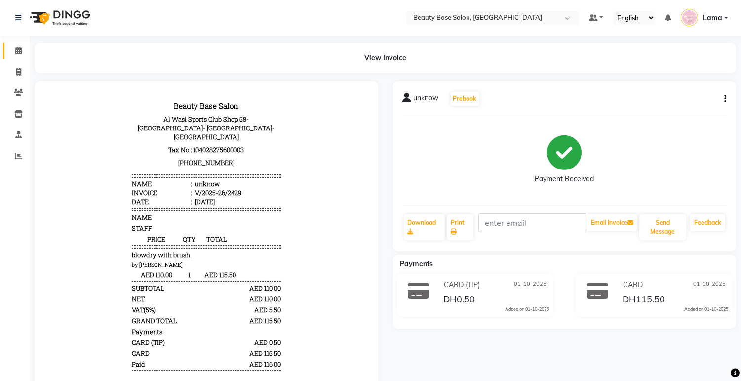
click at [17, 55] on span at bounding box center [18, 50] width 17 height 11
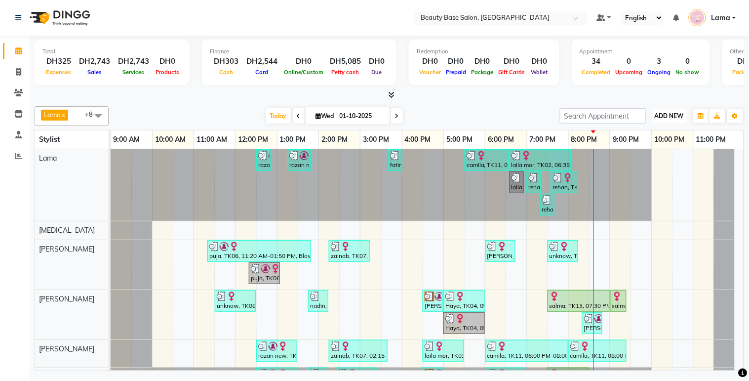
click at [668, 114] on span "ADD NEW" at bounding box center [669, 115] width 29 height 7
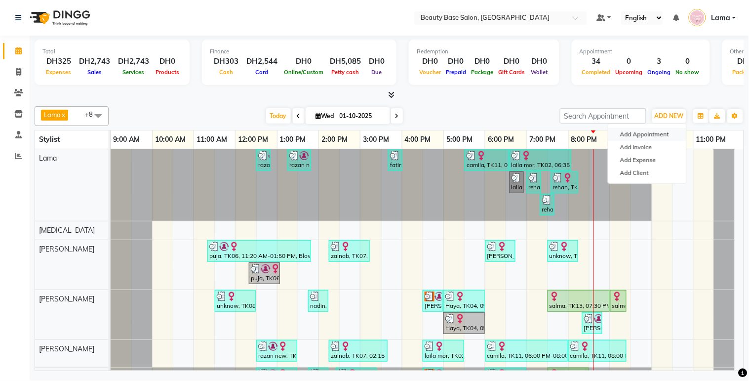
click at [646, 140] on button "Add Appointment" at bounding box center [647, 134] width 78 height 13
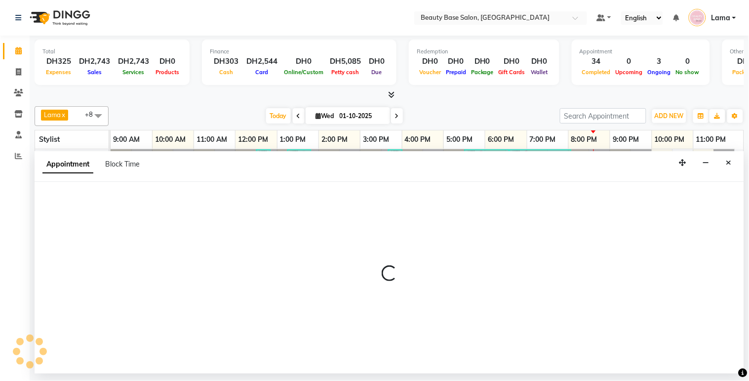
select select "600"
select select "tentative"
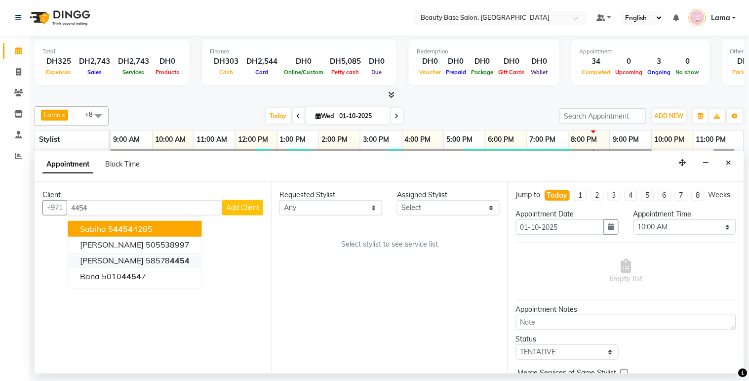
click at [170, 256] on span "4454" at bounding box center [180, 260] width 20 height 10
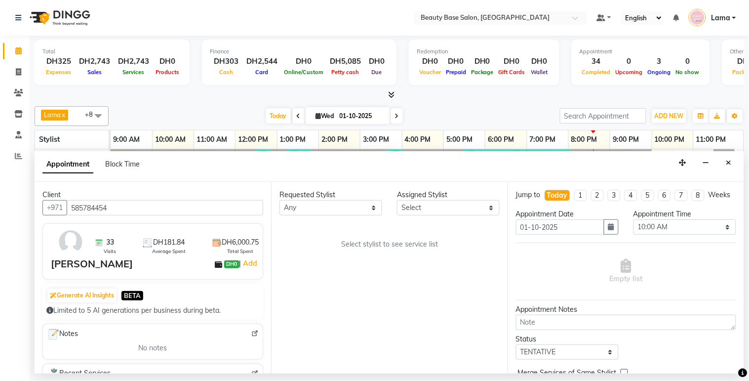
type input "585784454"
click at [342, 206] on select "Any [PERSON_NAME] [PERSON_NAME] [PERSON_NAME] [PERSON_NAME] [PERSON_NAME] [MEDI…" at bounding box center [330, 207] width 103 height 15
click at [344, 205] on select "Any [PERSON_NAME] [PERSON_NAME] [PERSON_NAME] [PERSON_NAME] [PERSON_NAME] [MEDI…" at bounding box center [330, 207] width 103 height 15
select select "49318"
click at [279, 200] on select "Any [PERSON_NAME] [PERSON_NAME] [PERSON_NAME] [PERSON_NAME] [PERSON_NAME] [MEDI…" at bounding box center [330, 207] width 103 height 15
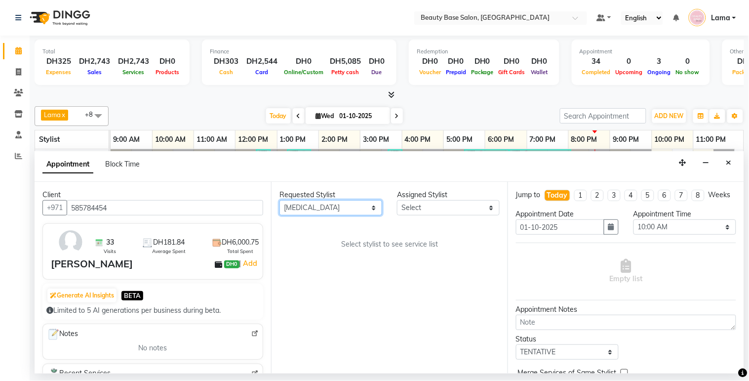
select select "49318"
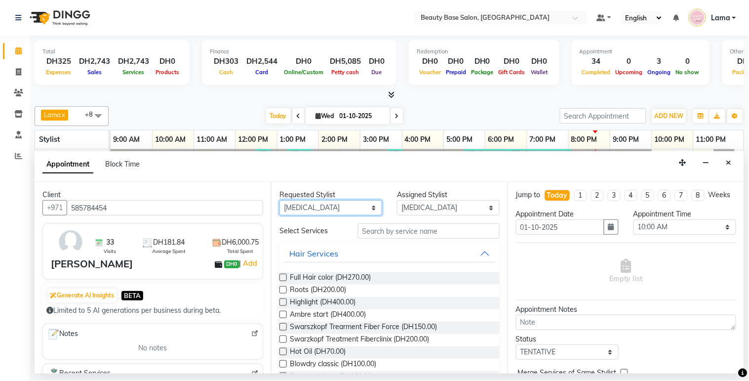
click at [352, 203] on select "Any [PERSON_NAME] [PERSON_NAME] [PERSON_NAME] [PERSON_NAME] [PERSON_NAME] [MEDI…" at bounding box center [330, 207] width 103 height 15
select select "13437"
click at [279, 200] on select "Any [PERSON_NAME] [PERSON_NAME] [PERSON_NAME] [PERSON_NAME] [PERSON_NAME] [MEDI…" at bounding box center [330, 207] width 103 height 15
select select "13437"
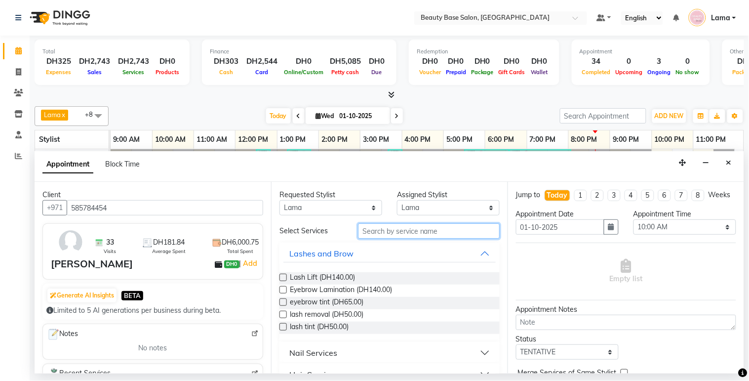
click at [398, 233] on input "text" at bounding box center [429, 230] width 142 height 15
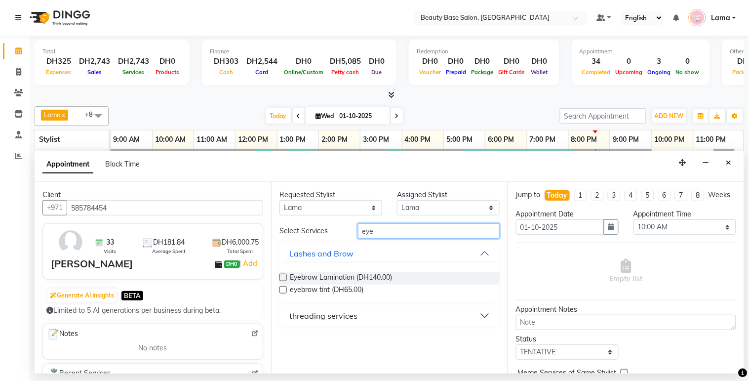
type input "eye"
click at [354, 317] on div "threading services" at bounding box center [323, 315] width 68 height 12
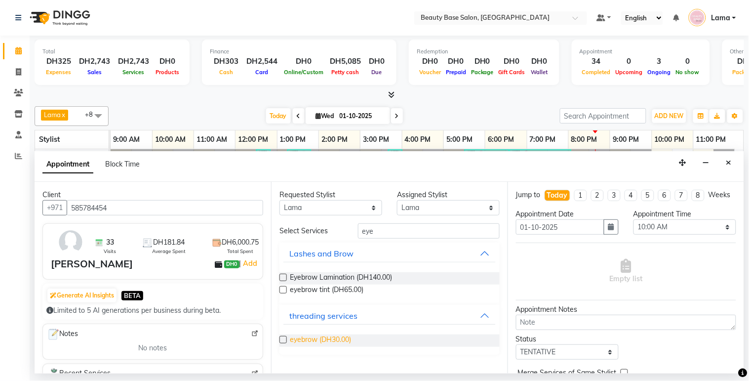
click at [333, 344] on span "eyebrow (DH30.00)" at bounding box center [320, 340] width 61 height 12
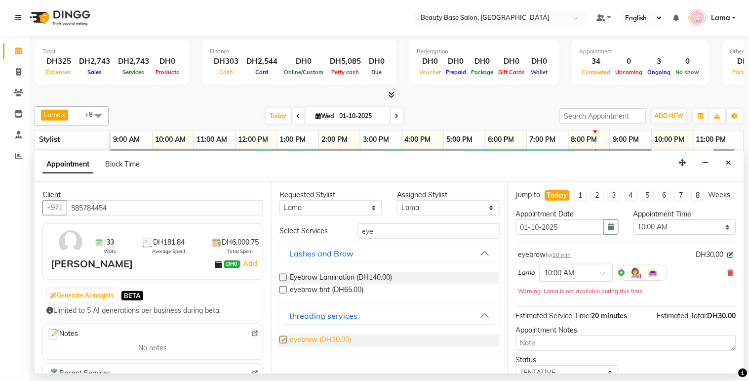
checkbox input "false"
click at [346, 211] on select "Any [PERSON_NAME] [PERSON_NAME] [PERSON_NAME] [PERSON_NAME] [PERSON_NAME] [MEDI…" at bounding box center [330, 207] width 103 height 15
select select "54541"
click at [279, 200] on select "Any [PERSON_NAME] [PERSON_NAME] [PERSON_NAME] [PERSON_NAME] [PERSON_NAME] [MEDI…" at bounding box center [330, 207] width 103 height 15
select select "54541"
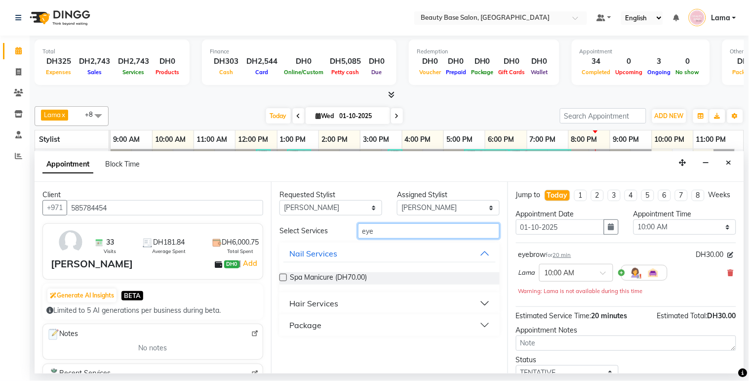
click at [400, 232] on input "eye" at bounding box center [429, 230] width 142 height 15
type input "e"
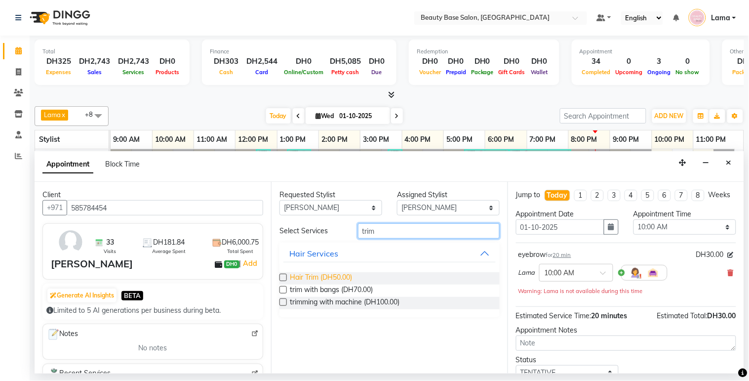
type input "trim"
click at [343, 274] on span "Hair Trim (DH50.00)" at bounding box center [321, 278] width 62 height 12
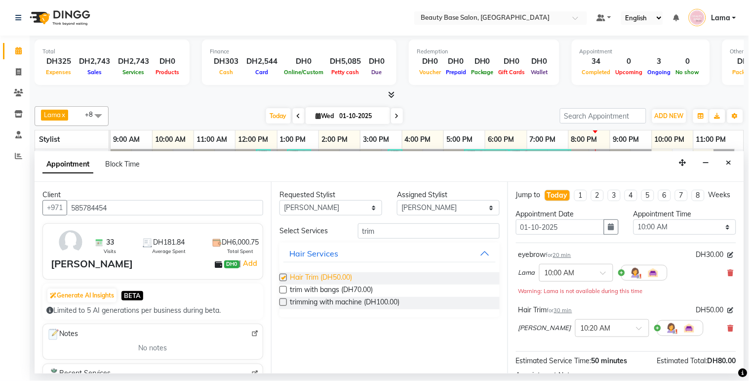
checkbox input "false"
click at [677, 234] on select "Select 10:00 AM 10:05 AM 10:10 AM 10:15 AM 10:20 AM 10:25 AM 10:30 AM 10:35 AM …" at bounding box center [684, 226] width 103 height 15
select select "1230"
click at [633, 228] on select "Select 10:00 AM 10:05 AM 10:10 AM 10:15 AM 10:20 AM 10:25 AM 10:30 AM 10:35 AM …" at bounding box center [684, 226] width 103 height 15
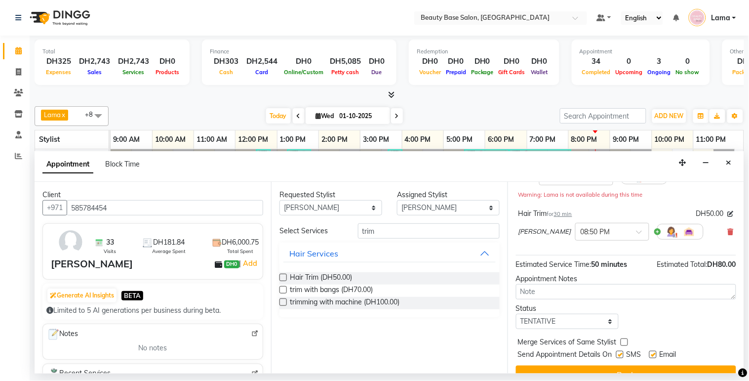
scroll to position [123, 0]
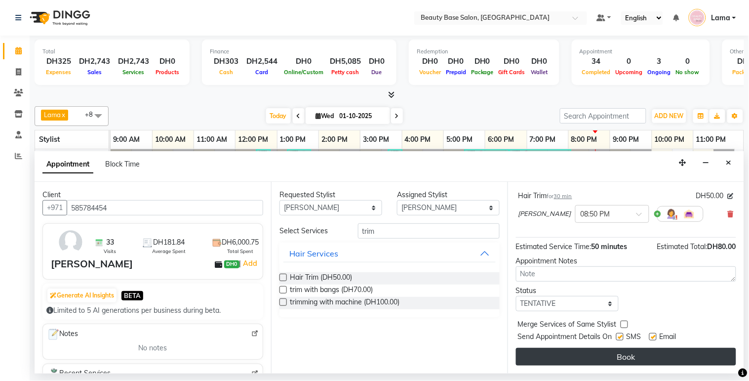
click at [674, 359] on button "Book" at bounding box center [626, 357] width 220 height 18
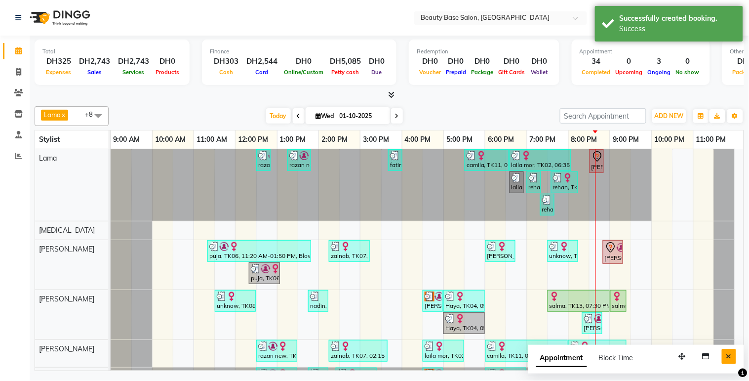
click at [732, 358] on icon "Close" at bounding box center [728, 355] width 5 height 7
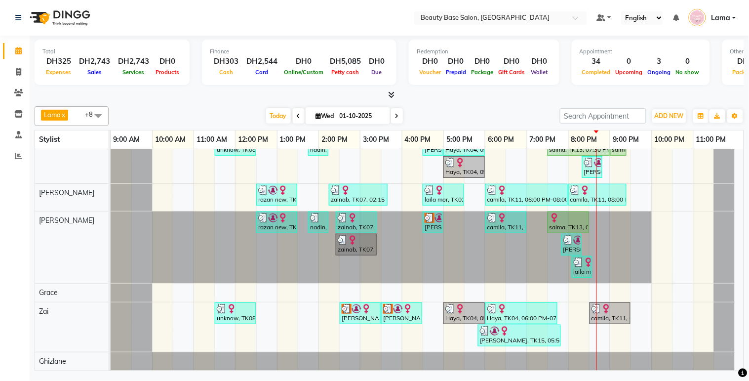
scroll to position [11, 0]
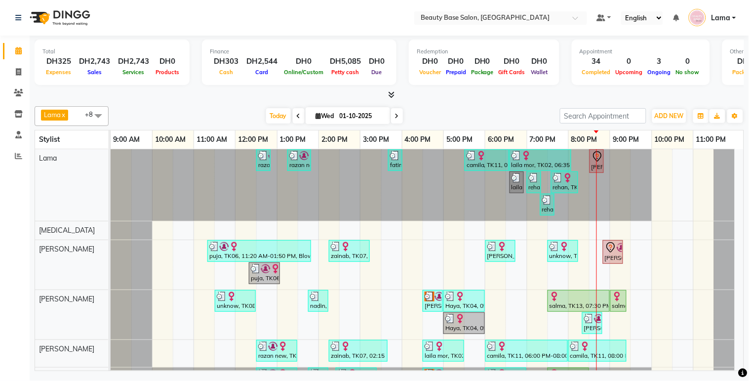
click at [557, 188] on div "rehan, TK14, 07:35 PM-08:15 PM, Hair Cut" at bounding box center [564, 182] width 25 height 19
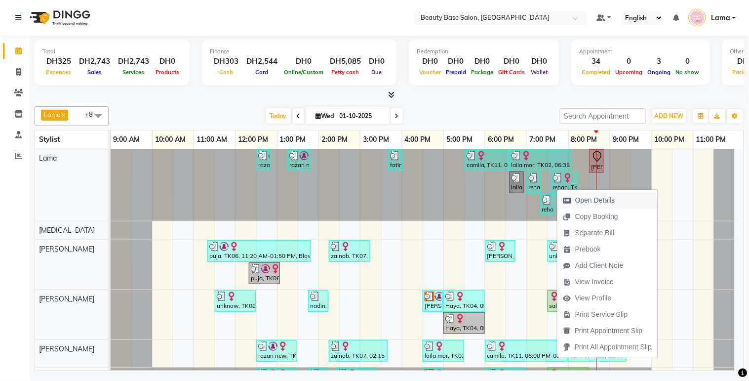
click at [596, 205] on span "Open Details" at bounding box center [595, 200] width 40 height 10
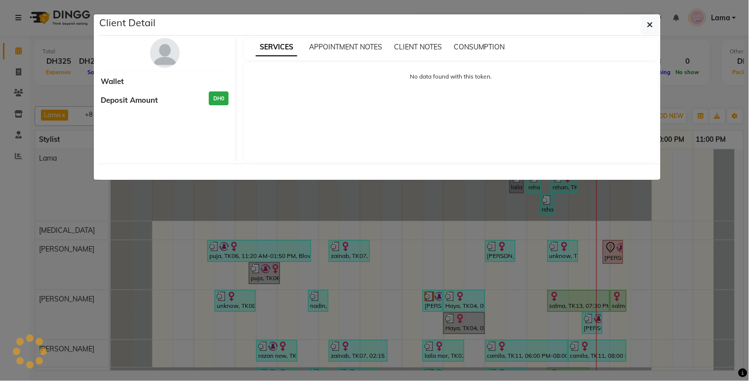
select select "3"
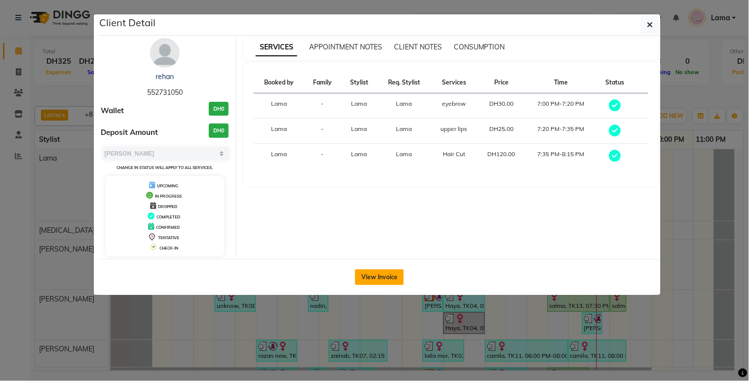
click at [390, 278] on button "View Invoice" at bounding box center [379, 277] width 49 height 16
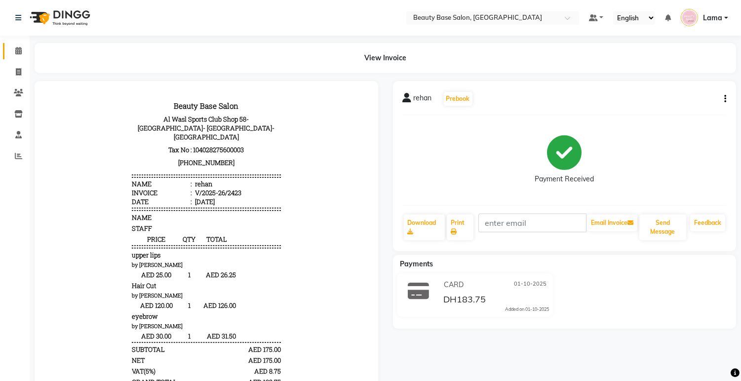
click at [20, 52] on icon at bounding box center [18, 50] width 6 height 7
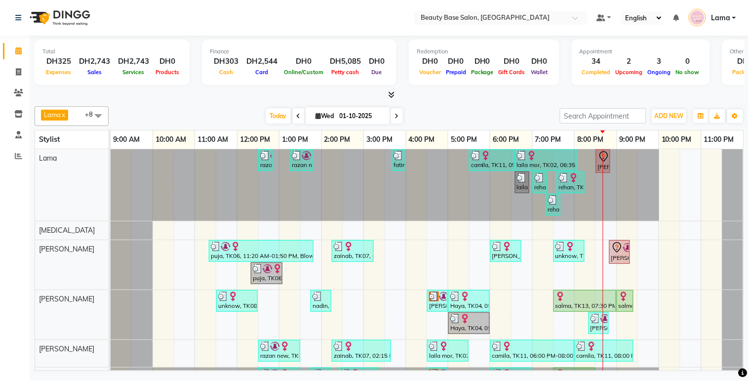
click at [597, 170] on div "[PERSON_NAME], TK17, 08:30 PM-08:50 PM, eyebrow" at bounding box center [603, 161] width 12 height 21
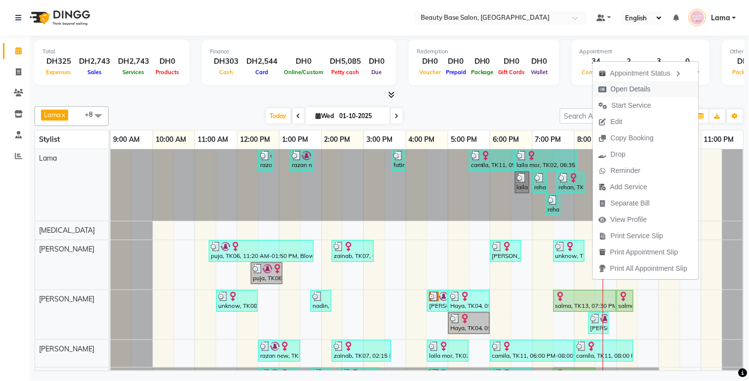
click at [637, 93] on span "Open Details" at bounding box center [631, 89] width 40 height 10
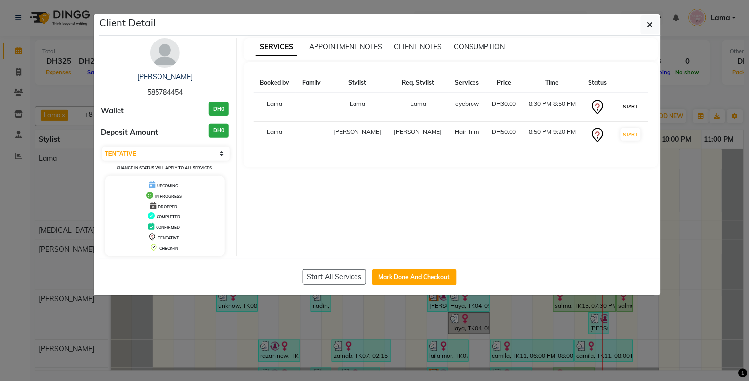
click at [625, 111] on button "START" at bounding box center [630, 106] width 20 height 12
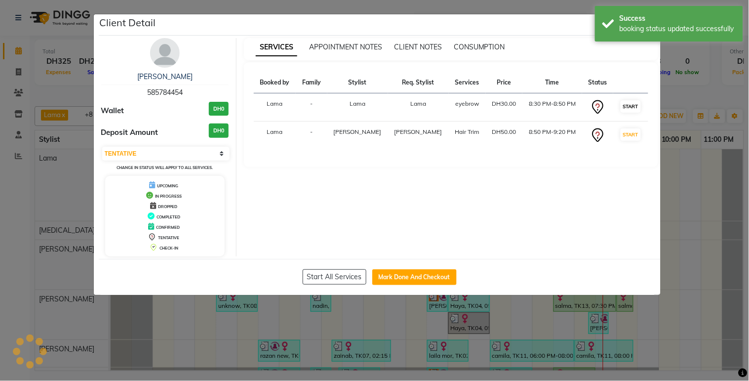
select select "select"
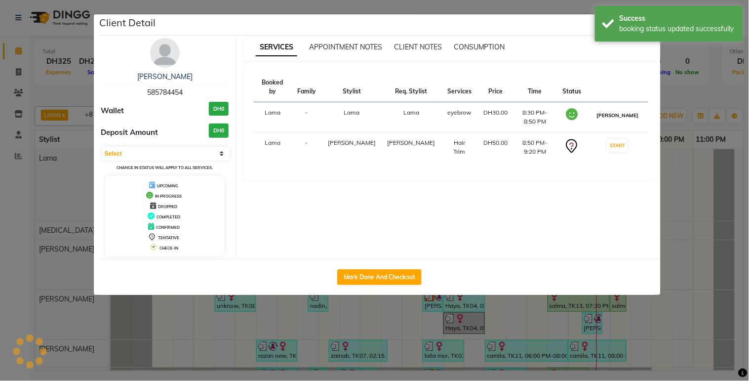
click at [629, 111] on button "[PERSON_NAME]" at bounding box center [617, 115] width 47 height 12
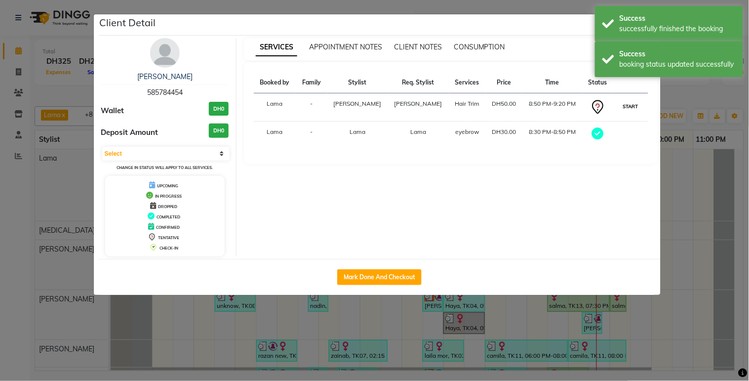
click at [630, 112] on button "START" at bounding box center [630, 106] width 20 height 12
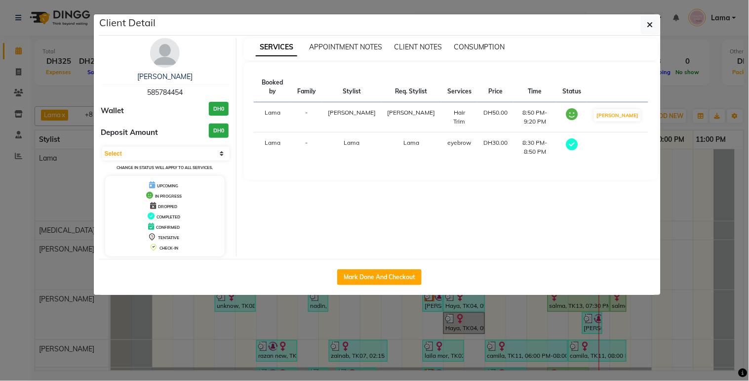
click at [680, 230] on ngb-modal-window "Client Detail [PERSON_NAME] 585784454 Wallet DH0 Deposit Amount DH0 Select MARK…" at bounding box center [374, 190] width 749 height 381
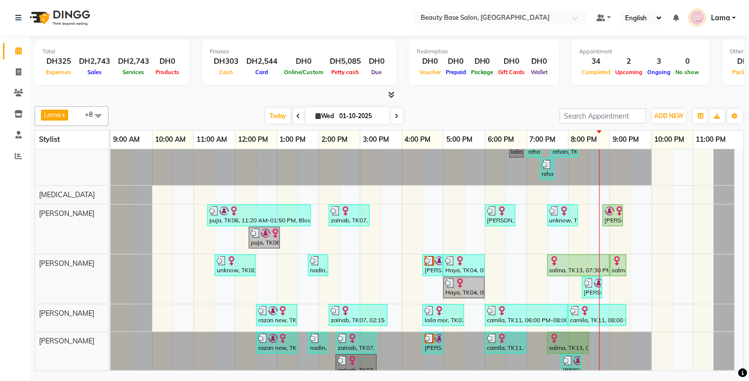
scroll to position [14, 0]
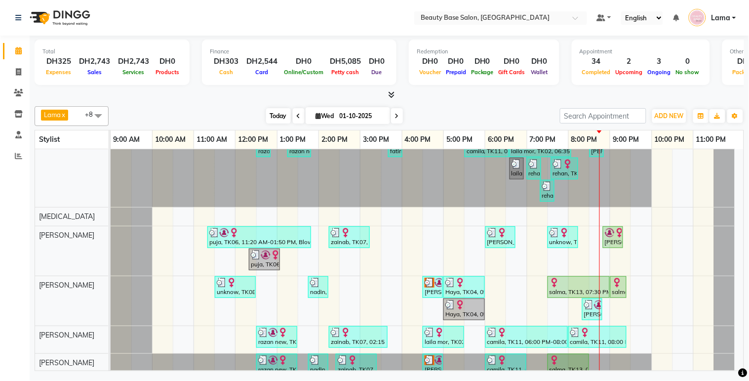
click at [281, 118] on span "Today" at bounding box center [278, 115] width 25 height 15
click at [395, 118] on icon at bounding box center [397, 116] width 4 height 6
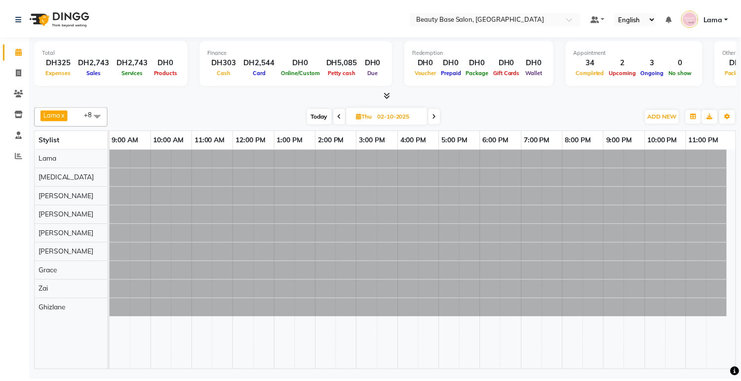
scroll to position [0, 0]
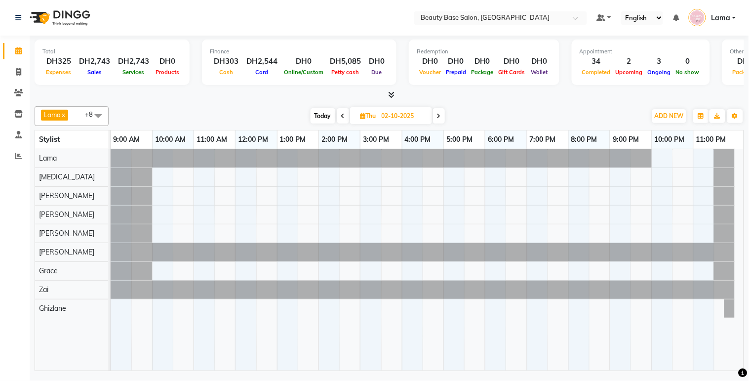
click at [328, 115] on span "Today" at bounding box center [322, 115] width 25 height 15
type input "01-10-2025"
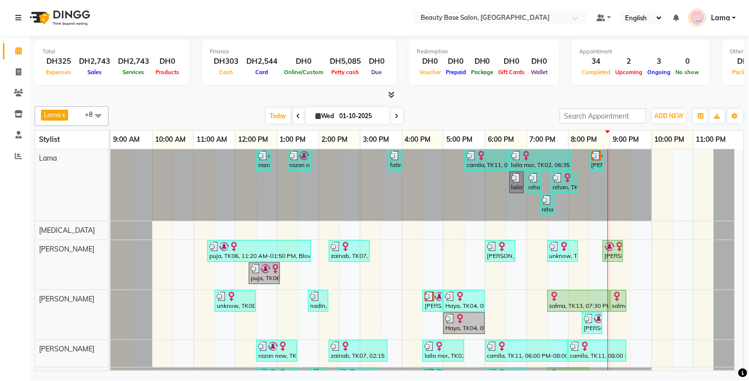
click at [598, 162] on div "[PERSON_NAME], TK17, 08:30 PM-08:50 PM, eyebrow" at bounding box center [596, 160] width 12 height 19
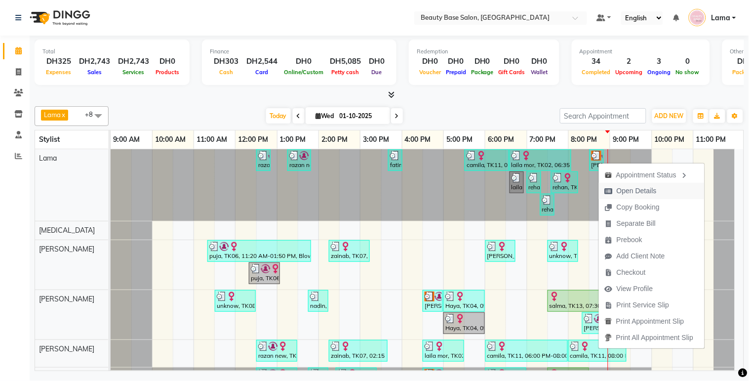
click at [632, 194] on span "Open Details" at bounding box center [637, 191] width 40 height 10
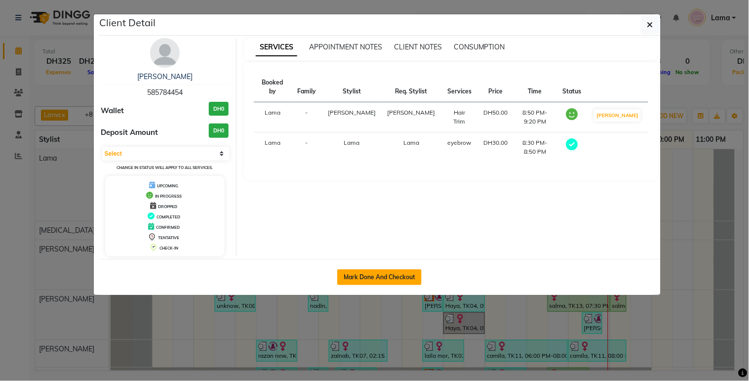
click at [406, 277] on button "Mark Done And Checkout" at bounding box center [379, 277] width 84 height 16
select select "service"
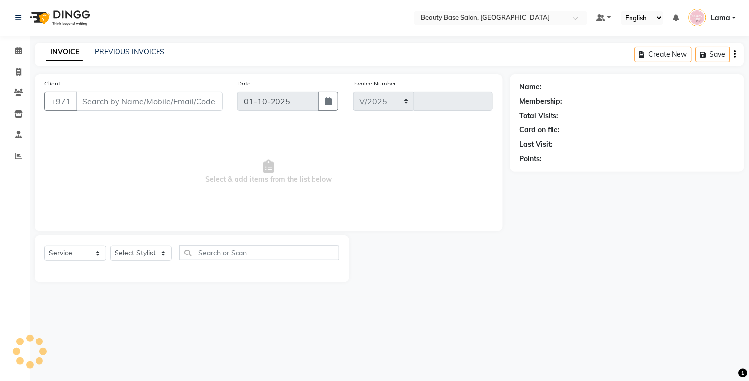
select select "813"
type input "2430"
type input "585784454"
select select "54541"
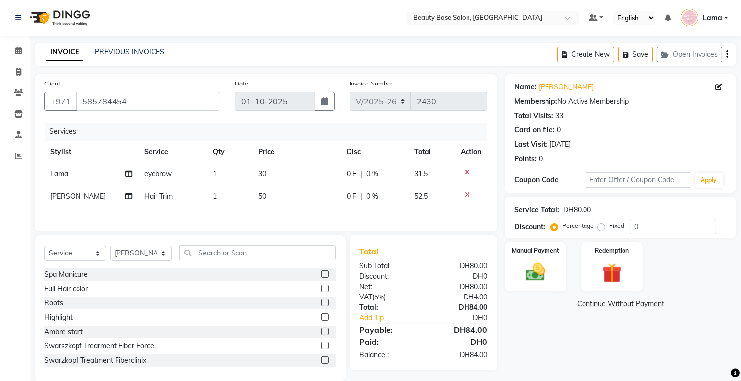
click at [609, 229] on label "Fixed" at bounding box center [616, 225] width 15 height 9
click at [600, 229] on input "Fixed" at bounding box center [603, 225] width 7 height 7
radio input "true"
click at [527, 283] on div "Manual Payment" at bounding box center [535, 266] width 64 height 50
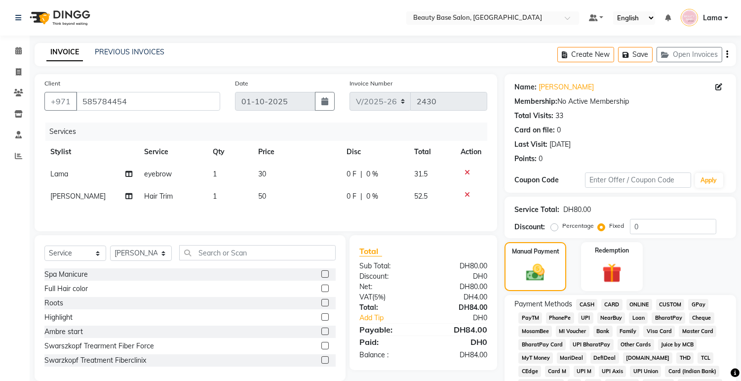
click at [618, 302] on span "CARD" at bounding box center [611, 304] width 21 height 11
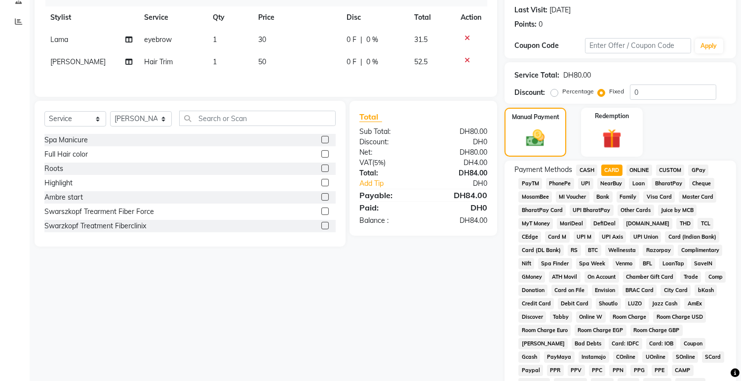
scroll to position [278, 0]
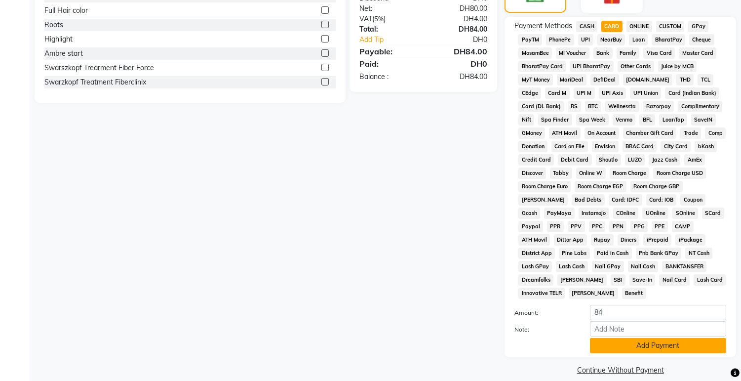
click at [615, 338] on button "Add Payment" at bounding box center [658, 345] width 136 height 15
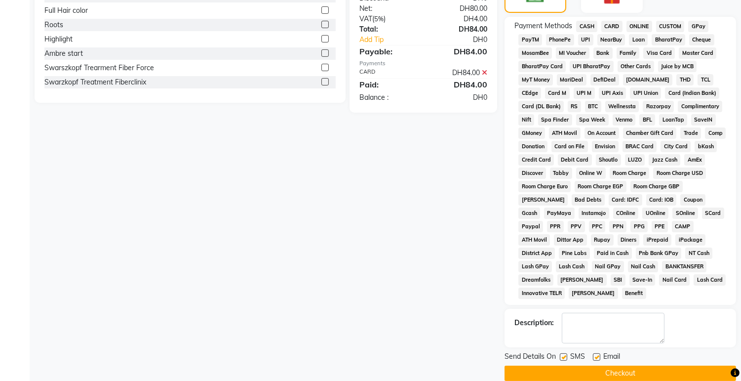
click at [611, 366] on button "Checkout" at bounding box center [620, 372] width 232 height 15
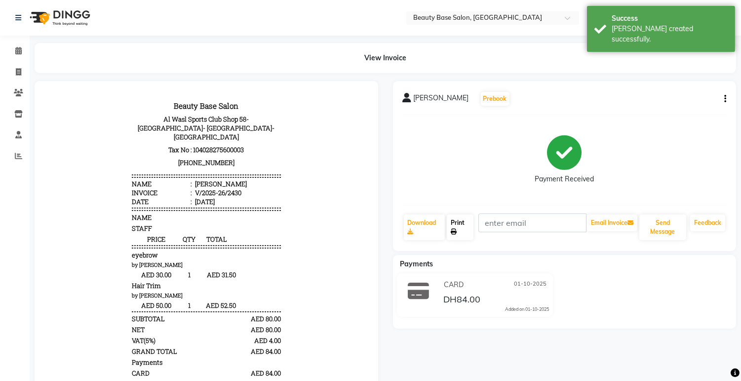
click at [470, 238] on link "Print" at bounding box center [460, 227] width 27 height 26
click at [21, 53] on span at bounding box center [18, 50] width 17 height 11
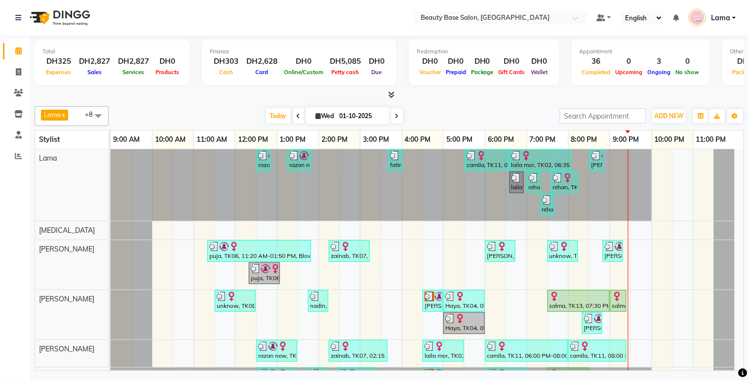
click at [589, 300] on div at bounding box center [578, 296] width 58 height 10
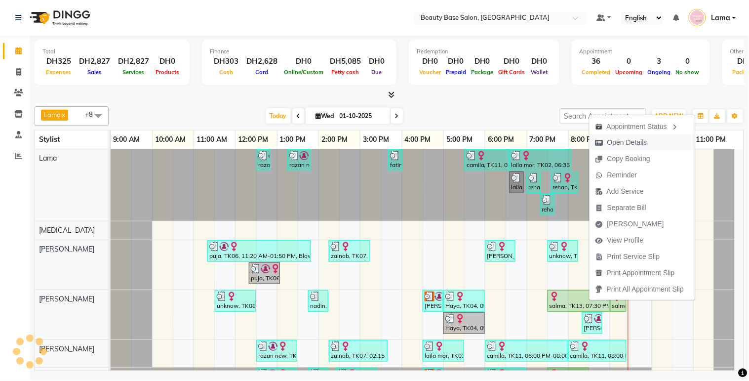
click at [635, 142] on span "Open Details" at bounding box center [627, 142] width 40 height 10
select select "1"
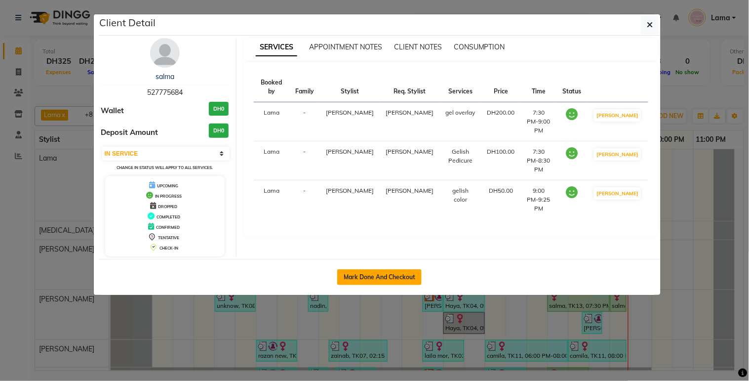
click at [409, 280] on button "Mark Done And Checkout" at bounding box center [379, 277] width 84 height 16
select select "service"
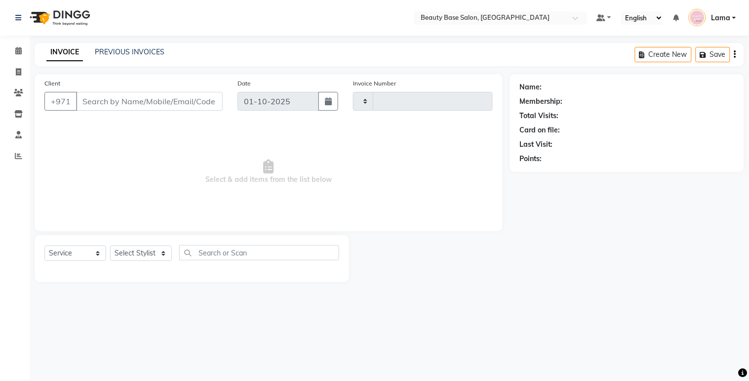
type input "2431"
select select "813"
type input "527775684"
select select "30434"
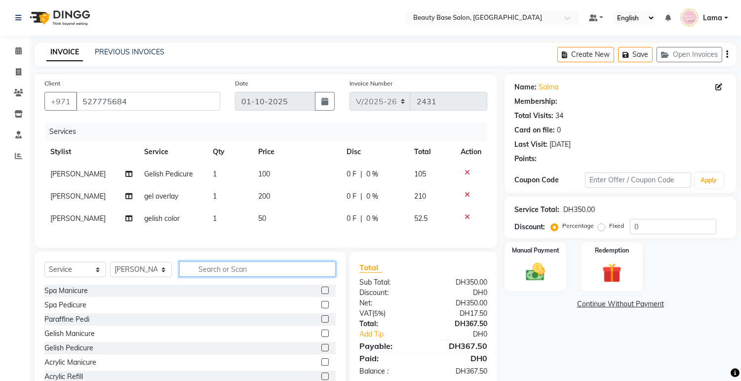
click at [235, 274] on input "text" at bounding box center [257, 268] width 156 height 15
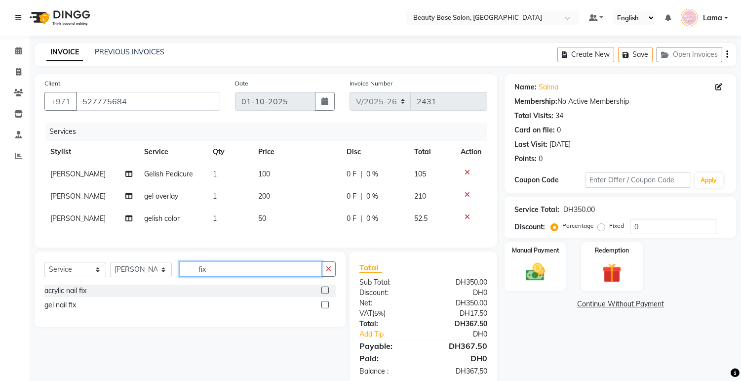
type input "fix"
click at [322, 317] on div "acrylic nail fix gel nail fix" at bounding box center [189, 300] width 291 height 33
click at [326, 308] on label at bounding box center [324, 304] width 7 height 7
click at [326, 308] on input "checkbox" at bounding box center [324, 305] width 6 height 6
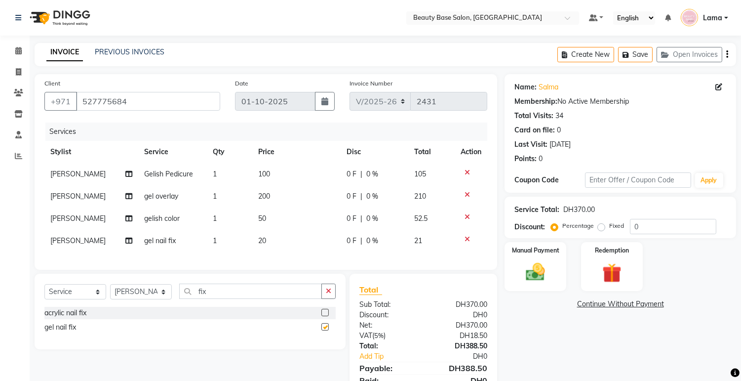
checkbox input "false"
click at [223, 247] on td "1" at bounding box center [229, 241] width 45 height 22
select select "30434"
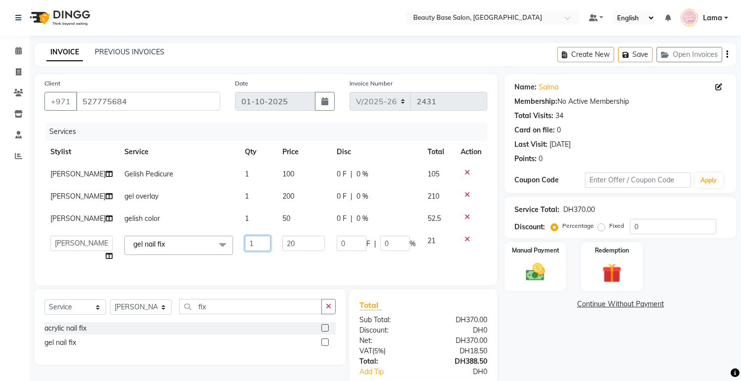
click at [245, 246] on input "1" at bounding box center [258, 242] width 26 height 15
type input "2"
type input "3"
click at [540, 354] on div "Name: Salma Membership: No Active Membership Total Visits: 34 Card on file: 0 L…" at bounding box center [623, 248] width 239 height 349
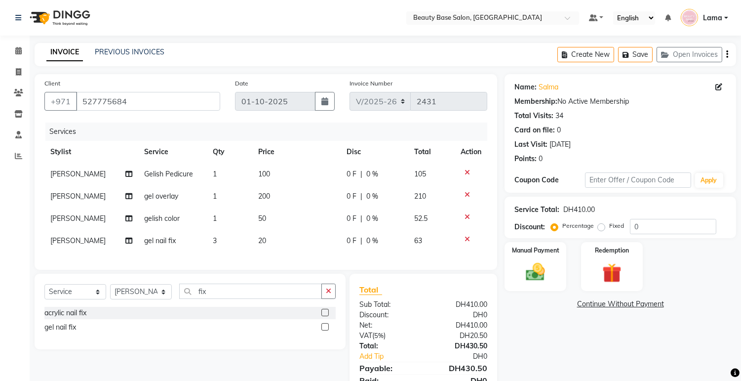
scroll to position [51, 0]
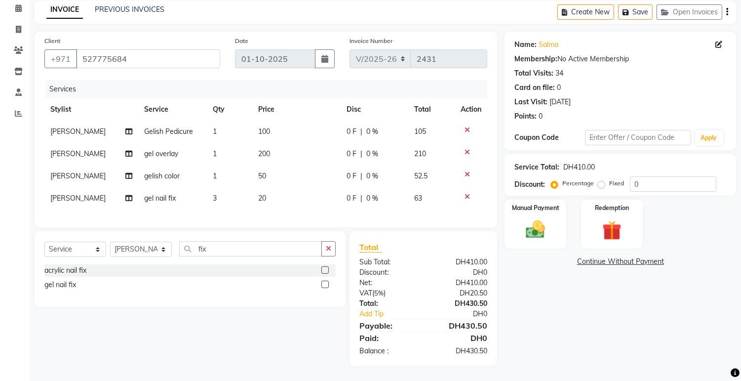
click at [609, 179] on label "Fixed" at bounding box center [616, 183] width 15 height 9
click at [601, 180] on input "Fixed" at bounding box center [603, 183] width 7 height 7
radio input "true"
click at [541, 218] on img at bounding box center [535, 229] width 33 height 23
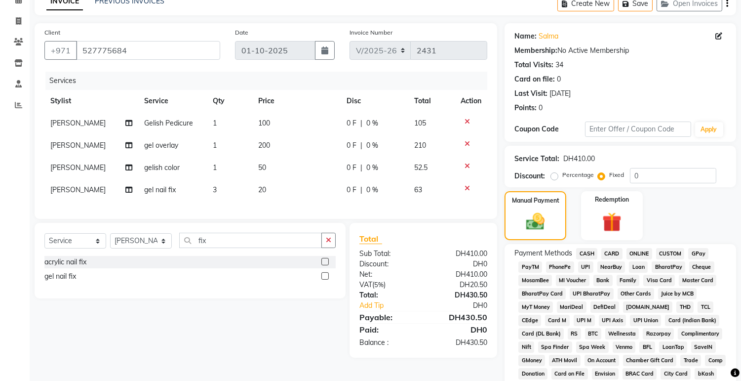
click at [610, 253] on span "CARD" at bounding box center [611, 253] width 21 height 11
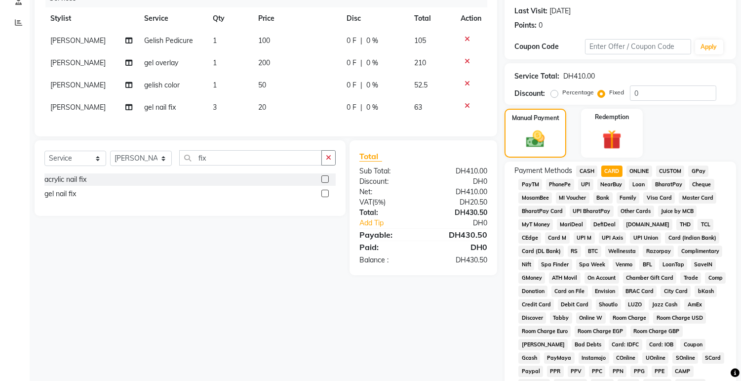
scroll to position [278, 0]
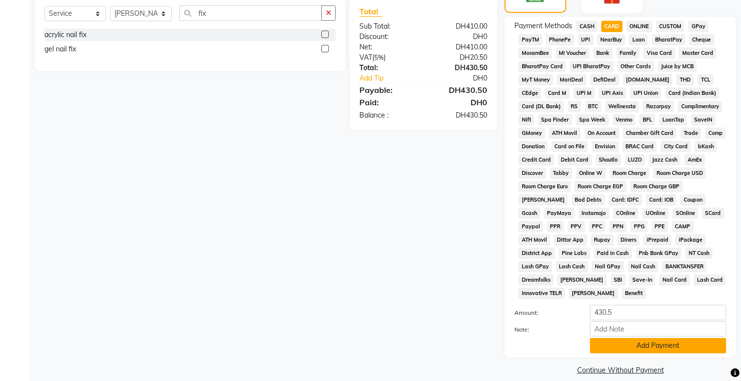
click at [633, 338] on button "Add Payment" at bounding box center [658, 345] width 136 height 15
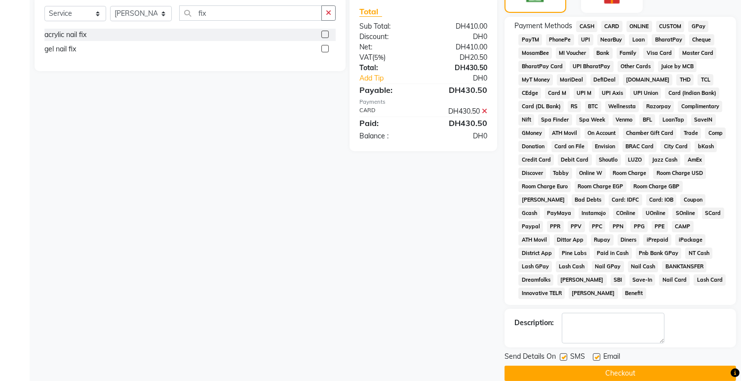
click at [648, 365] on button "Checkout" at bounding box center [620, 372] width 232 height 15
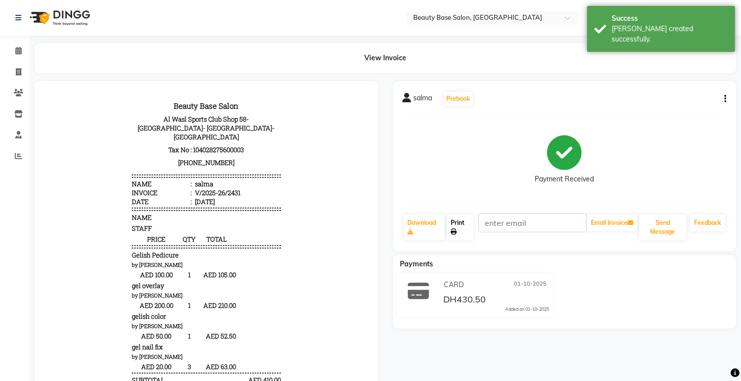
click at [456, 230] on icon at bounding box center [454, 232] width 6 height 6
click at [18, 51] on icon at bounding box center [18, 50] width 6 height 7
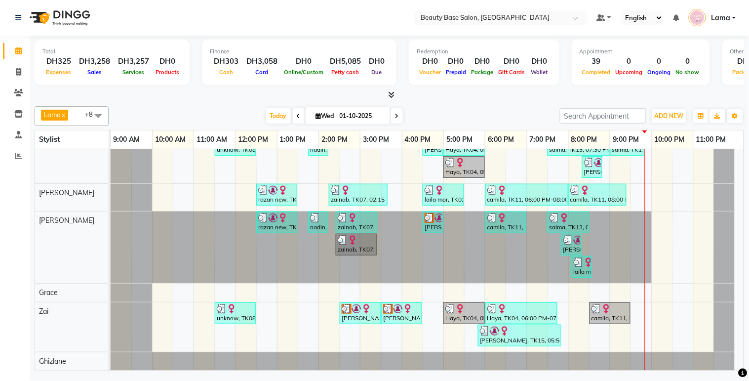
scroll to position [156, 0]
click at [743, 152] on td "razan new, TK03, 12:30 PM-12:45 PM, drying hair razan new, TK03, 01:15 PM-01:50…" at bounding box center [427, 260] width 633 height 222
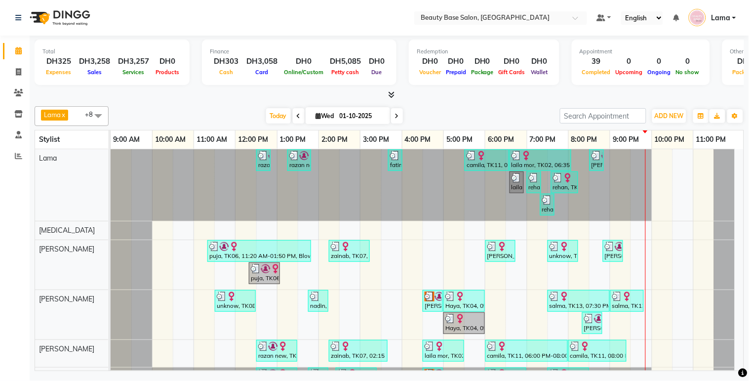
scroll to position [91, 0]
click at [397, 120] on span at bounding box center [397, 115] width 12 height 15
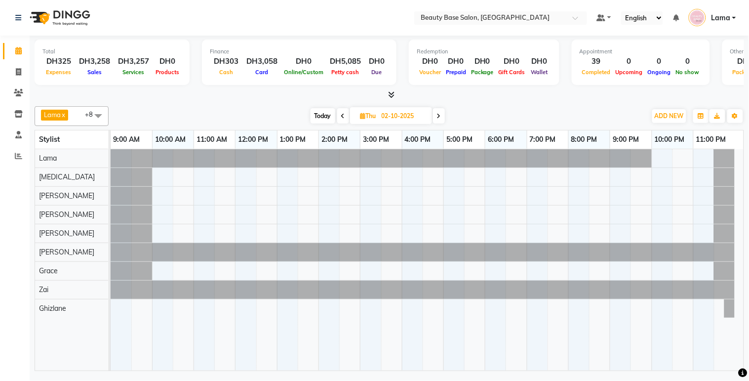
click at [323, 119] on span "Today" at bounding box center [322, 115] width 25 height 15
type input "01-10-2025"
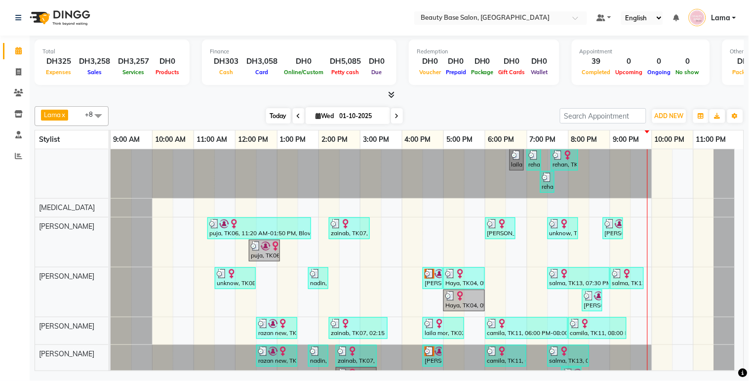
scroll to position [0, 0]
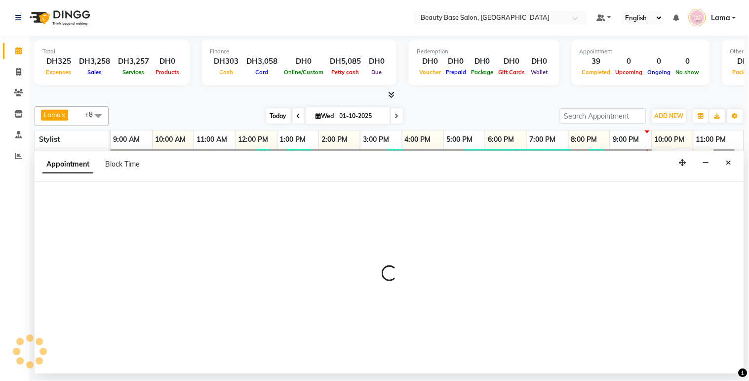
select select "30434"
select select "tentative"
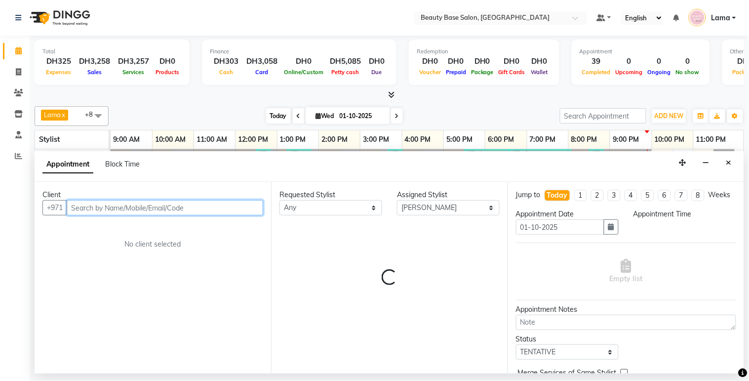
select select "1350"
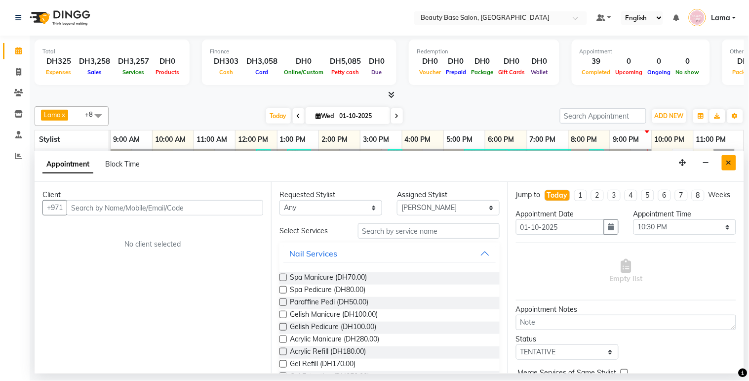
click at [727, 165] on icon "Close" at bounding box center [728, 162] width 5 height 7
